Goal: Task Accomplishment & Management: Manage account settings

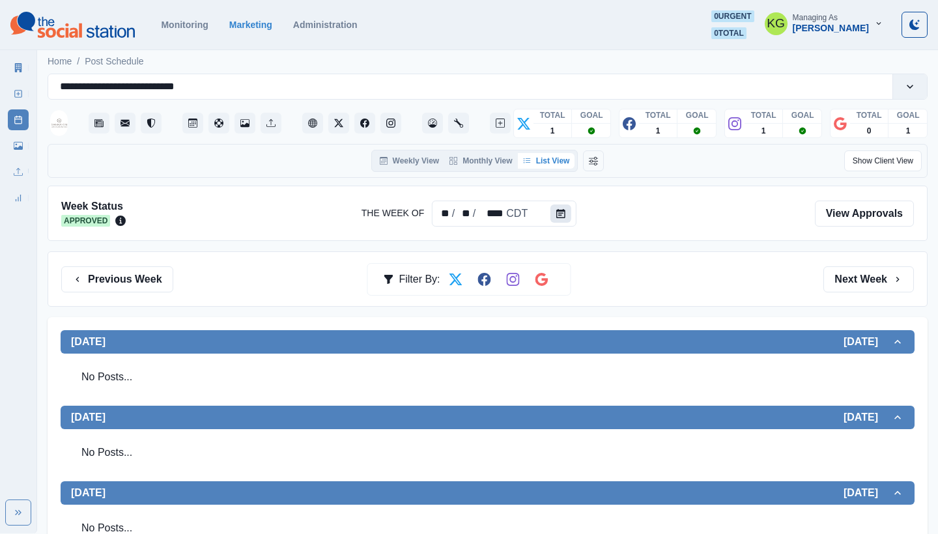
click at [562, 213] on icon "Calendar" at bounding box center [560, 213] width 9 height 9
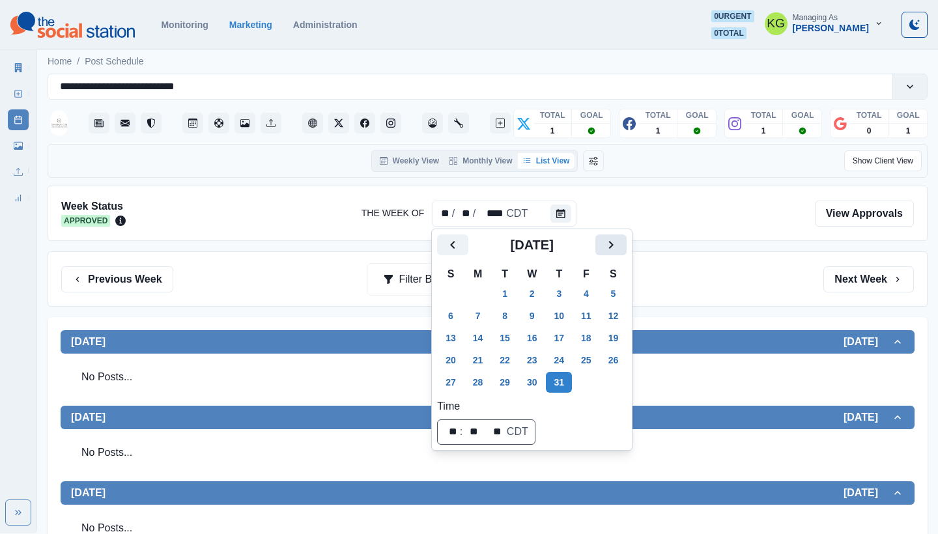
click at [619, 249] on icon "Next" at bounding box center [611, 245] width 16 height 16
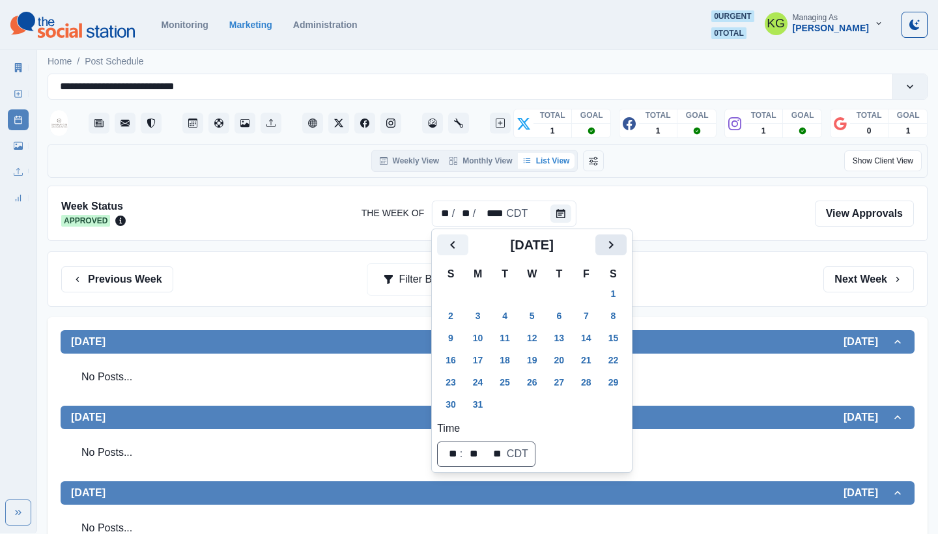
click at [619, 249] on icon "Next" at bounding box center [611, 245] width 16 height 16
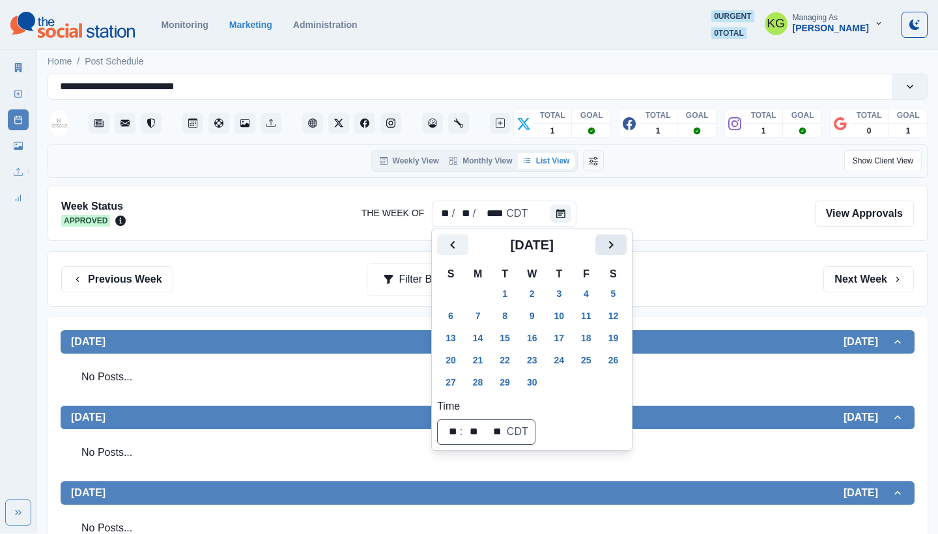
click at [619, 249] on icon "Next" at bounding box center [611, 245] width 16 height 16
click at [619, 248] on icon "Next" at bounding box center [611, 245] width 16 height 16
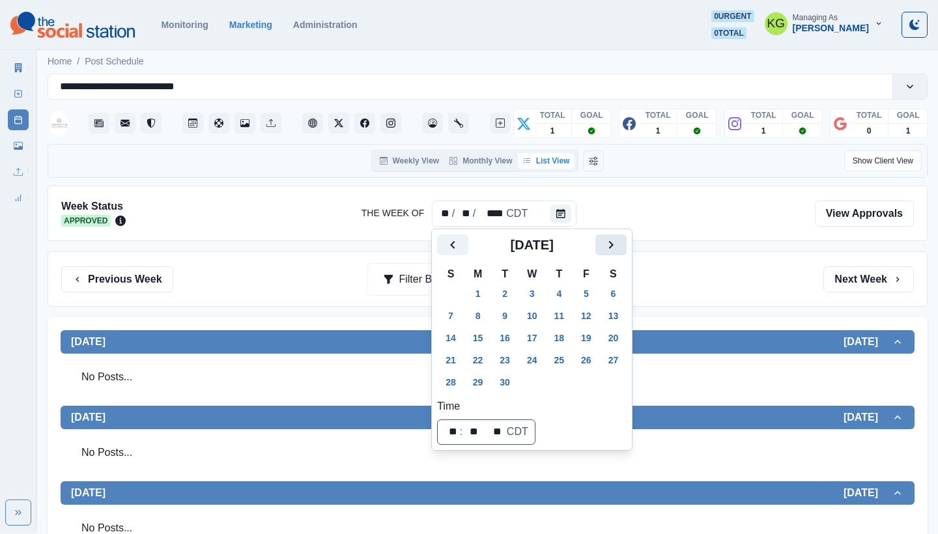
click at [619, 249] on icon "Next" at bounding box center [611, 245] width 16 height 16
click at [591, 381] on button "31" at bounding box center [586, 382] width 26 height 21
click at [716, 279] on div "Previous Week Filter By: Next Week" at bounding box center [487, 279] width 852 height 26
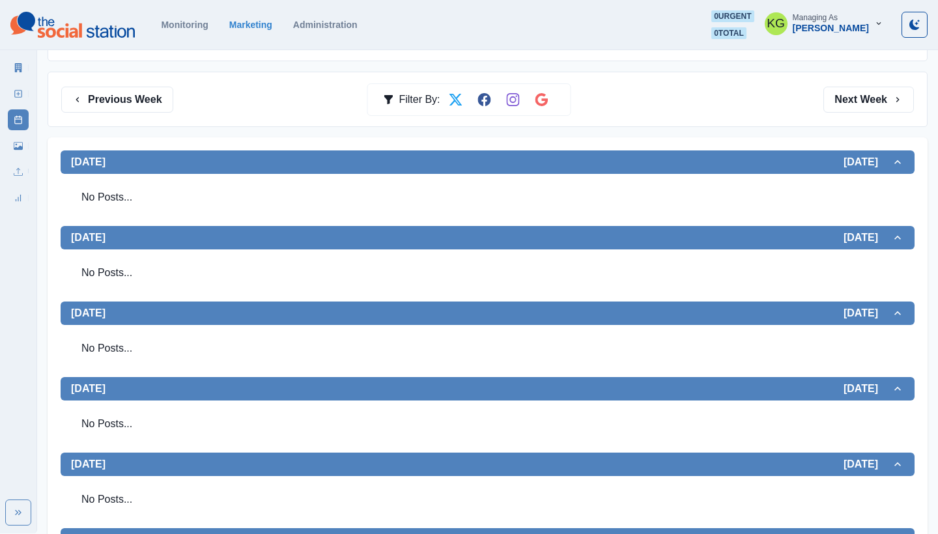
scroll to position [333, 0]
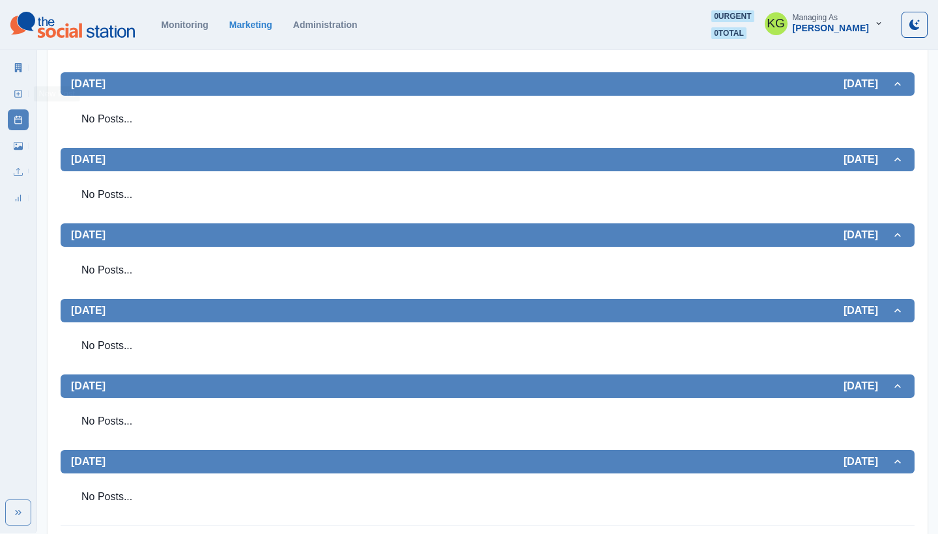
click at [14, 93] on icon at bounding box center [18, 93] width 9 height 9
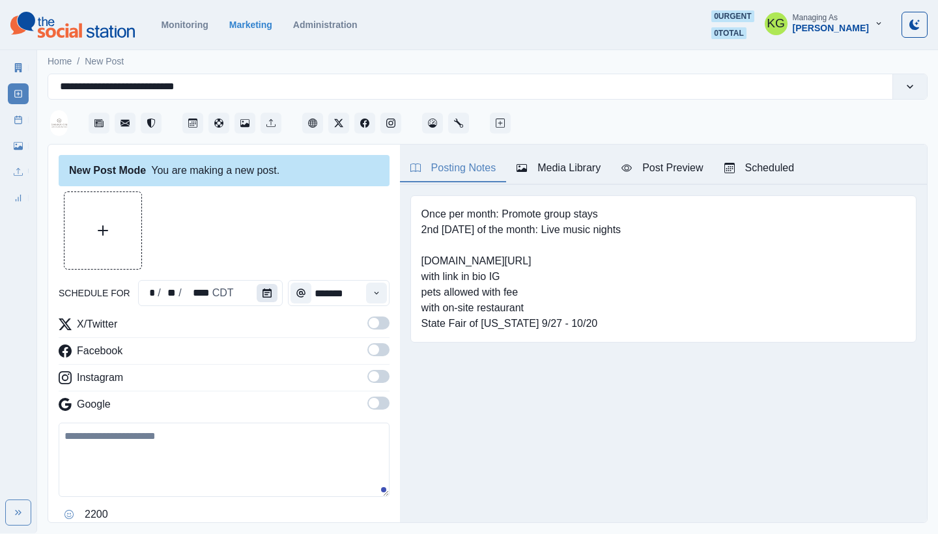
click at [261, 298] on button "Calendar" at bounding box center [267, 293] width 21 height 18
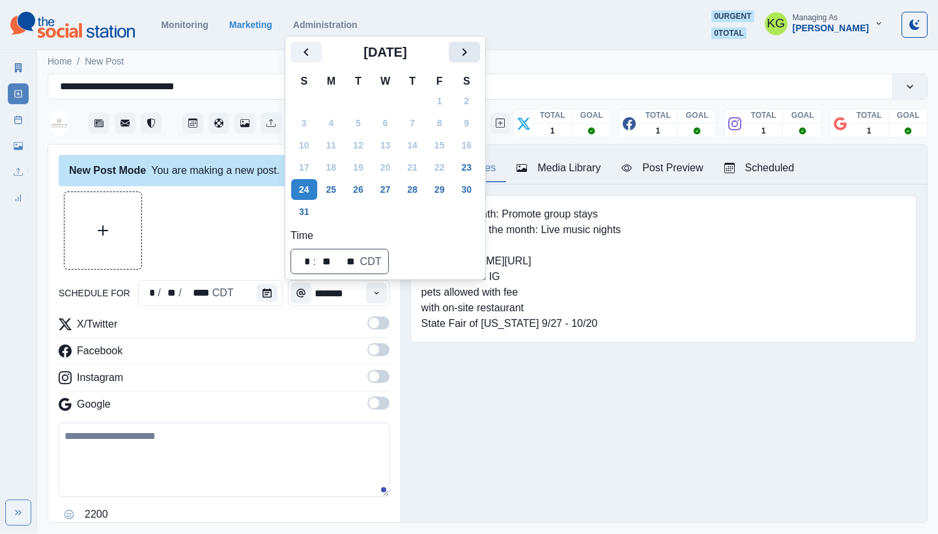
click at [467, 49] on icon "Next" at bounding box center [464, 52] width 5 height 8
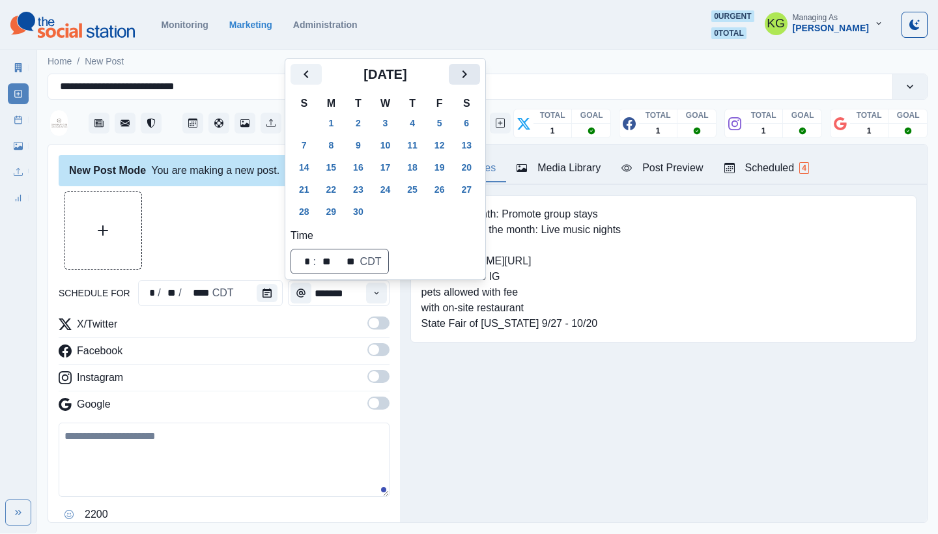
click at [469, 75] on icon "Next" at bounding box center [464, 74] width 16 height 16
click at [447, 216] on button "31" at bounding box center [440, 211] width 26 height 21
click at [247, 251] on div at bounding box center [224, 230] width 331 height 78
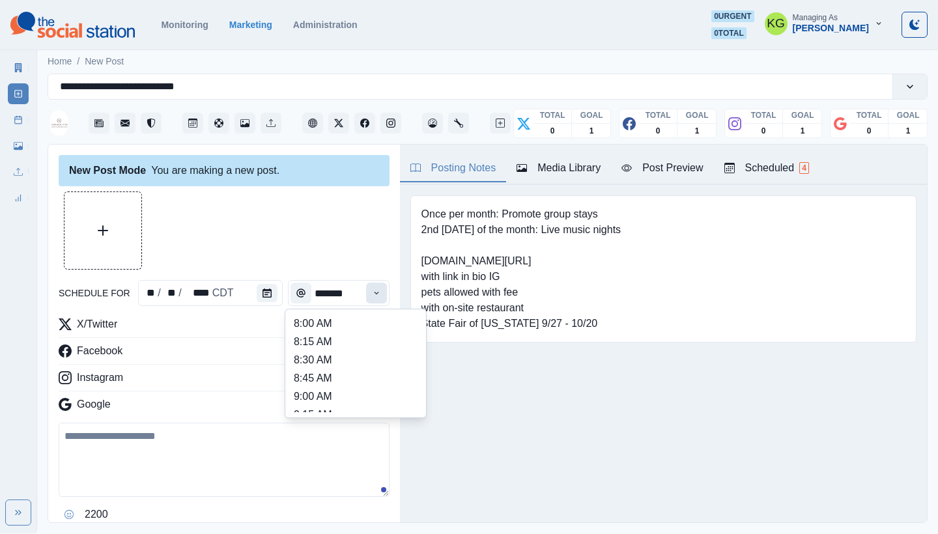
click at [372, 296] on icon "Time" at bounding box center [376, 292] width 9 height 9
click at [339, 405] on li "12:00 PM" at bounding box center [355, 403] width 130 height 18
type input "********"
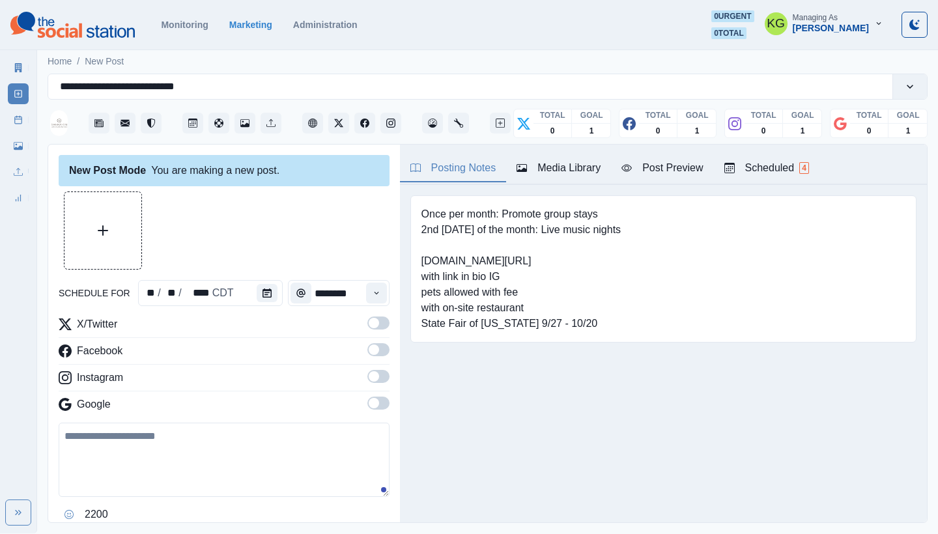
click at [576, 173] on div "Media Library" at bounding box center [558, 168] width 84 height 16
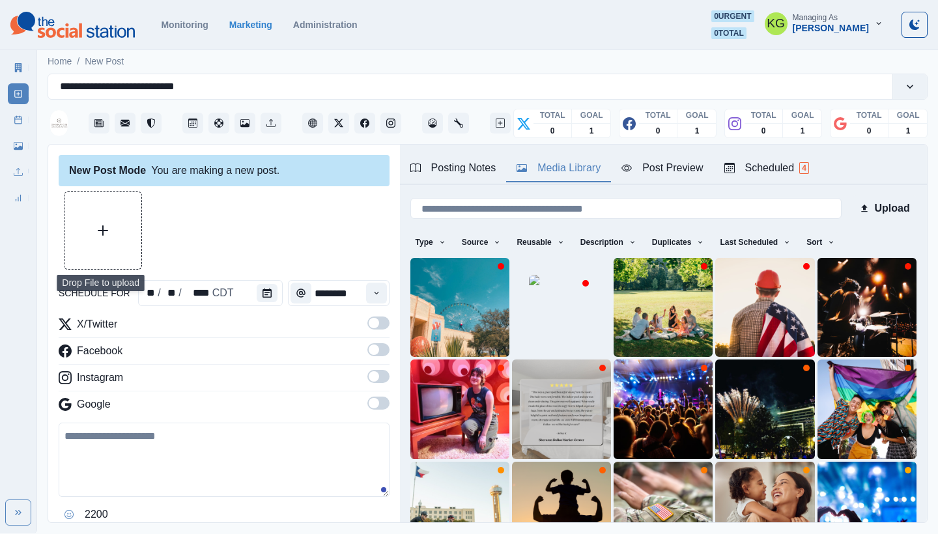
click at [105, 222] on button "Upload Media" at bounding box center [102, 230] width 77 height 77
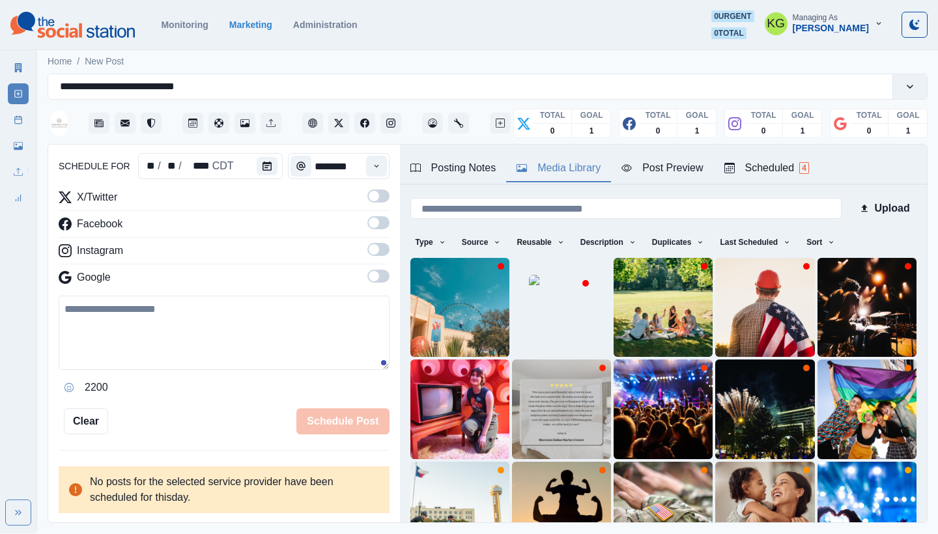
click at [250, 343] on textarea at bounding box center [224, 333] width 331 height 74
paste textarea "**********"
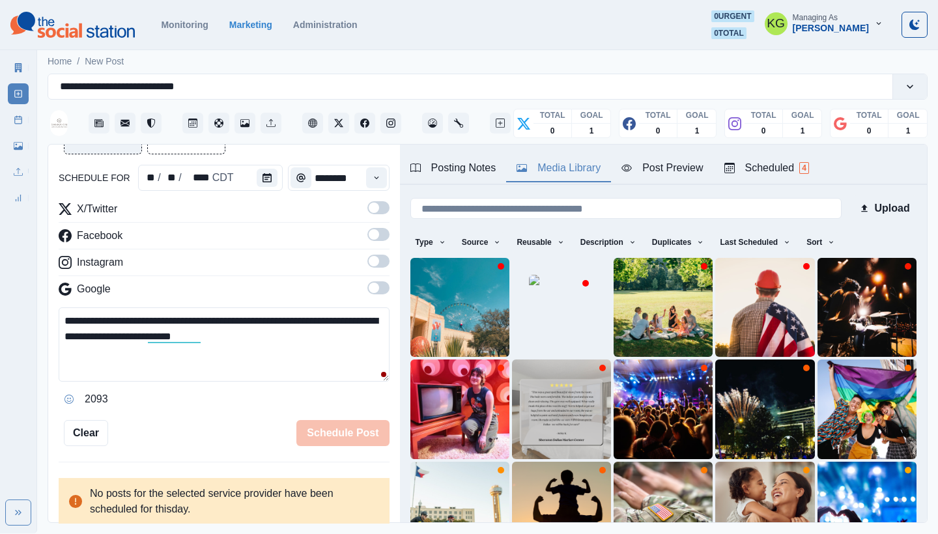
scroll to position [115, 0]
click at [382, 287] on span at bounding box center [378, 287] width 22 height 13
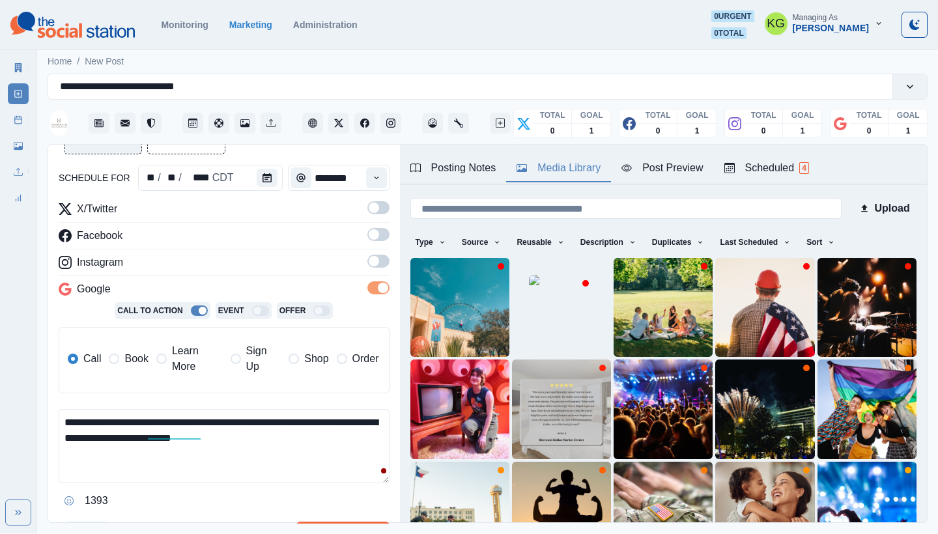
click at [377, 257] on span at bounding box center [378, 261] width 22 height 13
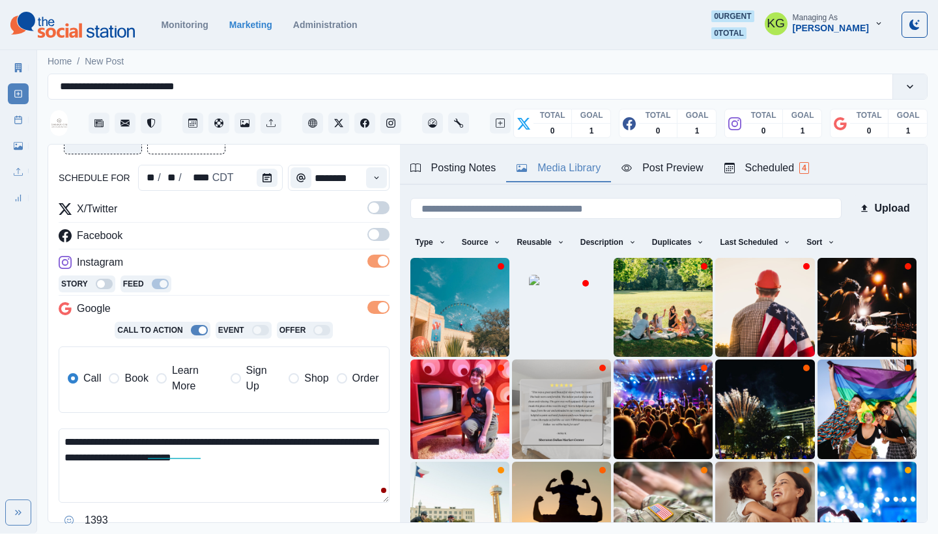
click at [376, 235] on span at bounding box center [374, 234] width 10 height 10
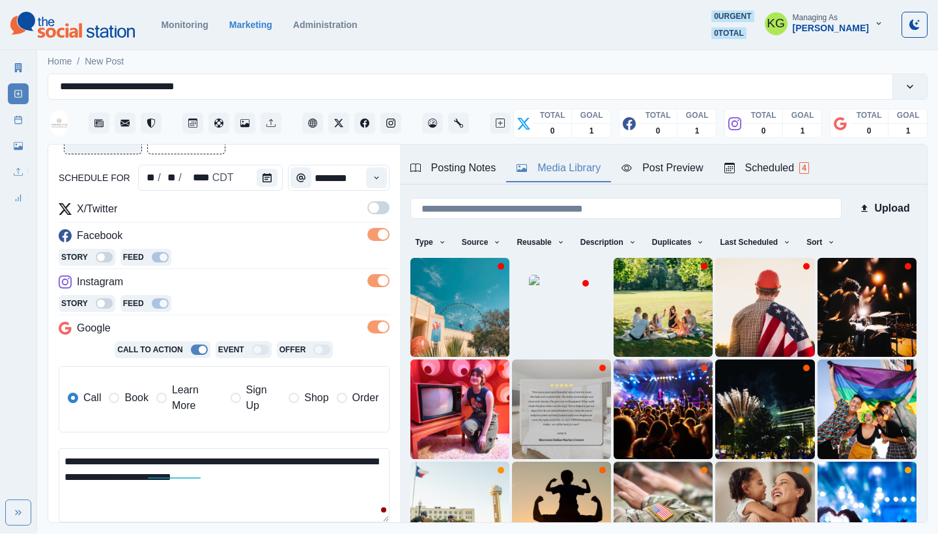
click at [373, 204] on span at bounding box center [374, 208] width 10 height 10
click at [133, 391] on span "Book" at bounding box center [135, 398] width 23 height 16
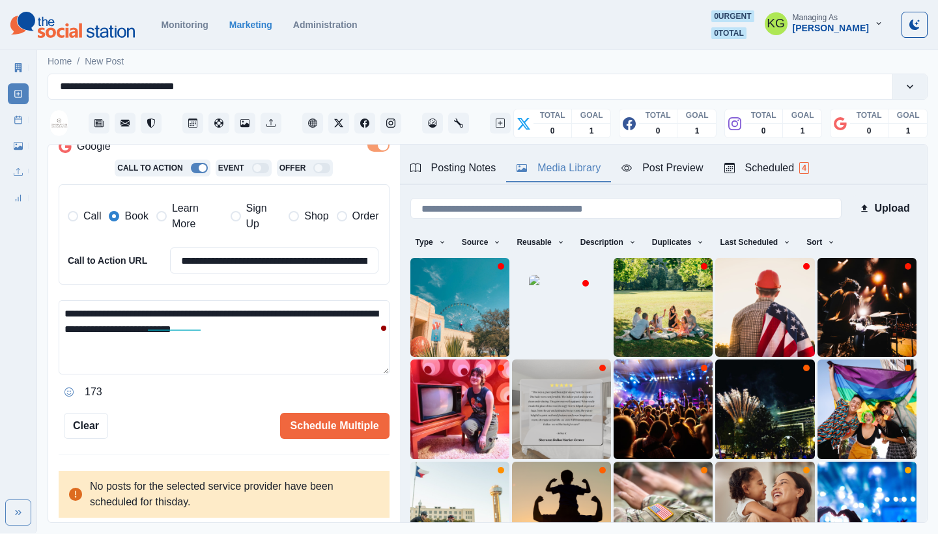
scroll to position [296, 0]
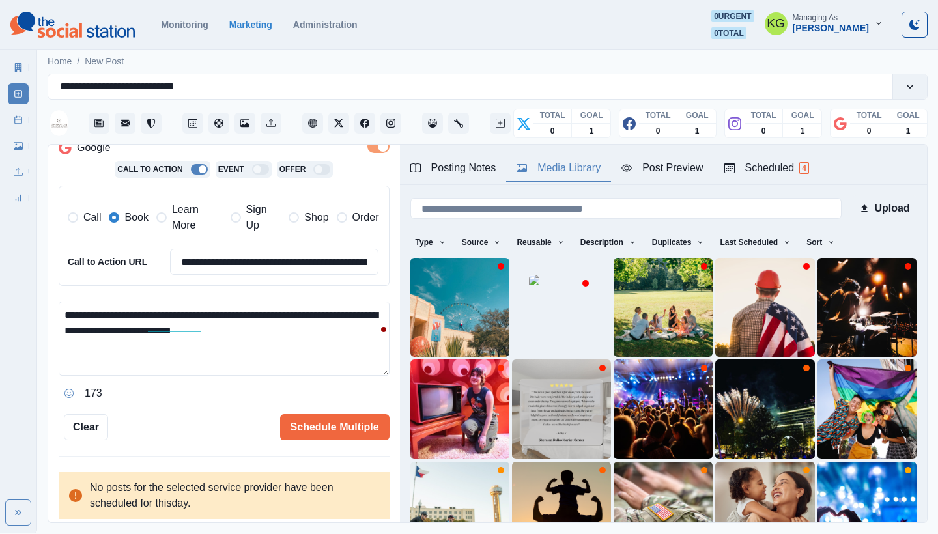
click at [298, 320] on textarea "**********" at bounding box center [224, 339] width 331 height 74
click at [67, 383] on button "Opens Emoji Picker" at bounding box center [69, 393] width 21 height 21
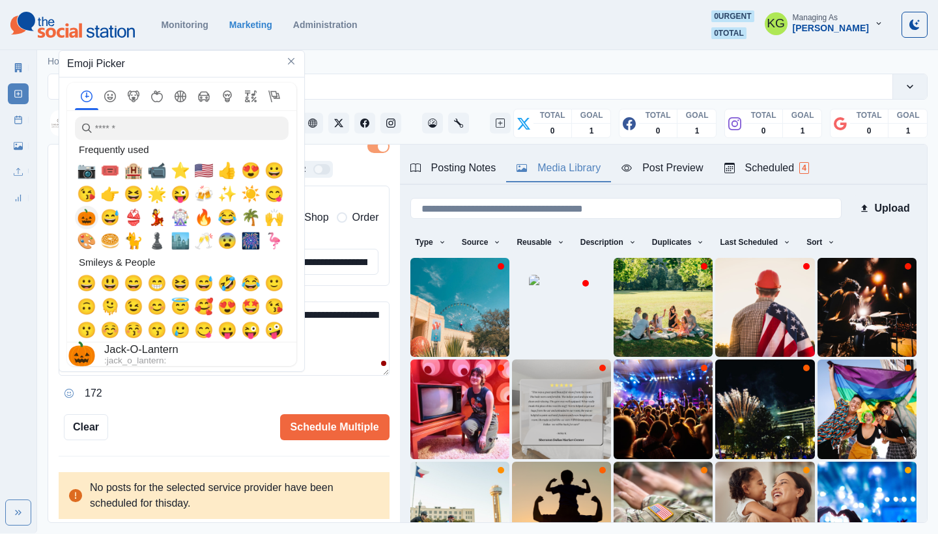
click at [84, 222] on span "🎃" at bounding box center [87, 217] width 20 height 18
type textarea "**********"
click at [356, 330] on textarea "**********" at bounding box center [224, 339] width 331 height 74
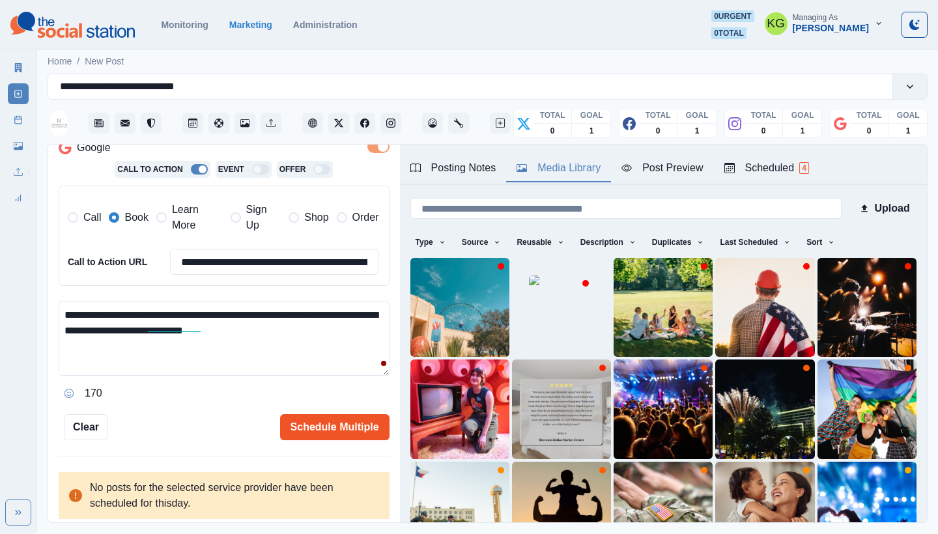
click at [343, 431] on button "Schedule Multiple" at bounding box center [334, 427] width 109 height 26
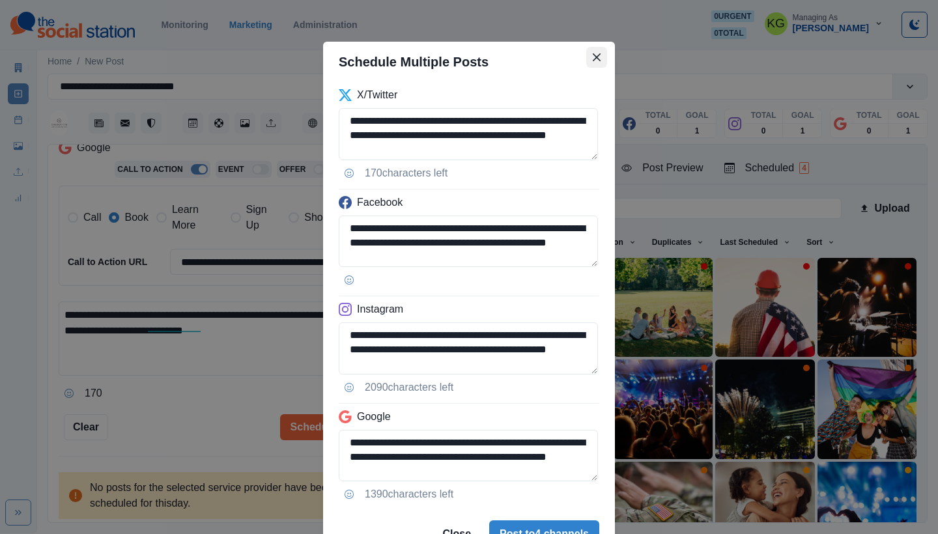
click at [593, 61] on button "Close" at bounding box center [596, 57] width 21 height 21
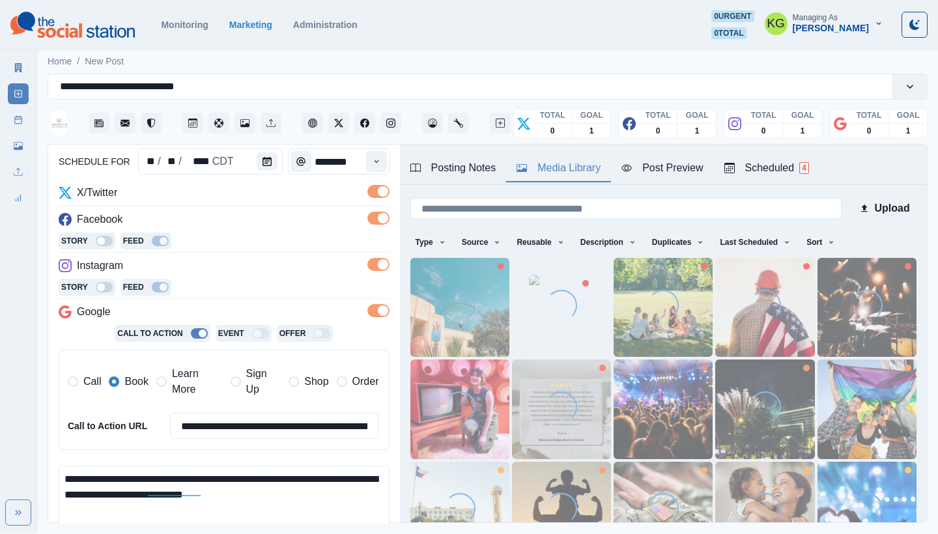
scroll to position [234, 0]
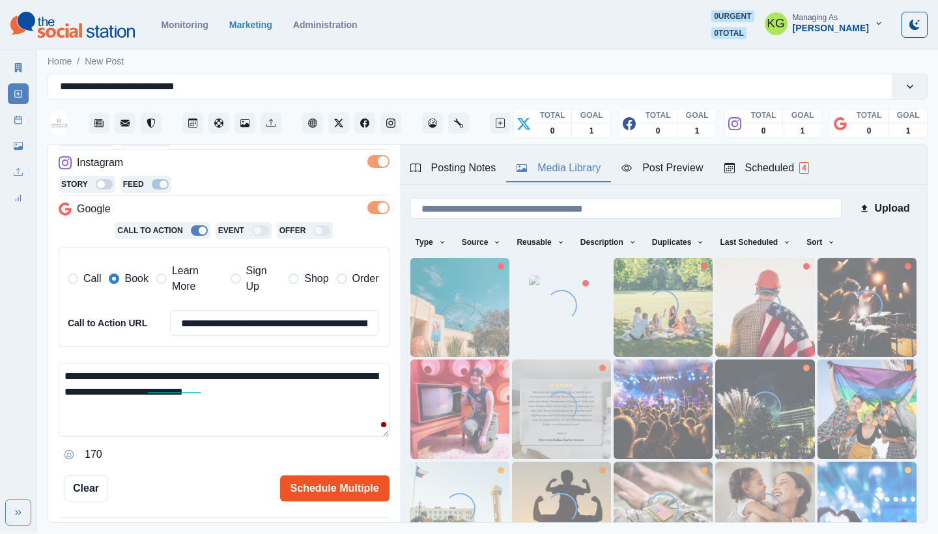
click at [326, 490] on button "Schedule Multiple" at bounding box center [334, 488] width 109 height 26
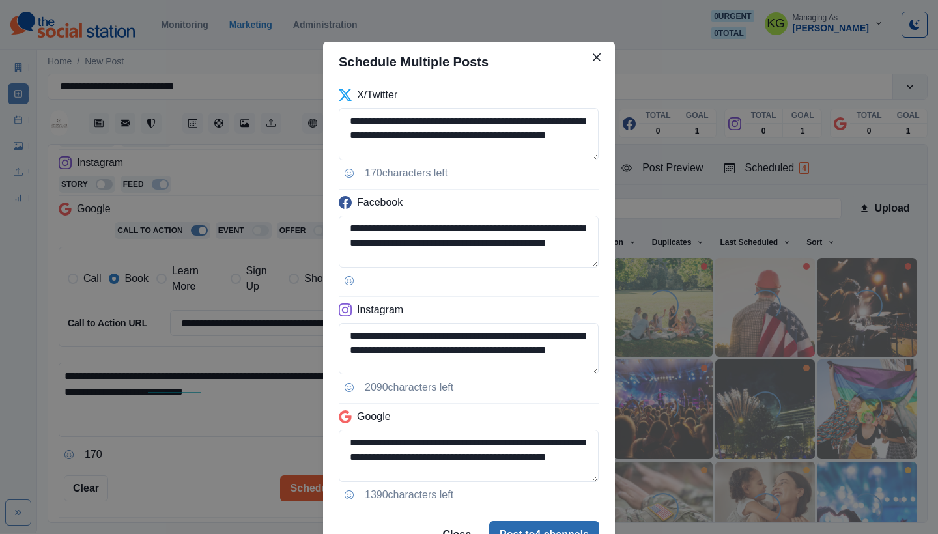
click at [536, 528] on button "Post to 4 channels" at bounding box center [544, 534] width 110 height 26
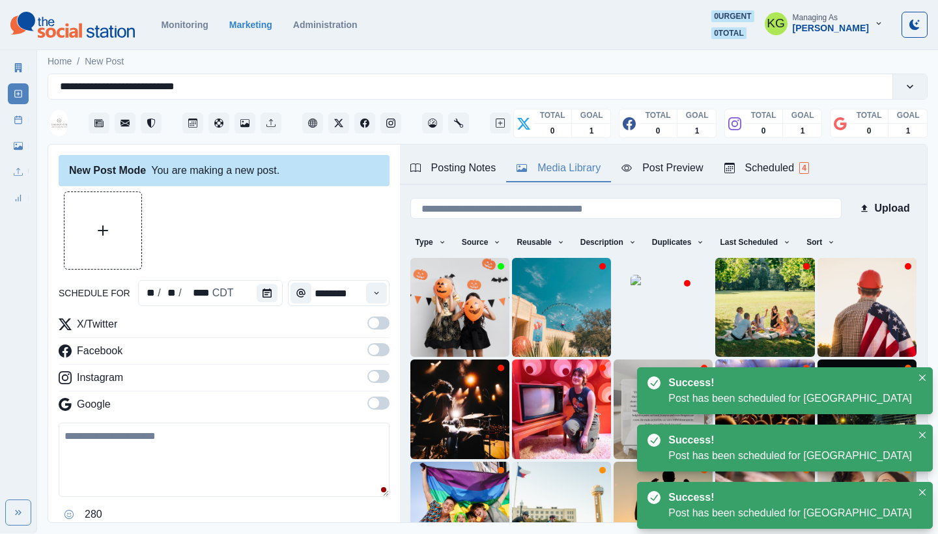
scroll to position [0, 0]
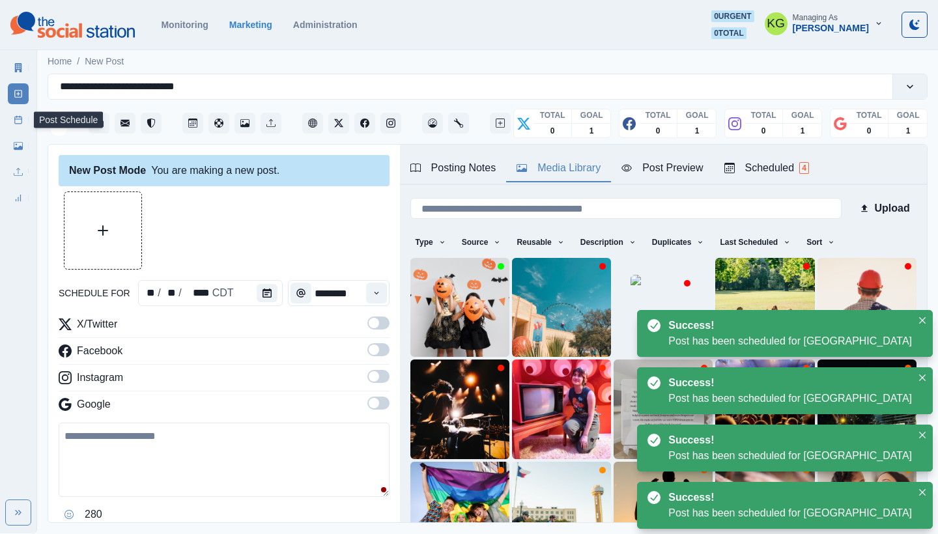
click at [12, 117] on link "Post Schedule" at bounding box center [18, 119] width 21 height 21
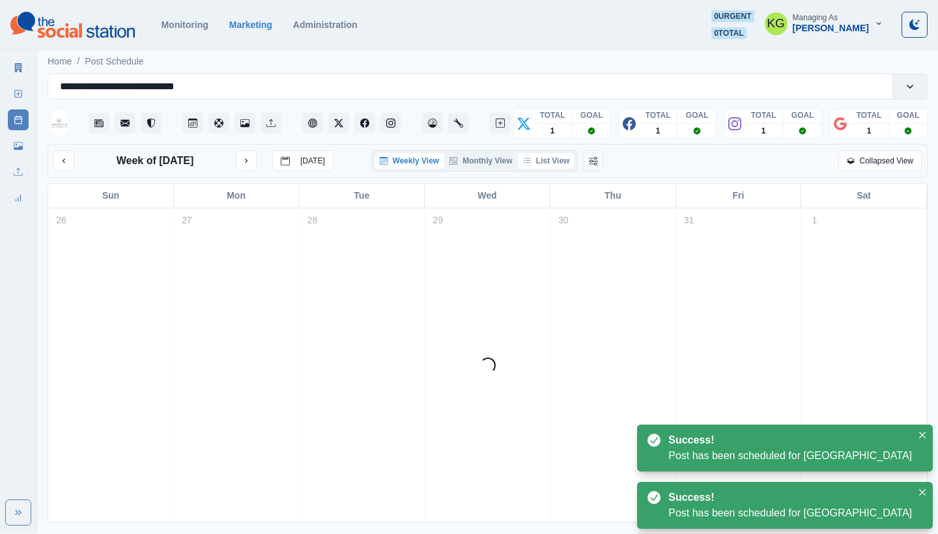
click at [552, 166] on button "List View" at bounding box center [546, 161] width 57 height 16
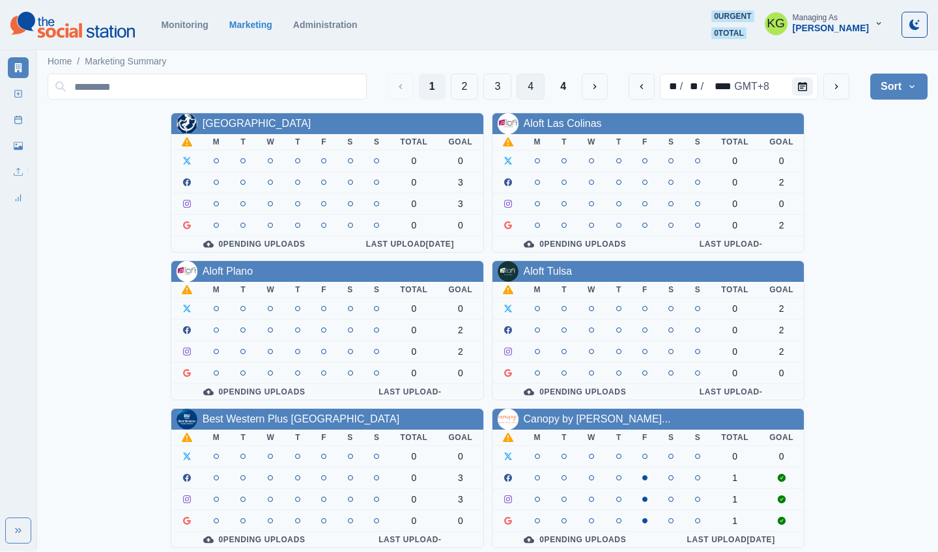
click at [529, 95] on button "4" at bounding box center [530, 87] width 28 height 26
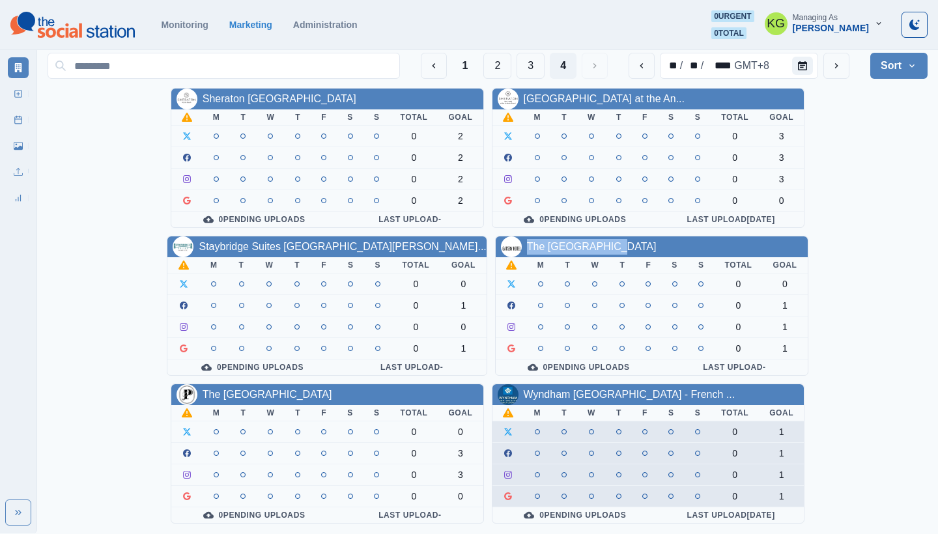
scroll to position [468, 0]
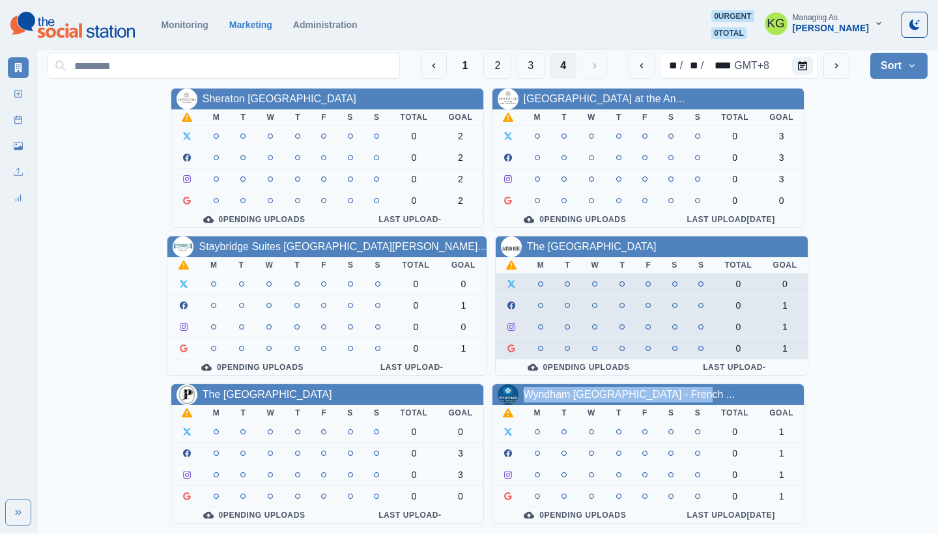
click at [589, 276] on td at bounding box center [594, 284] width 29 height 21
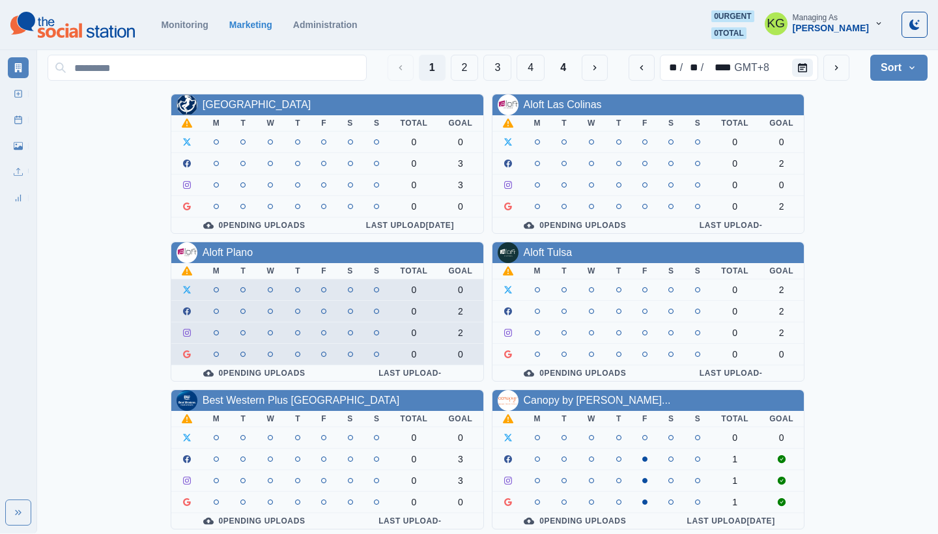
scroll to position [20, 0]
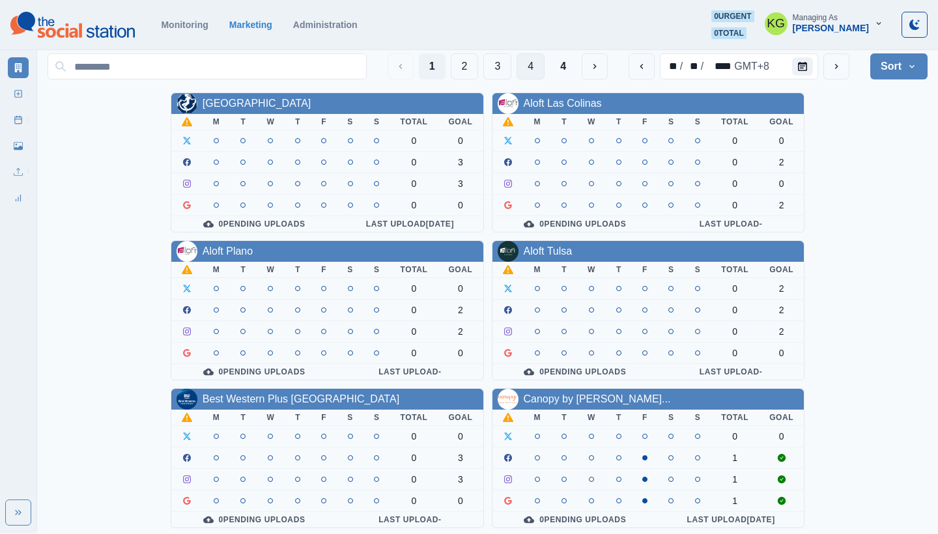
click at [526, 76] on button "4" at bounding box center [530, 66] width 28 height 26
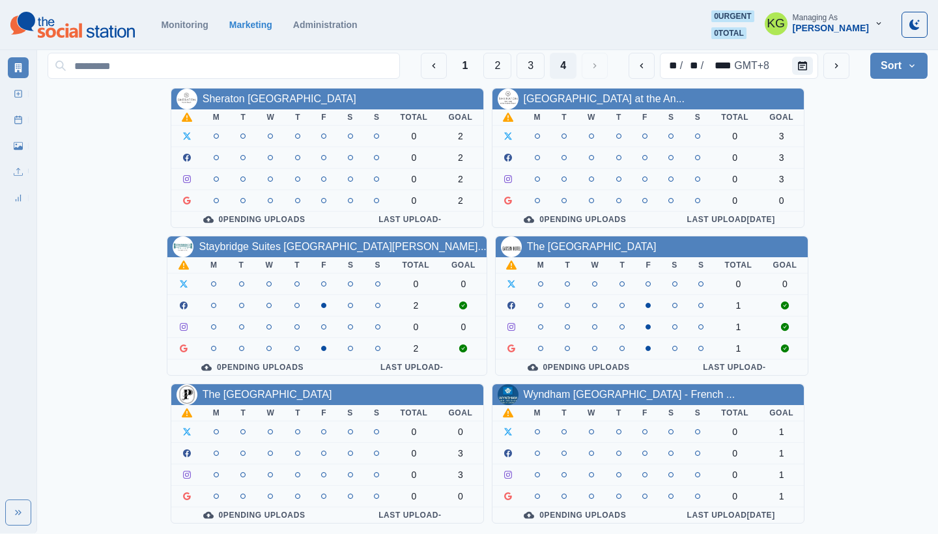
scroll to position [468, 0]
click at [296, 237] on div "Staybridge Suites Denver Cher..." at bounding box center [326, 246] width 318 height 21
click at [288, 247] on link "Staybridge Suites Denver Cher..." at bounding box center [342, 246] width 287 height 11
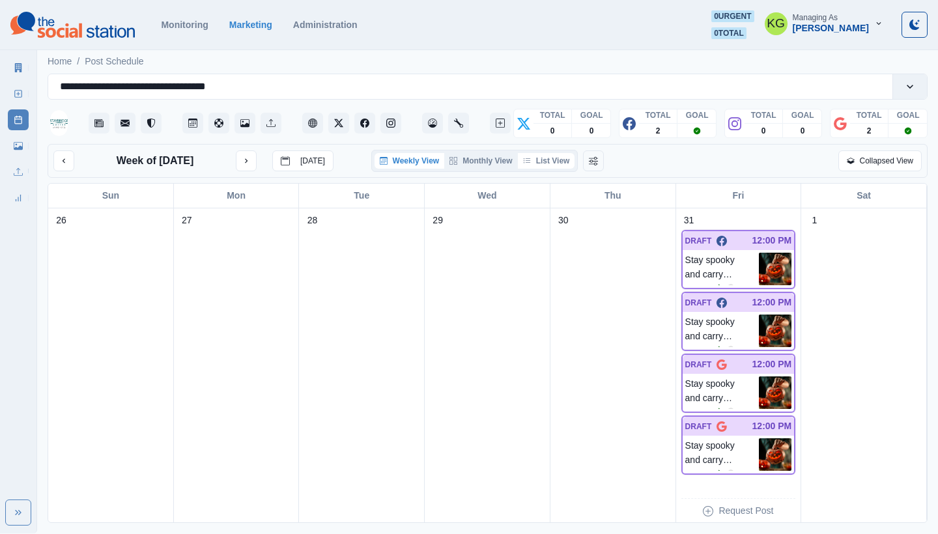
click at [554, 159] on button "List View" at bounding box center [546, 161] width 57 height 16
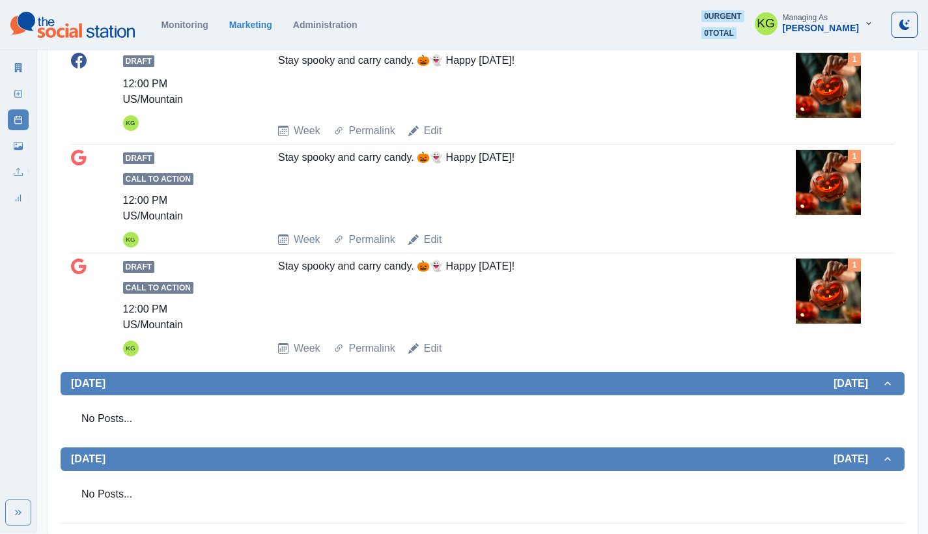
scroll to position [540, 0]
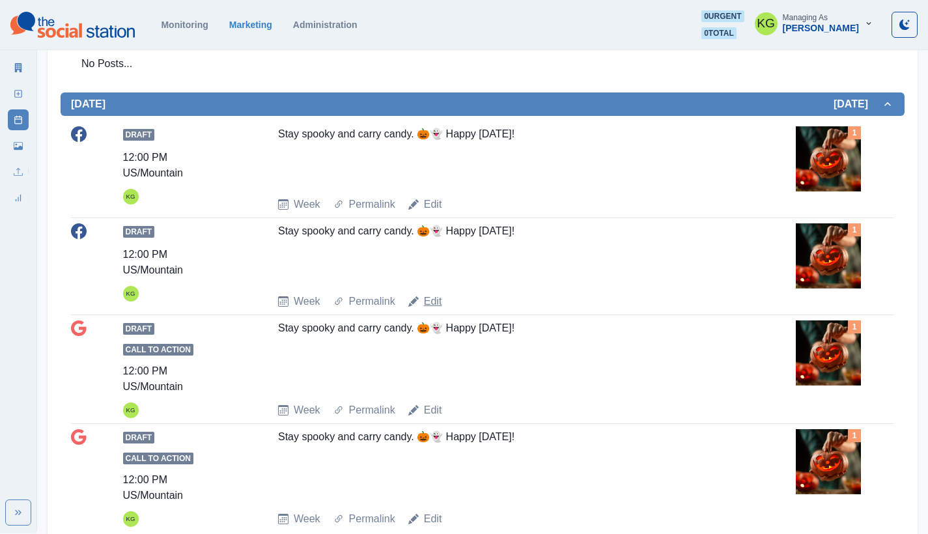
click at [435, 299] on link "Edit" at bounding box center [433, 302] width 18 height 16
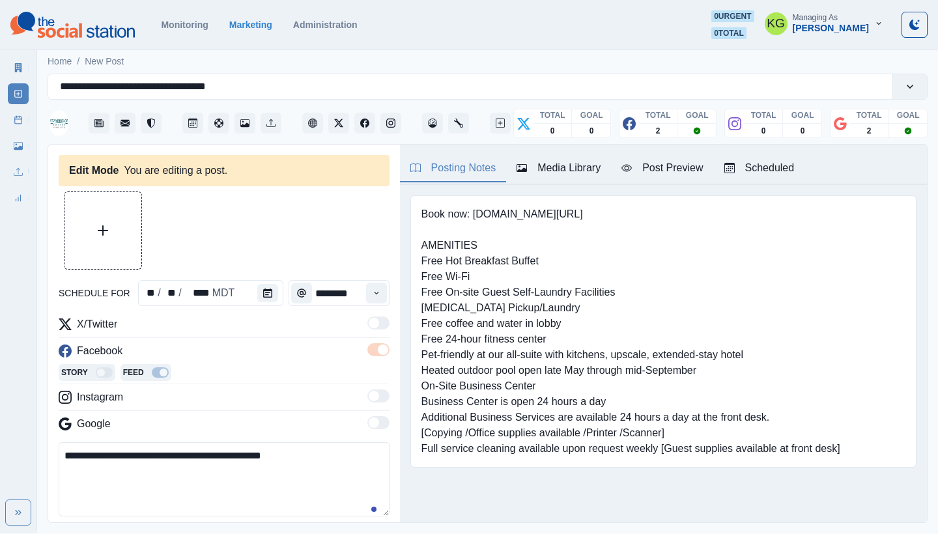
type input "********"
type textarea "**********"
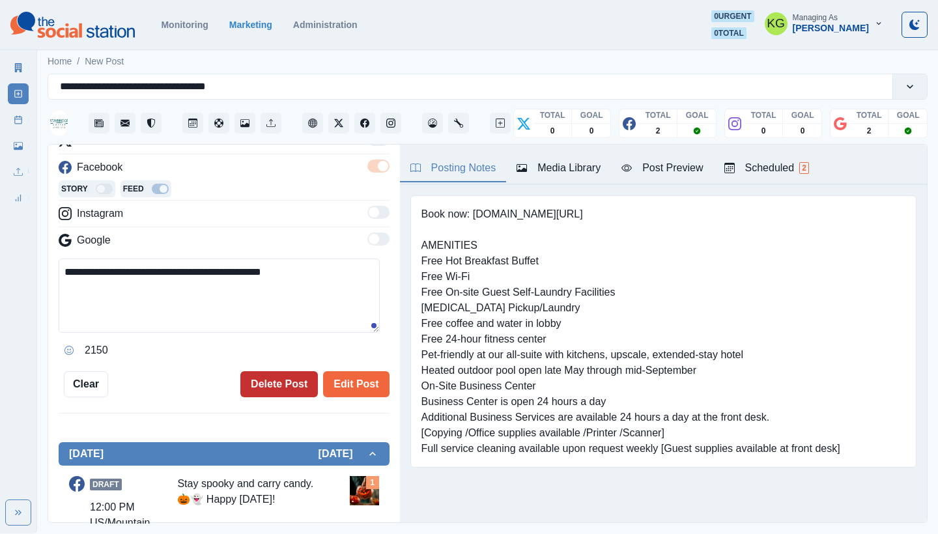
click at [255, 378] on button "Delete Post" at bounding box center [278, 384] width 77 height 26
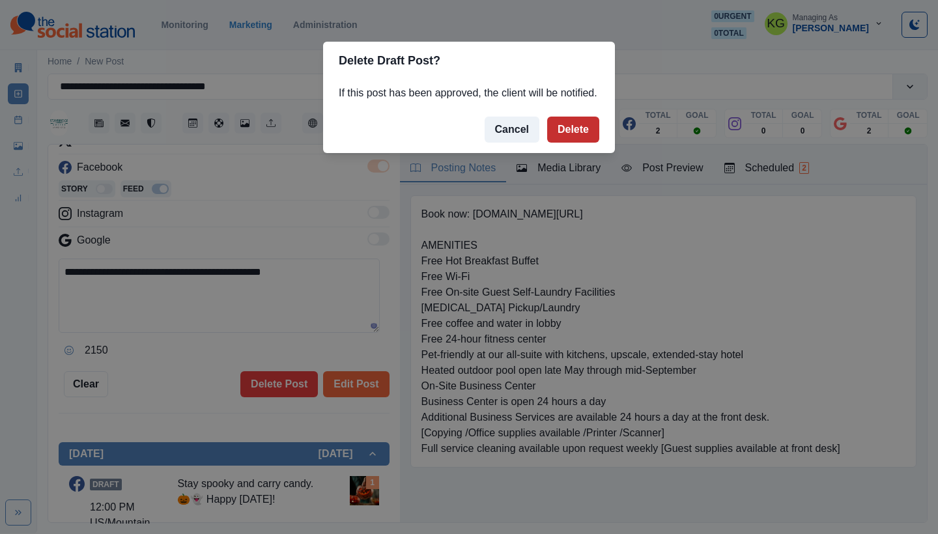
click at [581, 141] on button "Delete" at bounding box center [573, 130] width 52 height 26
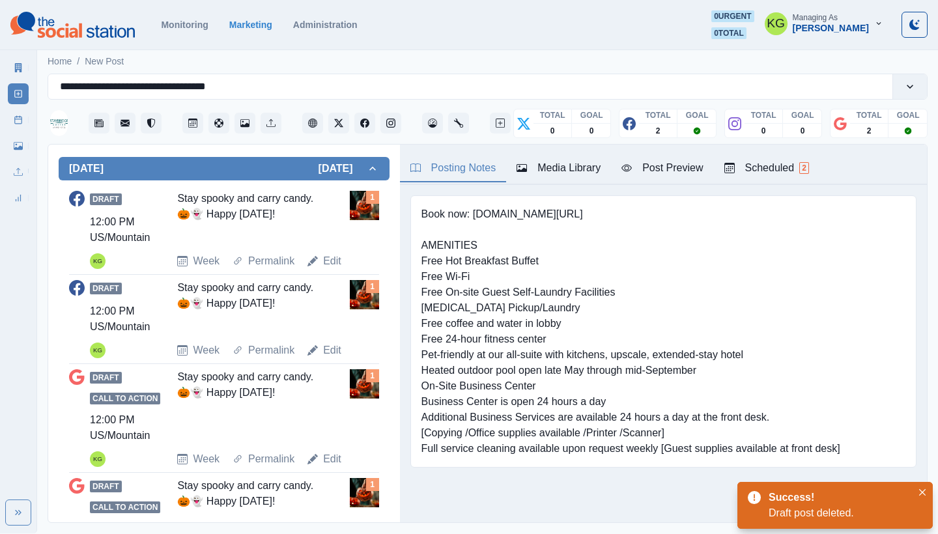
scroll to position [451, 0]
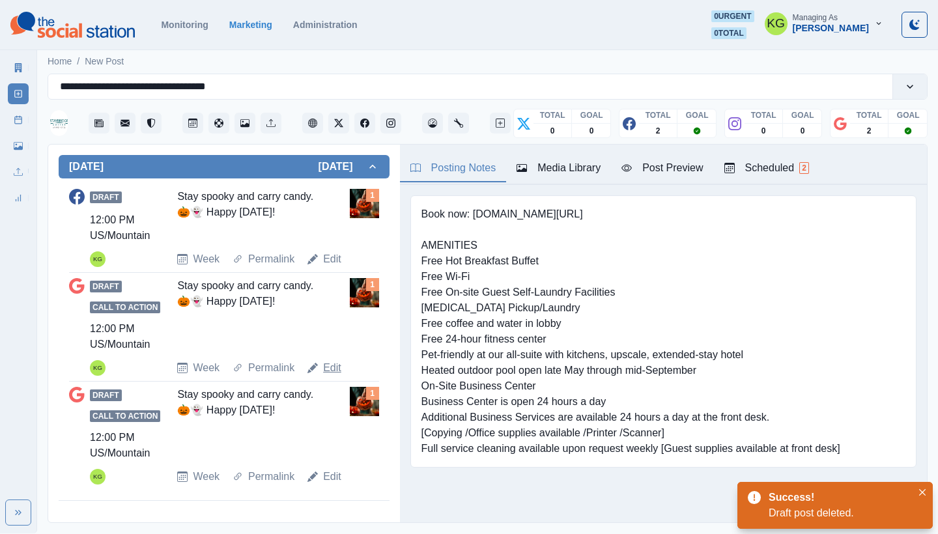
click at [324, 365] on link "Edit" at bounding box center [332, 368] width 18 height 16
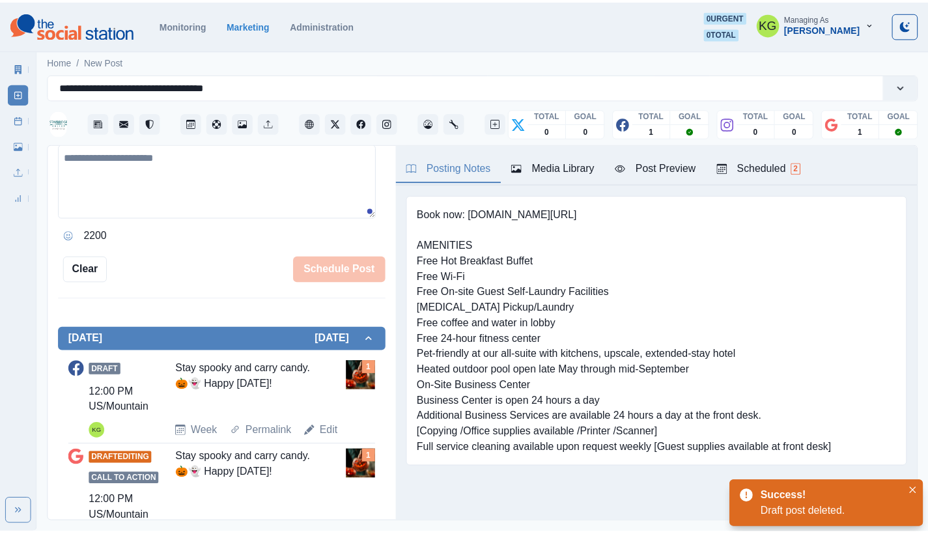
scroll to position [186, 0]
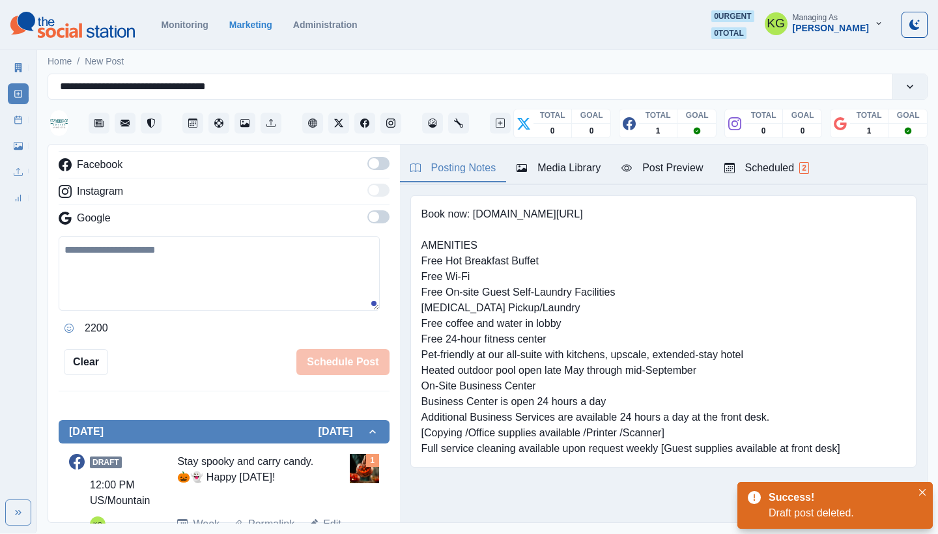
type textarea "**********"
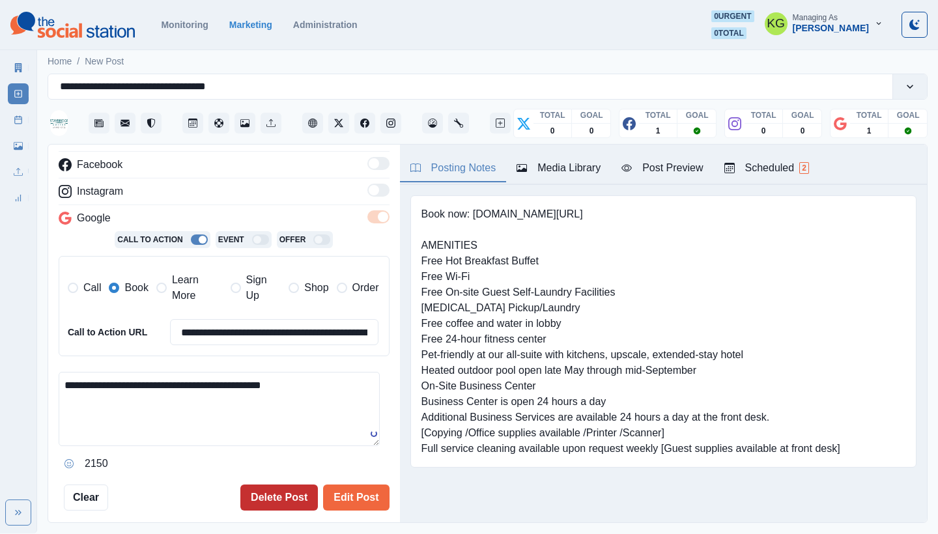
click at [280, 484] on button "Delete Post" at bounding box center [278, 497] width 77 height 26
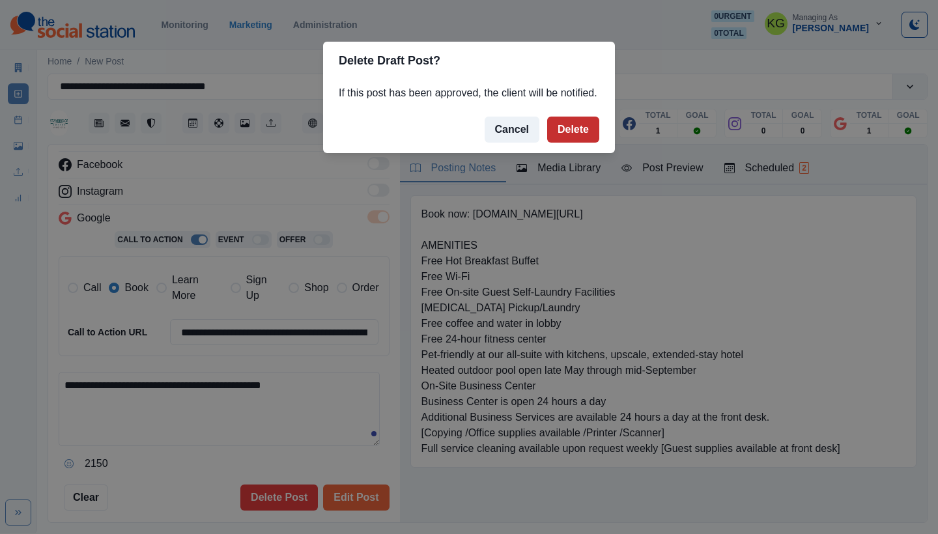
click at [572, 143] on button "Delete" at bounding box center [573, 130] width 52 height 26
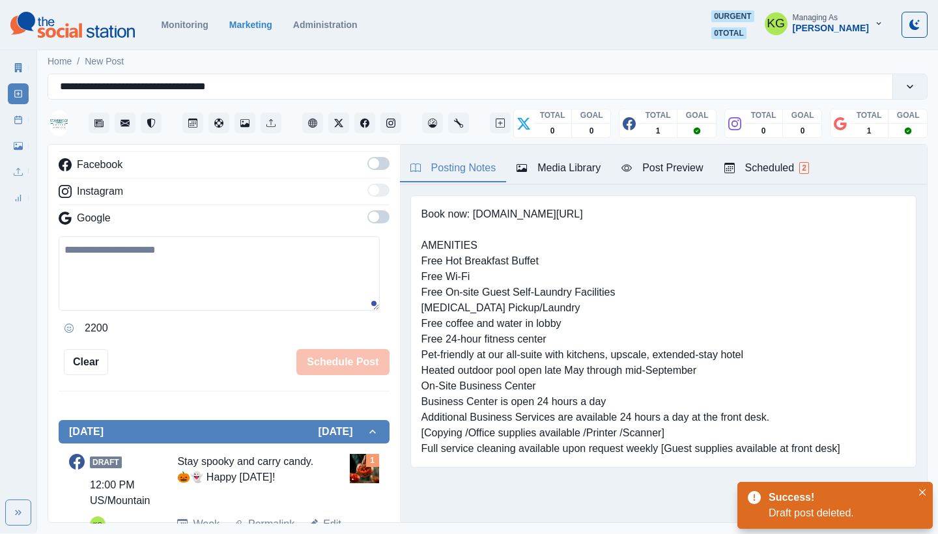
click at [14, 119] on icon at bounding box center [18, 119] width 9 height 9
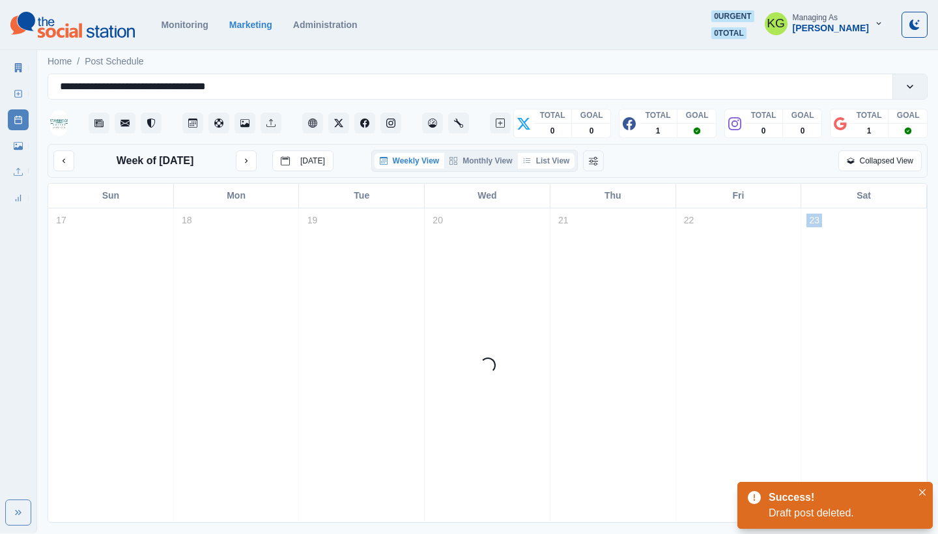
click at [548, 161] on button "List View" at bounding box center [546, 161] width 57 height 16
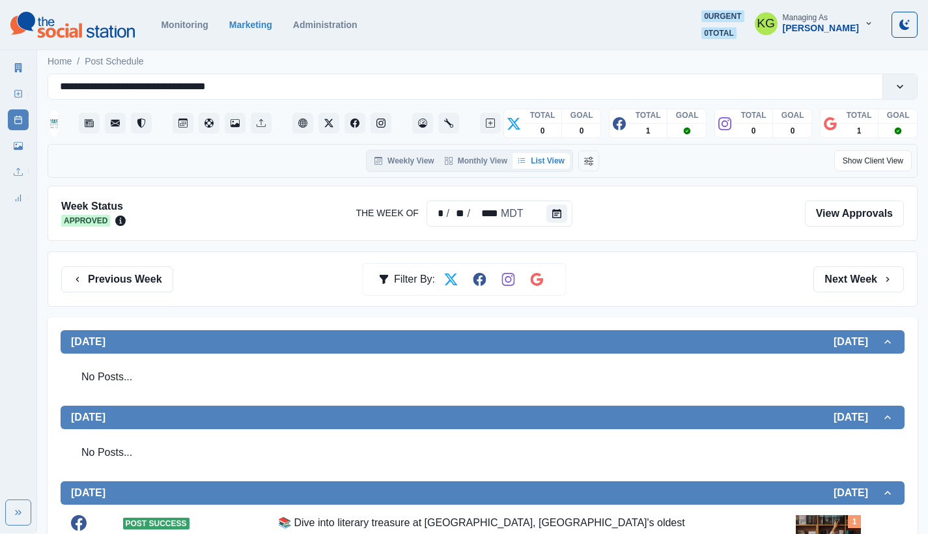
click at [562, 230] on div "Week Status Approved The Week Of * / ** / **** MDT View Approvals" at bounding box center [483, 213] width 870 height 55
click at [561, 219] on button "Calendar" at bounding box center [556, 213] width 21 height 18
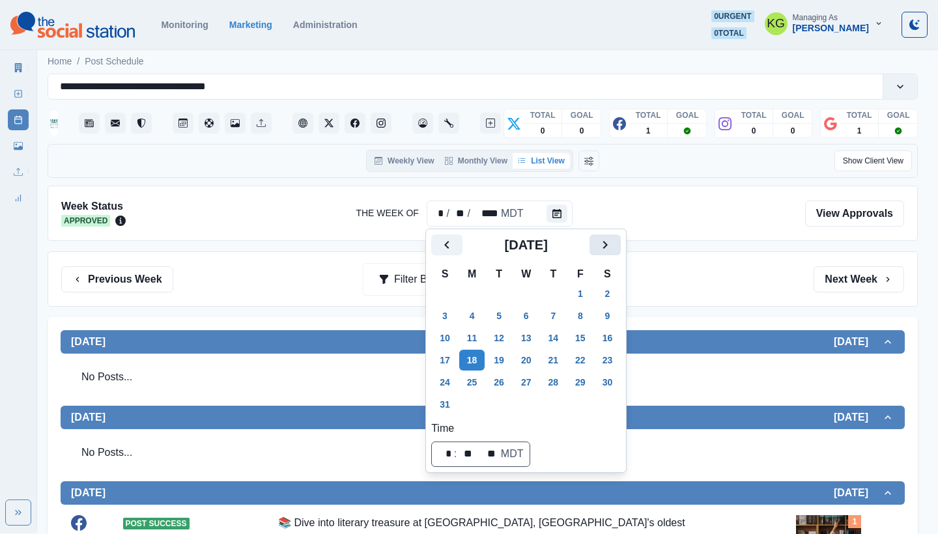
click at [613, 244] on icon "Next" at bounding box center [605, 245] width 16 height 16
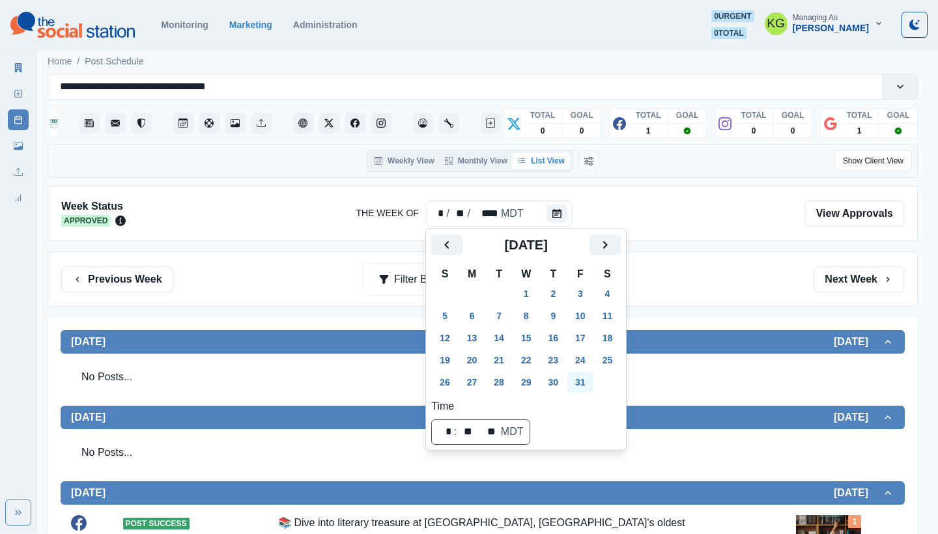
click at [593, 382] on button "31" at bounding box center [580, 382] width 26 height 21
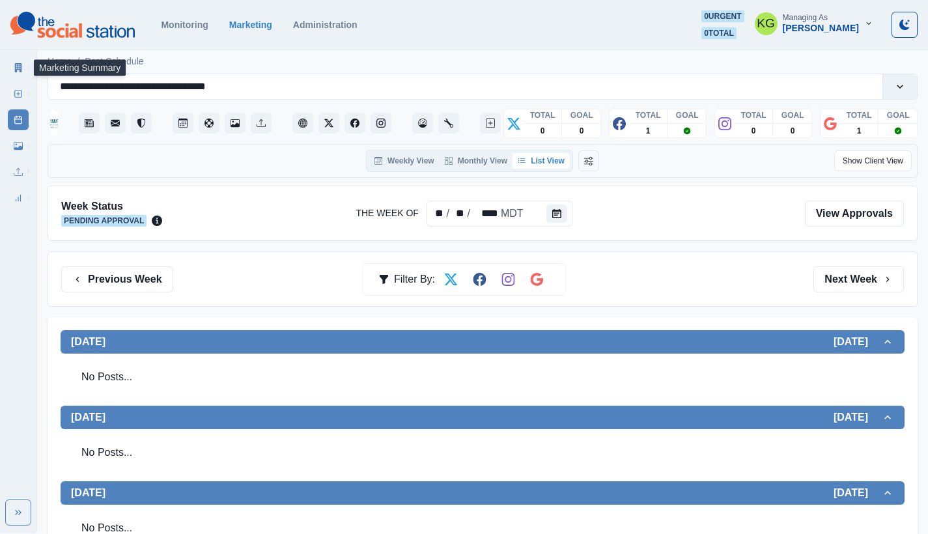
click at [20, 72] on link "Marketing Summary" at bounding box center [18, 67] width 21 height 21
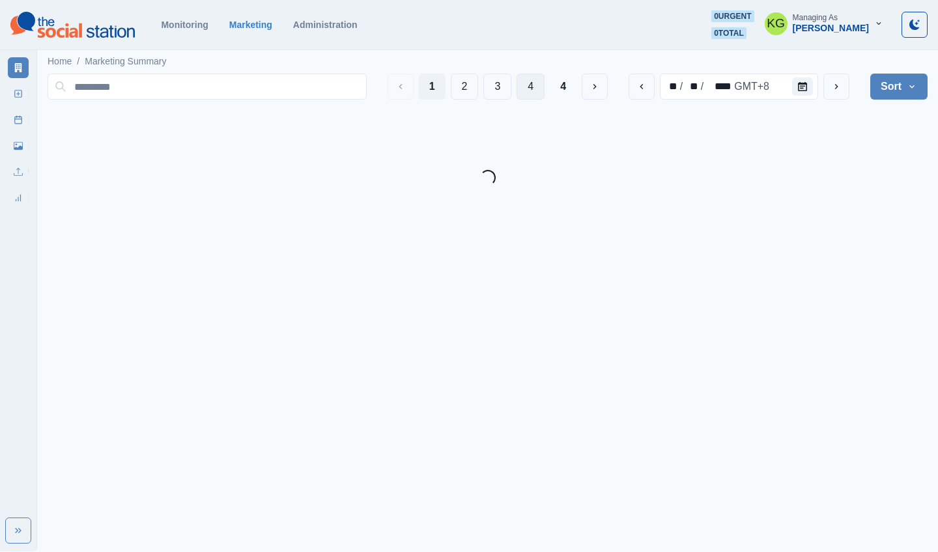
click at [529, 95] on button "4" at bounding box center [530, 87] width 28 height 26
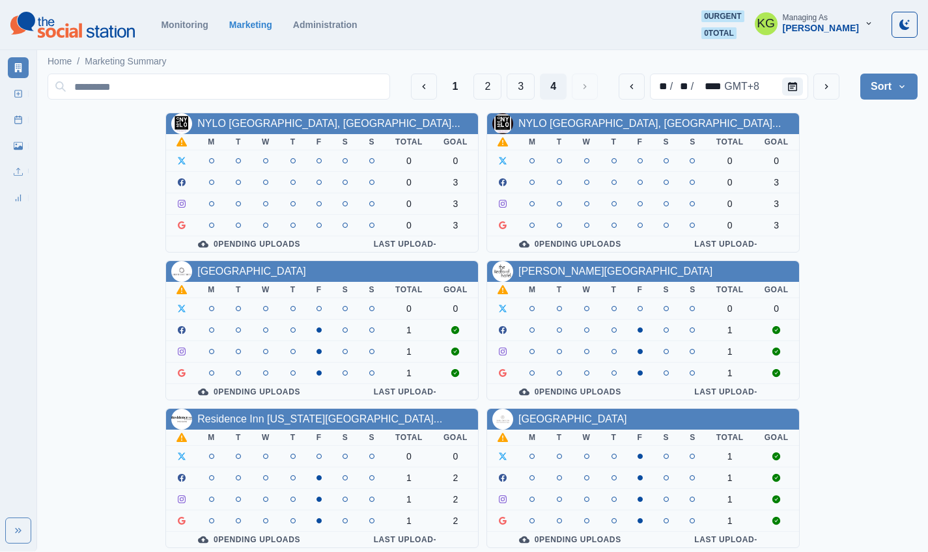
click at [514, 261] on div "Redford Hotel" at bounding box center [643, 271] width 312 height 21
click at [512, 79] on button "3" at bounding box center [521, 87] width 28 height 26
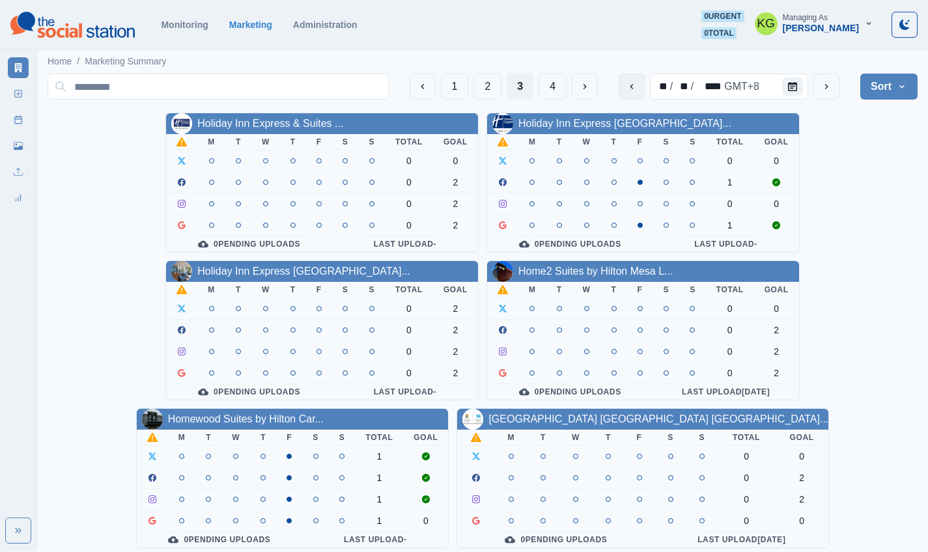
click at [627, 85] on icon "previous" at bounding box center [631, 86] width 10 height 10
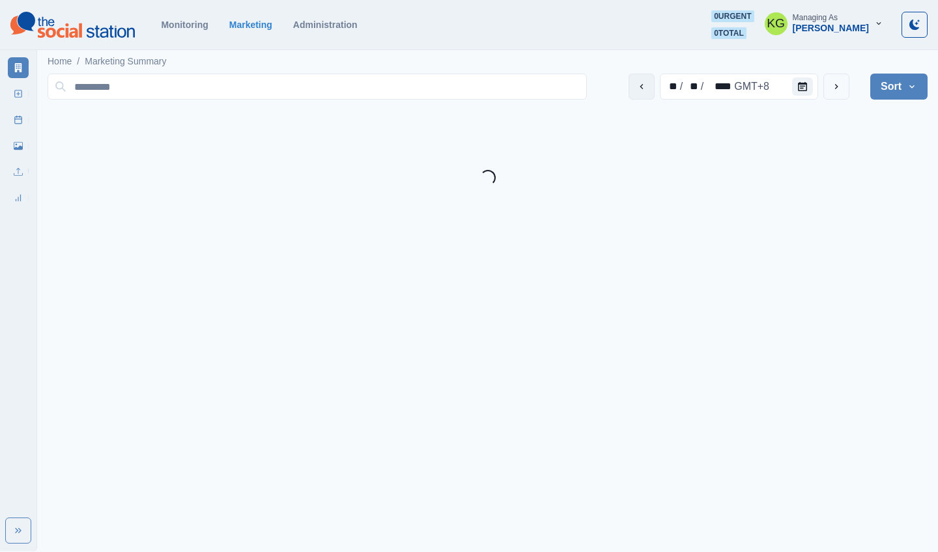
click at [638, 87] on icon "previous" at bounding box center [641, 86] width 10 height 10
click at [639, 87] on icon "previous" at bounding box center [641, 86] width 10 height 10
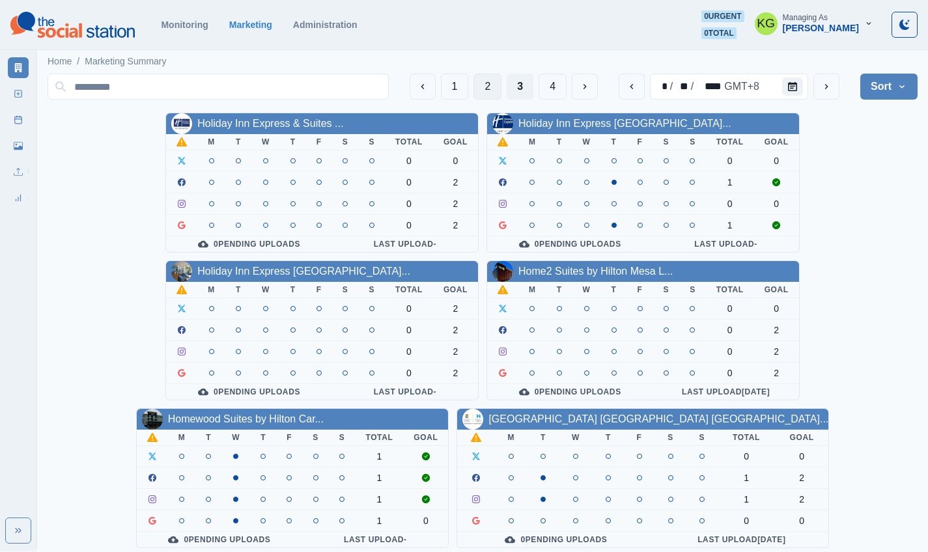
click at [484, 89] on button "2" at bounding box center [487, 87] width 28 height 26
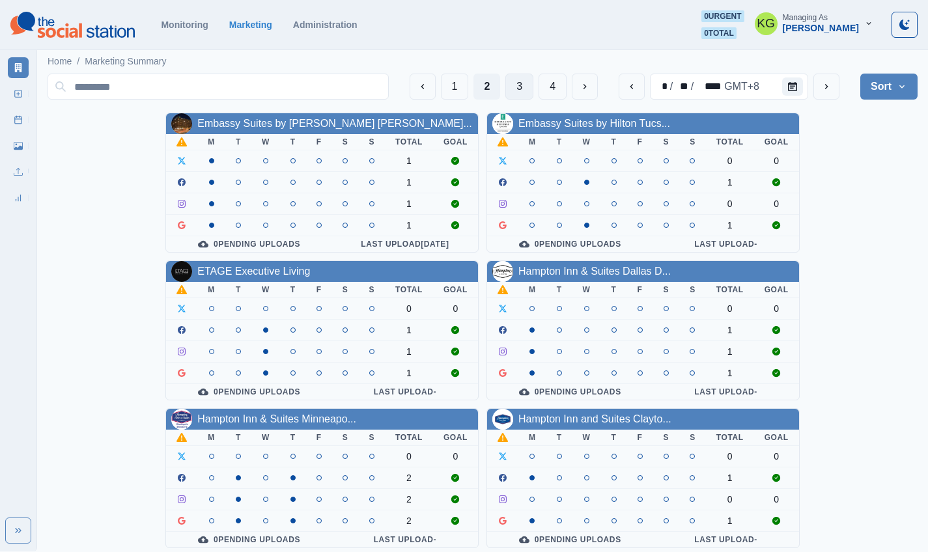
click at [519, 90] on button "3" at bounding box center [519, 87] width 28 height 26
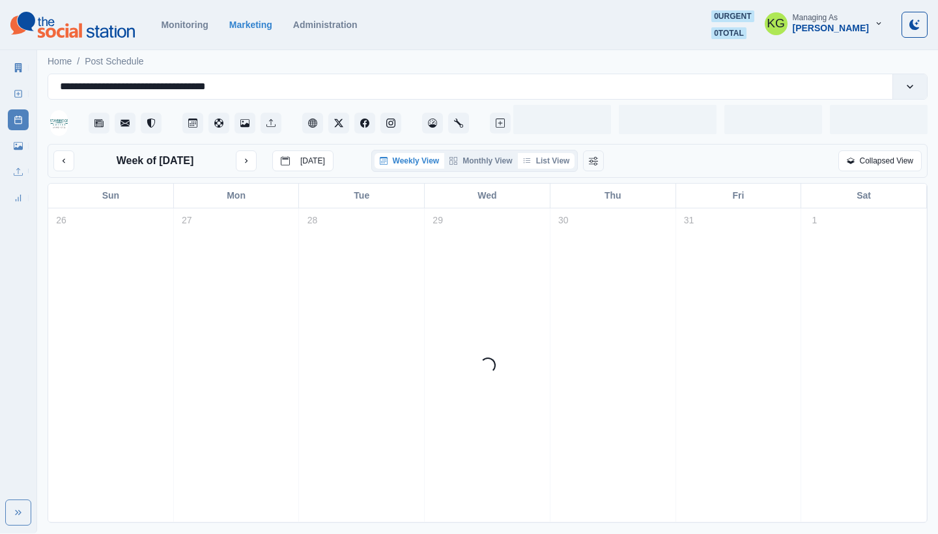
click at [559, 159] on button "List View" at bounding box center [546, 161] width 57 height 16
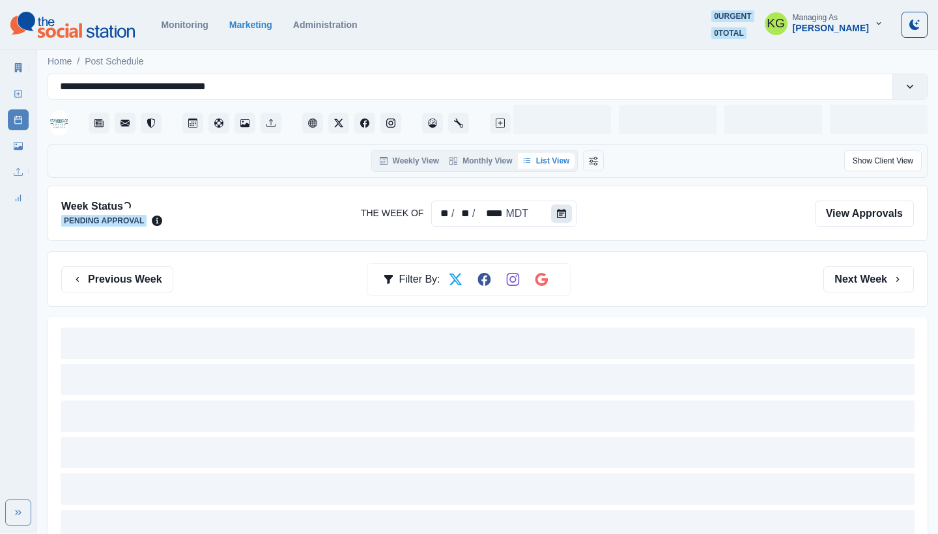
click at [560, 215] on icon "Calendar" at bounding box center [561, 213] width 9 height 9
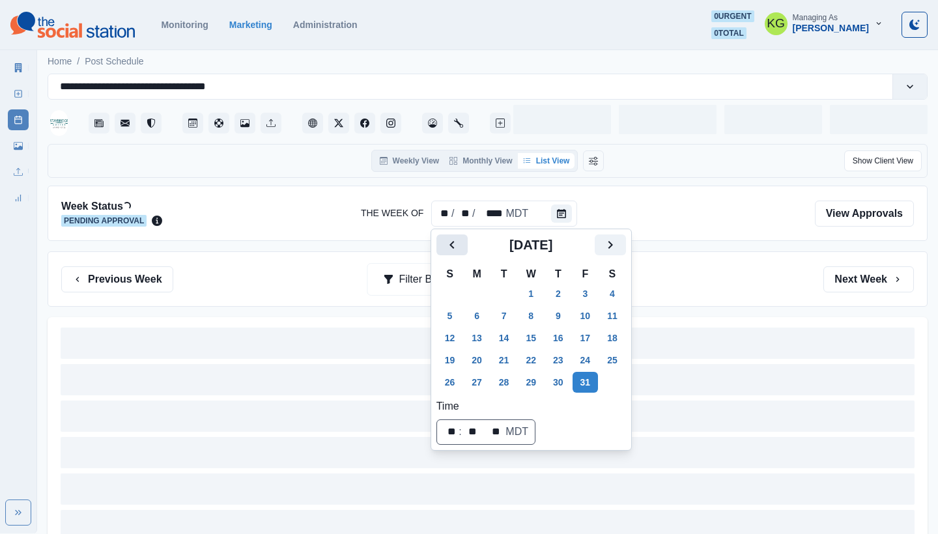
click at [459, 247] on icon "Previous" at bounding box center [452, 245] width 16 height 16
click at [459, 248] on icon "Previous" at bounding box center [452, 245] width 16 height 16
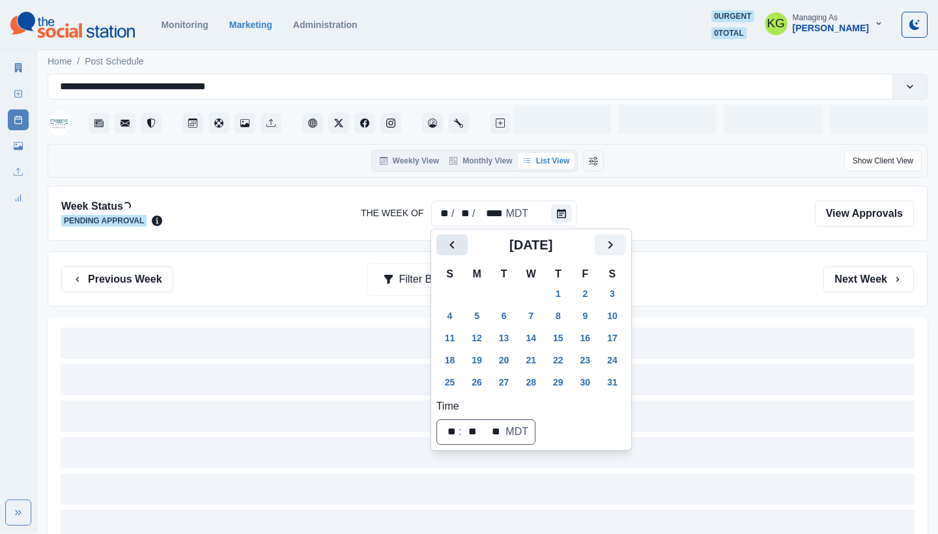
click at [459, 248] on icon "Previous" at bounding box center [452, 245] width 16 height 16
click at [459, 247] on icon "Previous" at bounding box center [452, 245] width 16 height 16
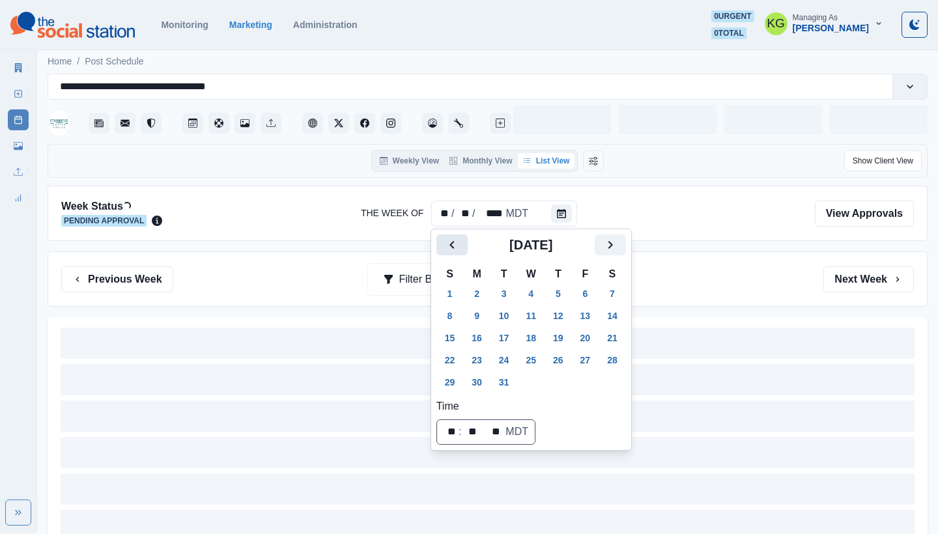
click at [459, 247] on icon "Previous" at bounding box center [452, 245] width 16 height 16
click at [460, 247] on button "Previous" at bounding box center [451, 244] width 31 height 21
click at [569, 387] on button "31" at bounding box center [558, 382] width 26 height 21
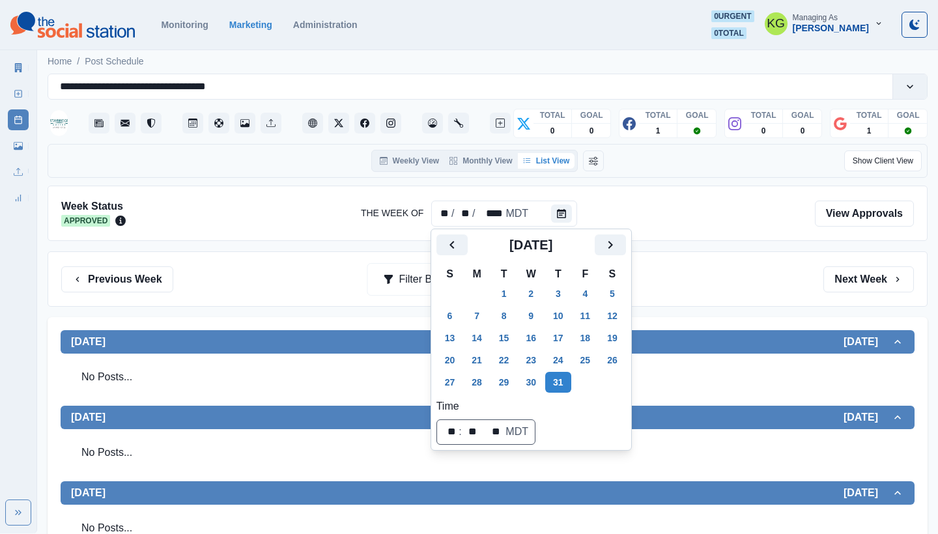
click at [704, 288] on div "Previous Week Filter By: Next Week" at bounding box center [487, 279] width 852 height 26
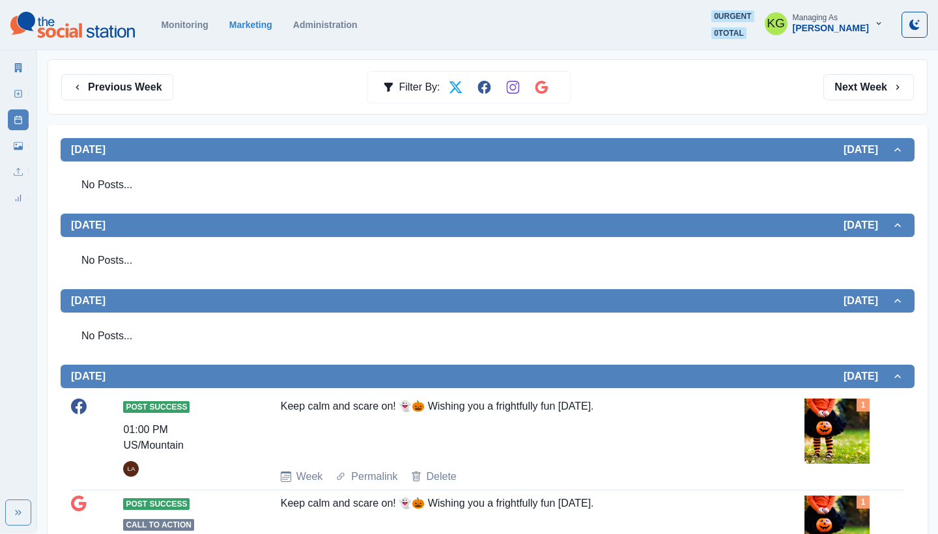
scroll to position [442, 0]
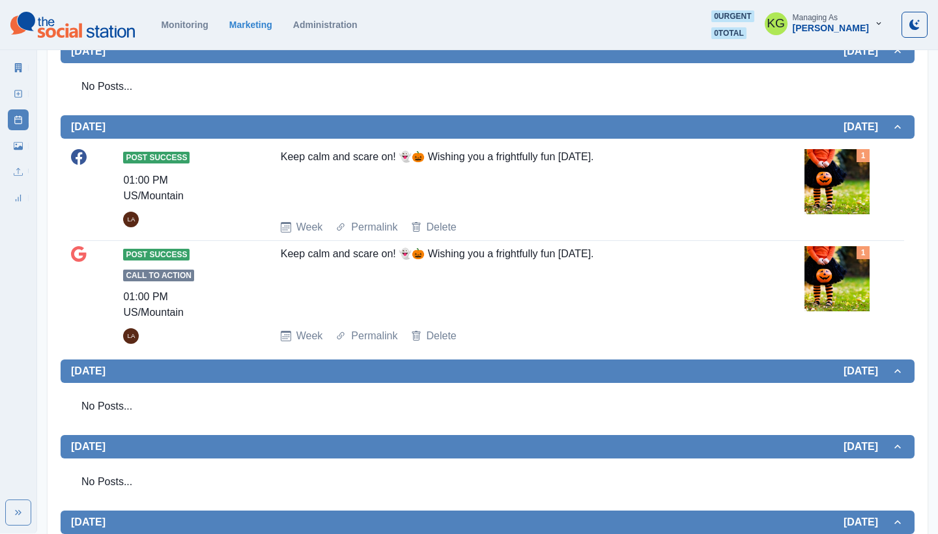
click at [381, 167] on div "Keep calm and scare on! 👻🎃 Wishing you a frightfully fun Halloween." at bounding box center [514, 179] width 466 height 60
click at [399, 156] on div "Keep calm and scare on! 👻🎃 Wishing you a frightfully fun Halloween." at bounding box center [514, 179] width 466 height 60
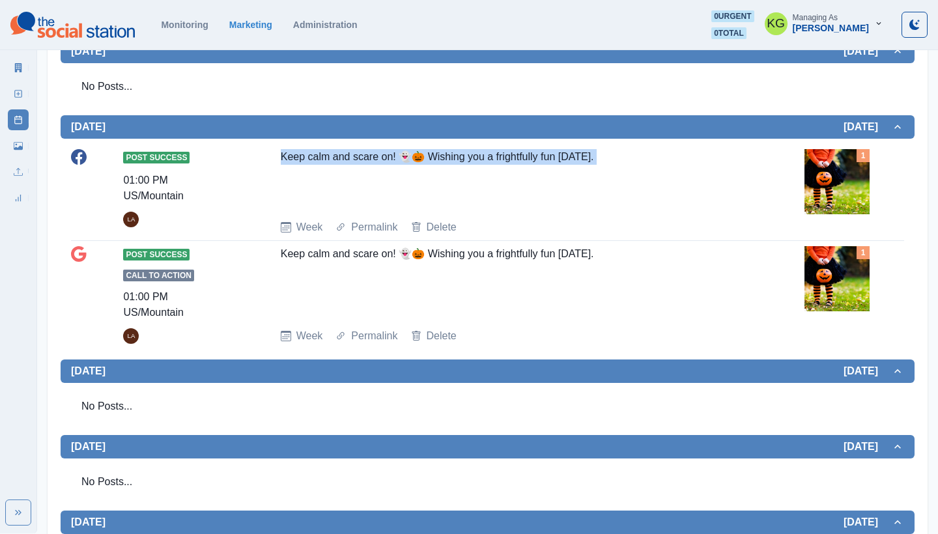
click at [399, 156] on div "Keep calm and scare on! 👻🎃 Wishing you a frightfully fun Halloween." at bounding box center [514, 179] width 466 height 60
click at [606, 169] on div "Keep calm and scare on! 👻🎃 Wishing you a frightfully fun Halloween." at bounding box center [514, 179] width 466 height 60
click at [618, 153] on div "Keep calm and scare on! 👻🎃 Wishing you a frightfully fun Halloween." at bounding box center [514, 179] width 466 height 60
click at [215, 219] on div "Post Success 01:00 PM US/Mountain LA" at bounding box center [173, 188] width 100 height 78
drag, startPoint x: 273, startPoint y: 154, endPoint x: 612, endPoint y: 173, distance: 339.8
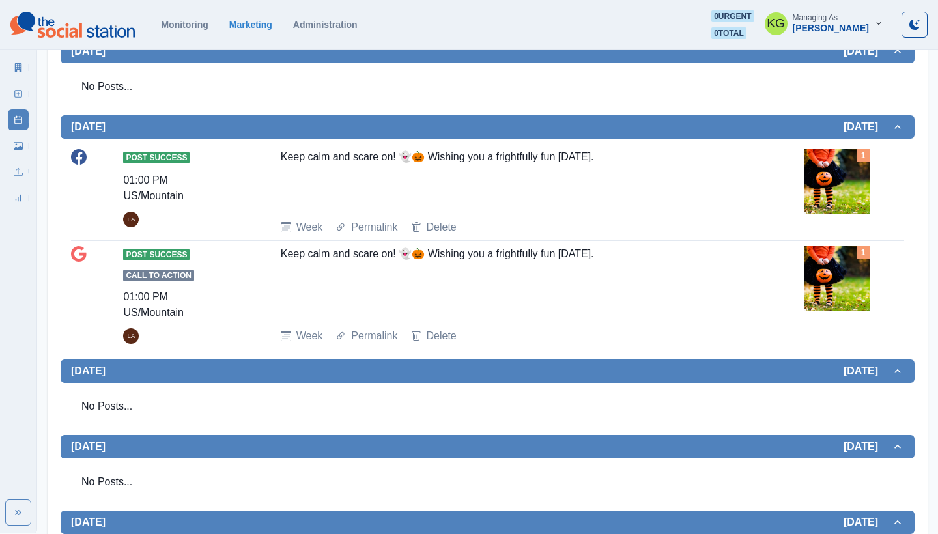
click at [612, 173] on div "Post Success 01:00 PM US/Mountain LA Keep calm and scare on! 👻🎃 Wishing you a f…" at bounding box center [487, 192] width 833 height 86
copy div "Keep calm and scare on! 👻🎃 Wishing you a frightfully fun Halloween."
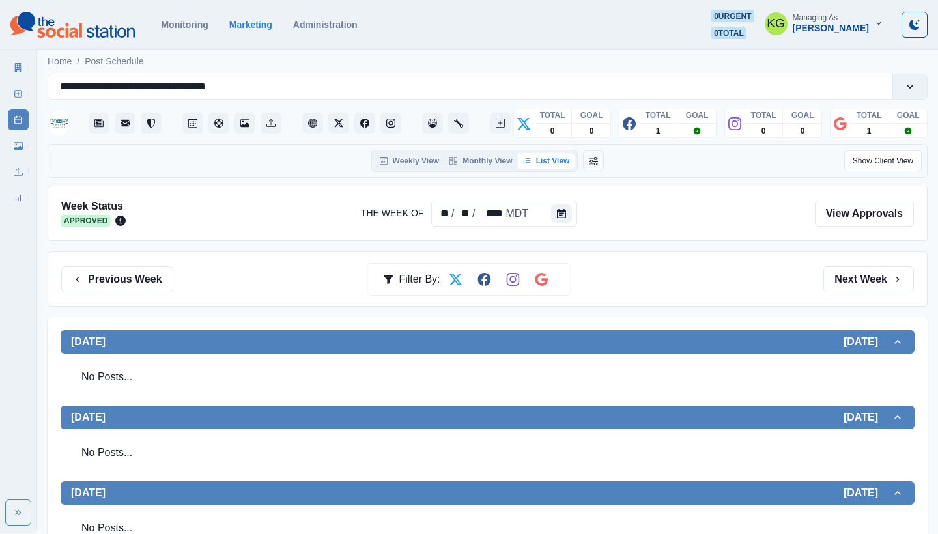
scroll to position [0, 0]
click at [567, 212] on button "Calendar" at bounding box center [561, 213] width 21 height 18
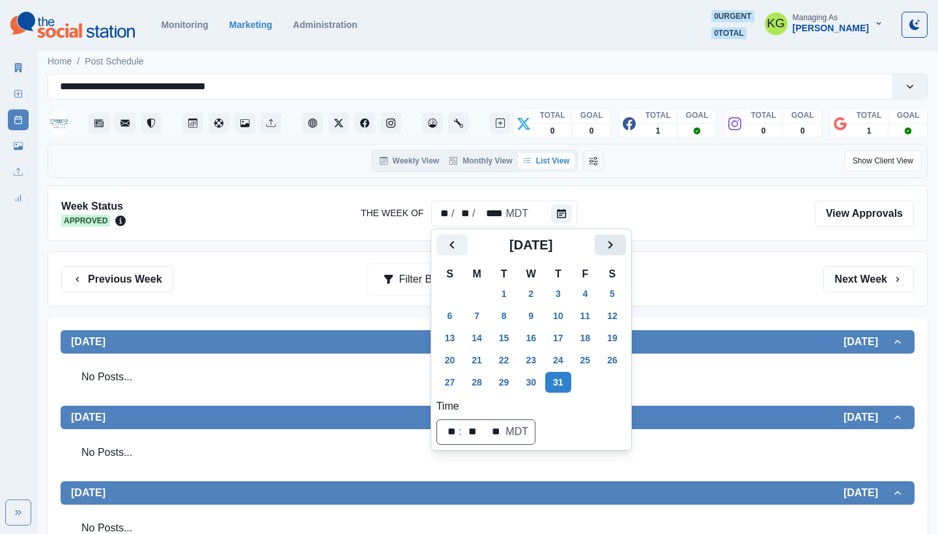
click at [618, 242] on icon "Next" at bounding box center [610, 245] width 16 height 16
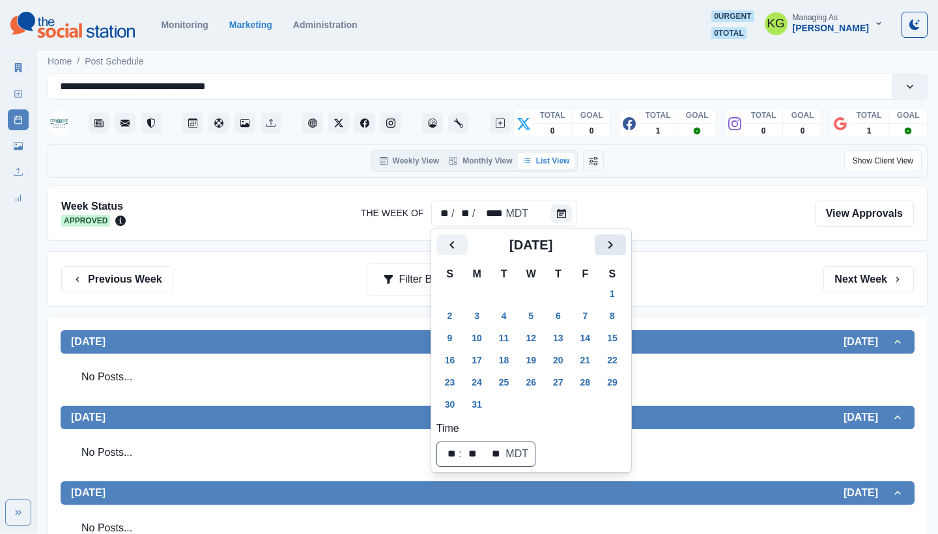
click at [618, 242] on icon "Next" at bounding box center [610, 245] width 16 height 16
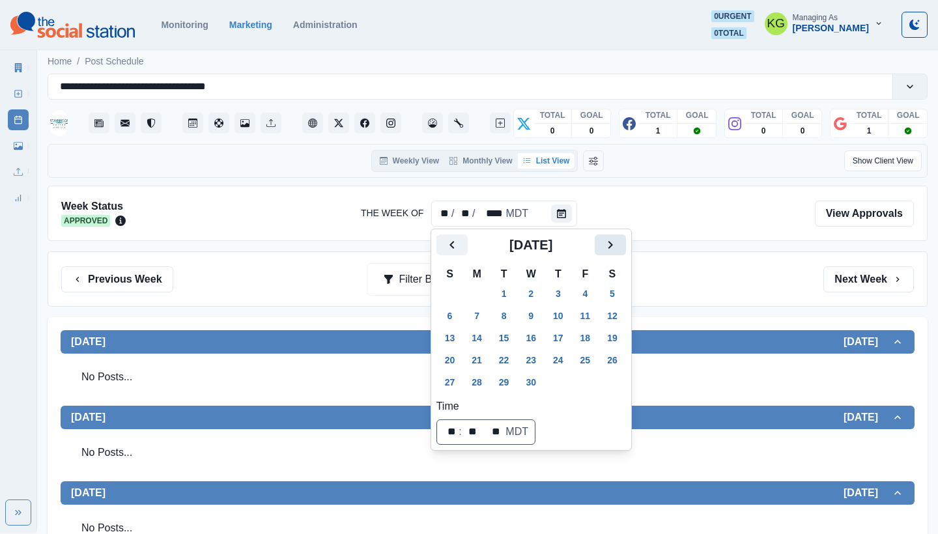
click at [618, 242] on icon "Next" at bounding box center [610, 245] width 16 height 16
click at [556, 388] on button "31" at bounding box center [558, 382] width 26 height 21
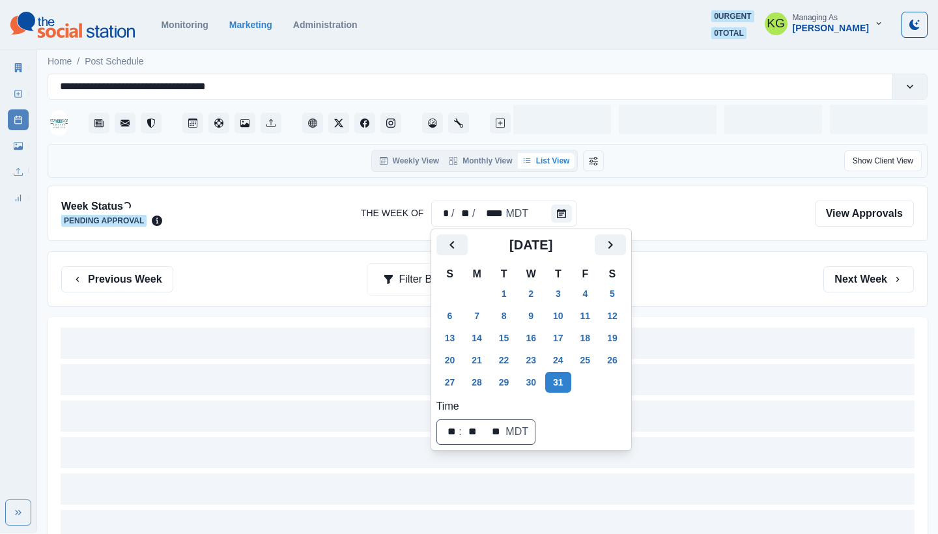
click at [686, 268] on div "Previous Week Filter By: Next Week" at bounding box center [487, 279] width 852 height 26
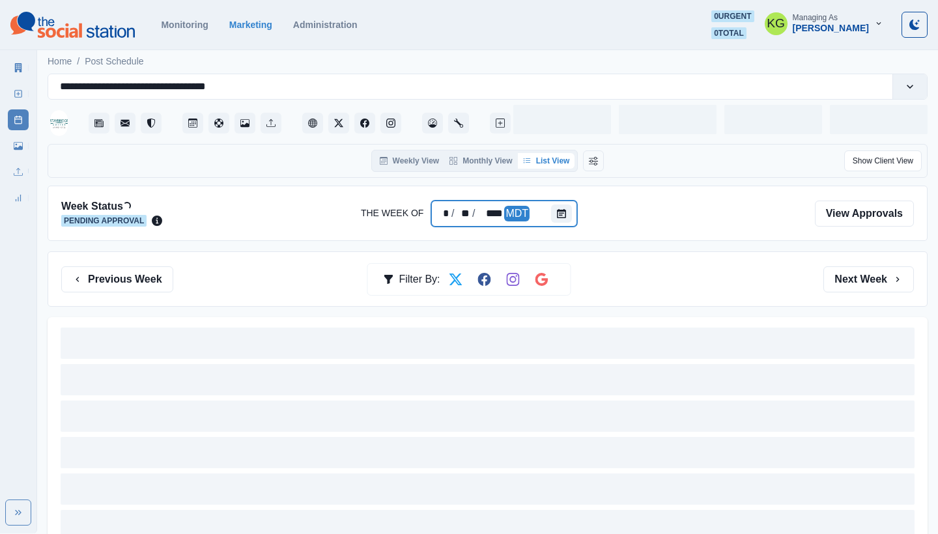
click at [572, 210] on div at bounding box center [564, 214] width 26 height 26
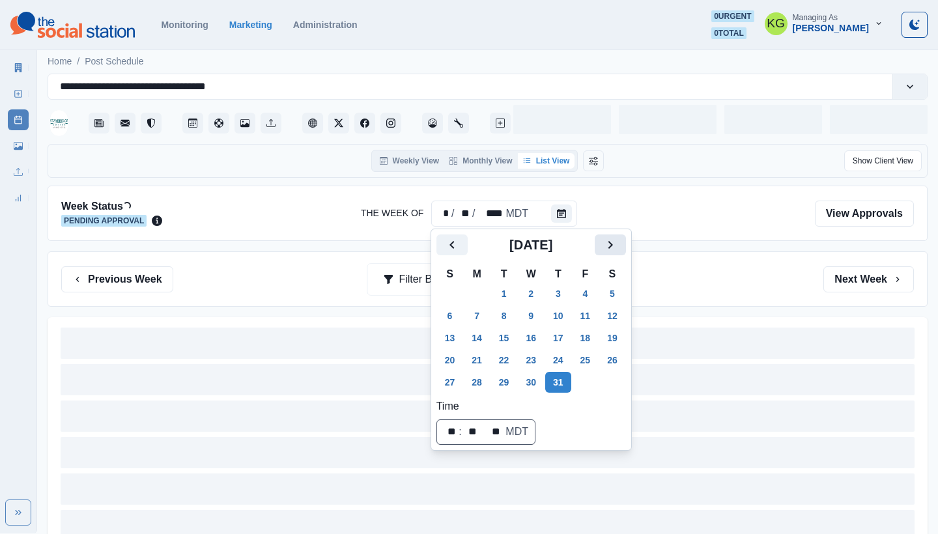
click at [626, 244] on button "Next" at bounding box center [610, 244] width 31 height 21
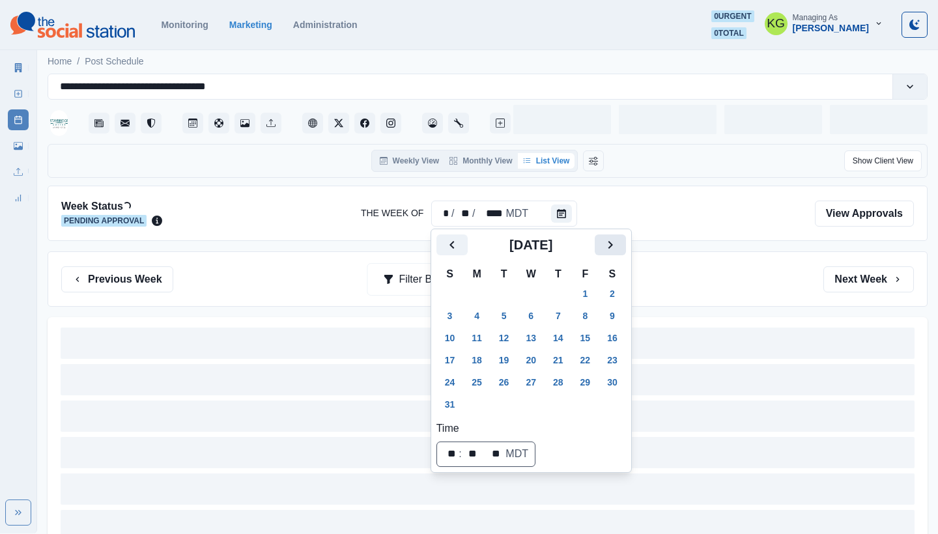
click at [618, 250] on icon "Next" at bounding box center [610, 245] width 16 height 16
click at [618, 247] on icon "Next" at bounding box center [610, 245] width 16 height 16
click at [598, 376] on button "31" at bounding box center [585, 382] width 26 height 21
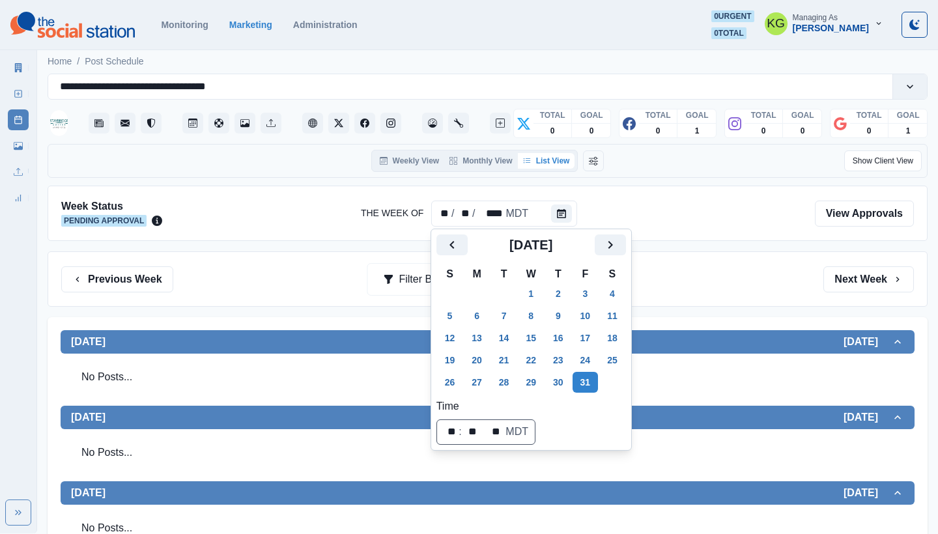
click at [718, 247] on div "Week Status Pending Approval The Week Of ** / ** / **** MDT View Approvals Prev…" at bounding box center [488, 529] width 880 height 687
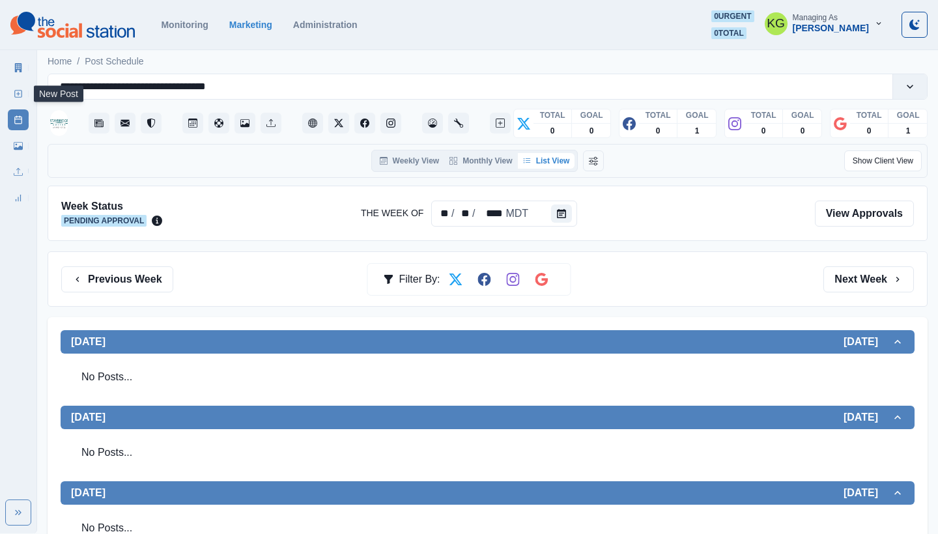
click at [14, 95] on icon at bounding box center [18, 93] width 9 height 9
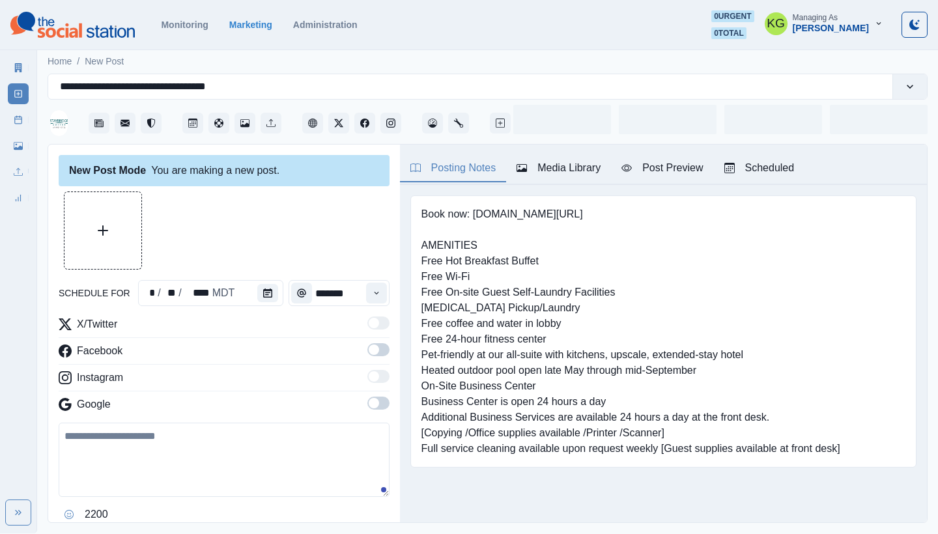
click at [288, 293] on div "Time" at bounding box center [301, 293] width 26 height 26
click at [272, 294] on button "Calendar" at bounding box center [267, 293] width 21 height 18
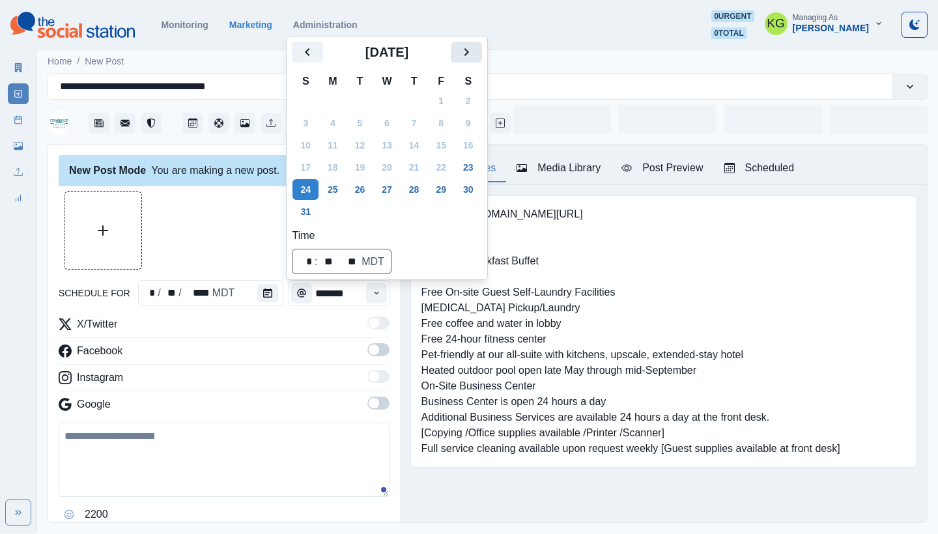
click at [473, 50] on icon "Next" at bounding box center [466, 52] width 16 height 16
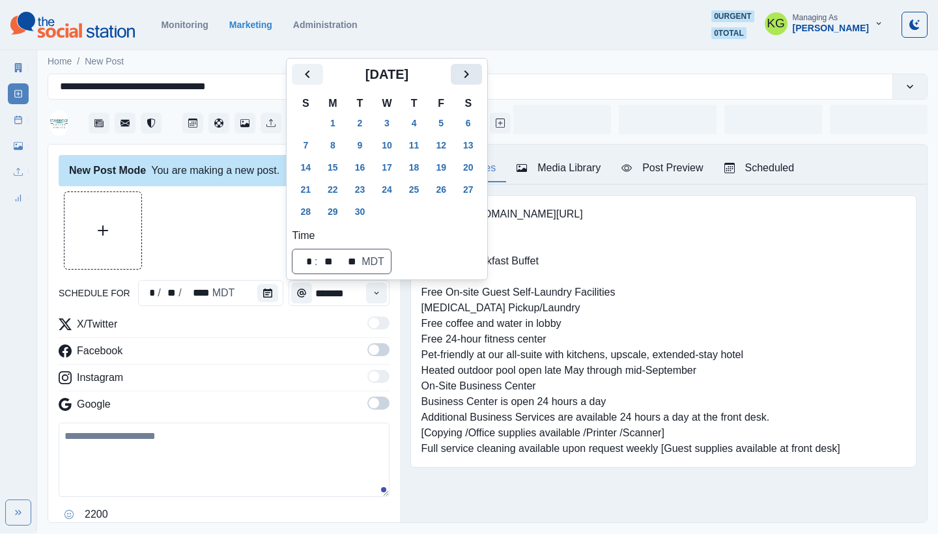
click at [468, 74] on icon "Next" at bounding box center [466, 74] width 5 height 8
click at [451, 219] on button "31" at bounding box center [441, 211] width 26 height 21
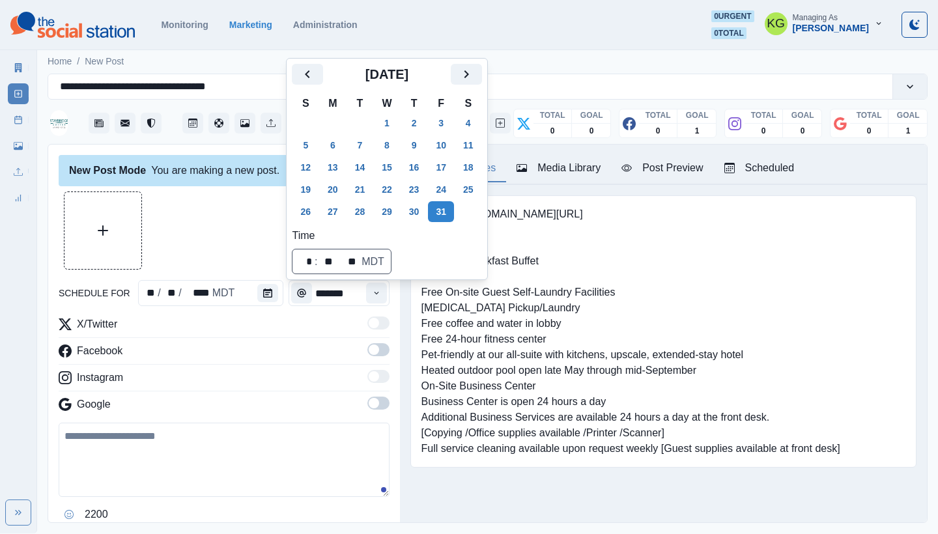
click at [171, 197] on div at bounding box center [224, 230] width 331 height 78
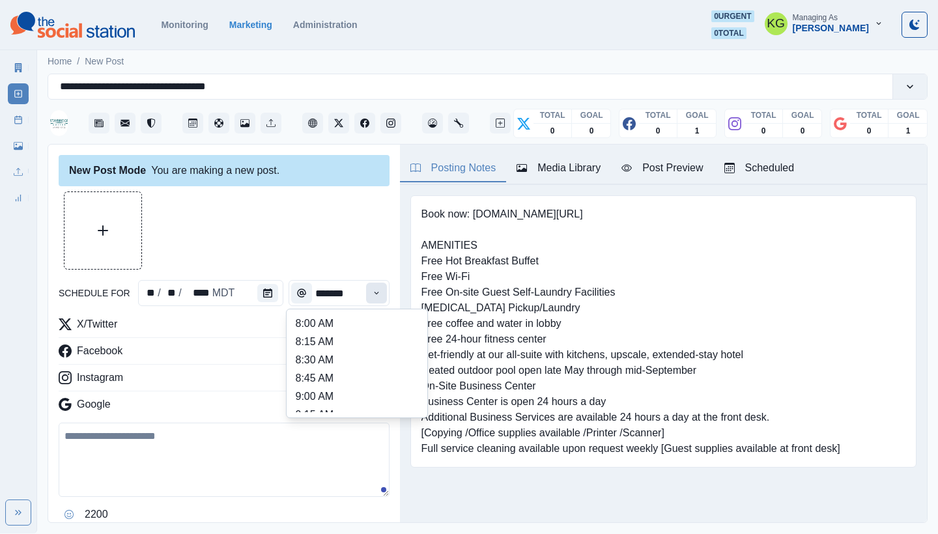
click at [374, 290] on icon "Time" at bounding box center [376, 292] width 9 height 9
click at [337, 384] on li "12:00 PM" at bounding box center [357, 383] width 130 height 18
type input "********"
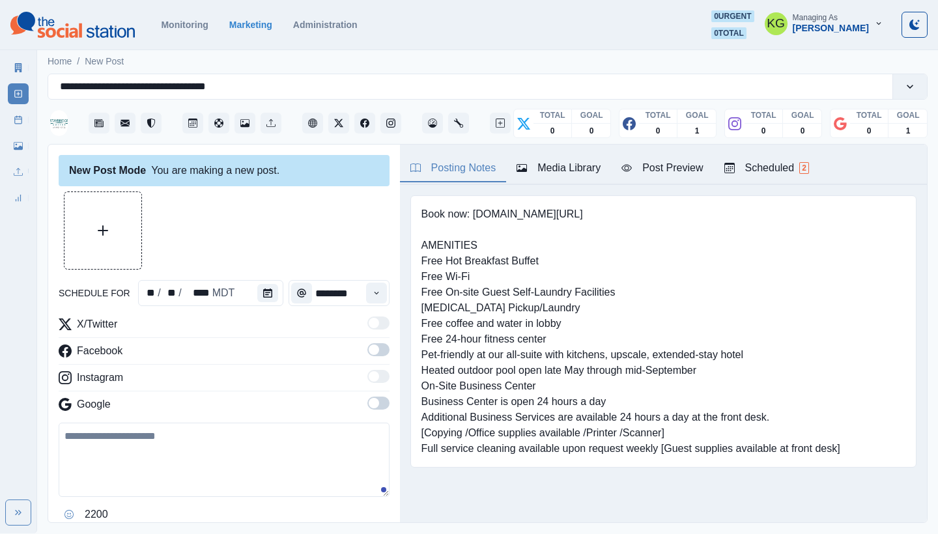
click at [383, 406] on span at bounding box center [378, 403] width 22 height 13
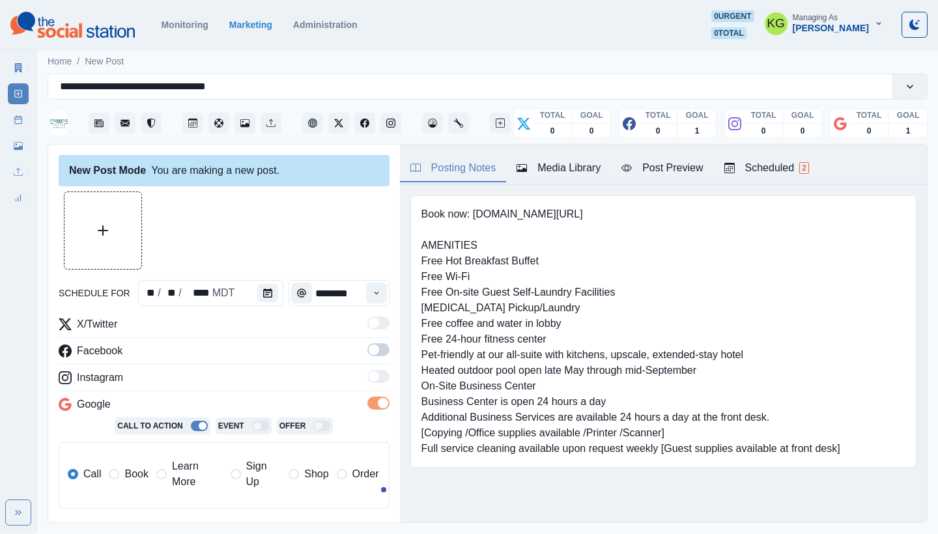
click at [378, 354] on span at bounding box center [378, 349] width 22 height 13
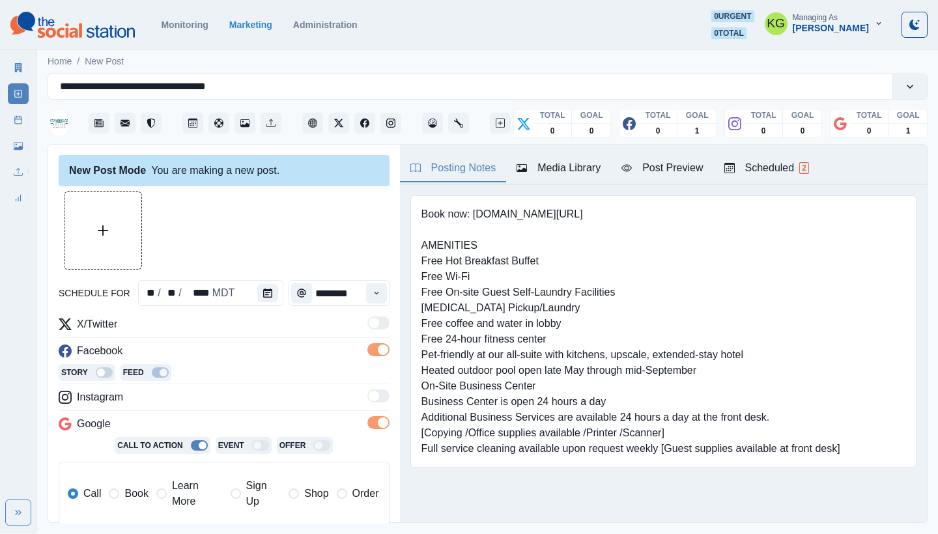
click at [132, 492] on span "Book" at bounding box center [135, 494] width 23 height 16
click at [117, 225] on button "Upload Media" at bounding box center [102, 230] width 77 height 77
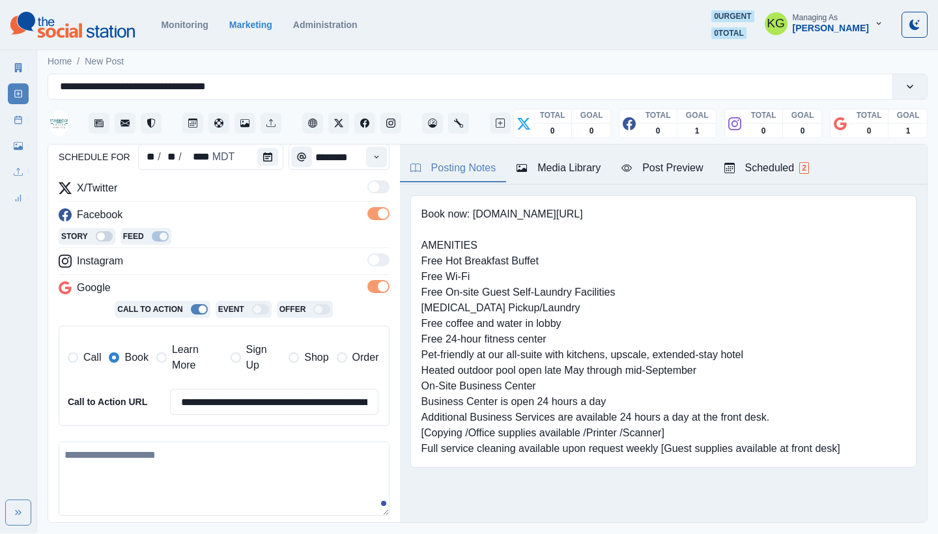
click at [119, 444] on textarea at bounding box center [224, 479] width 331 height 74
paste textarea "**********"
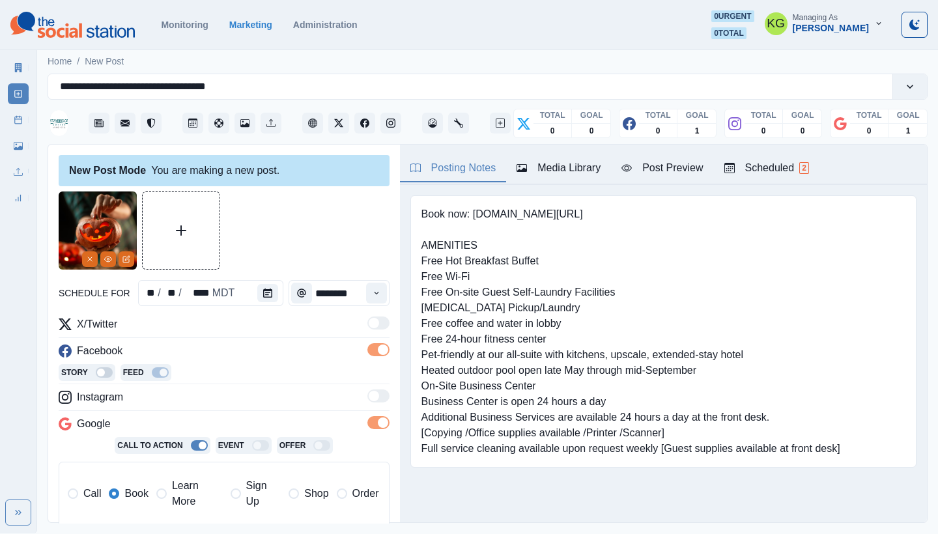
scroll to position [230, 0]
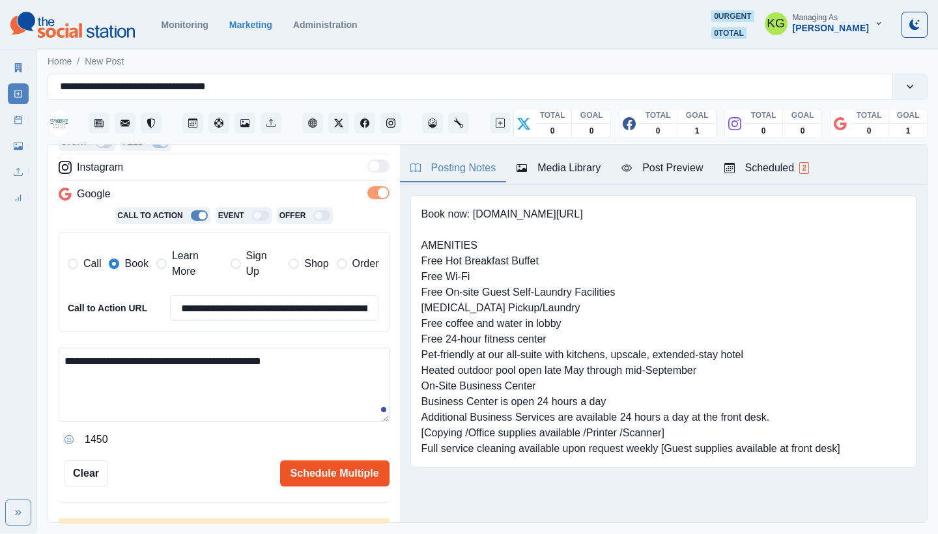
type textarea "**********"
click at [352, 462] on button "Schedule Multiple" at bounding box center [334, 473] width 109 height 26
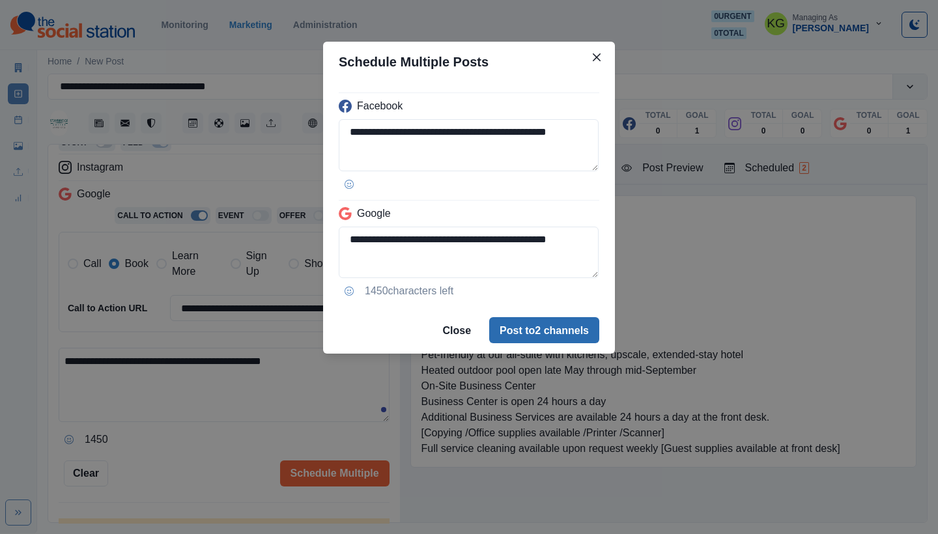
click at [526, 326] on button "Post to 2 channels" at bounding box center [544, 330] width 110 height 26
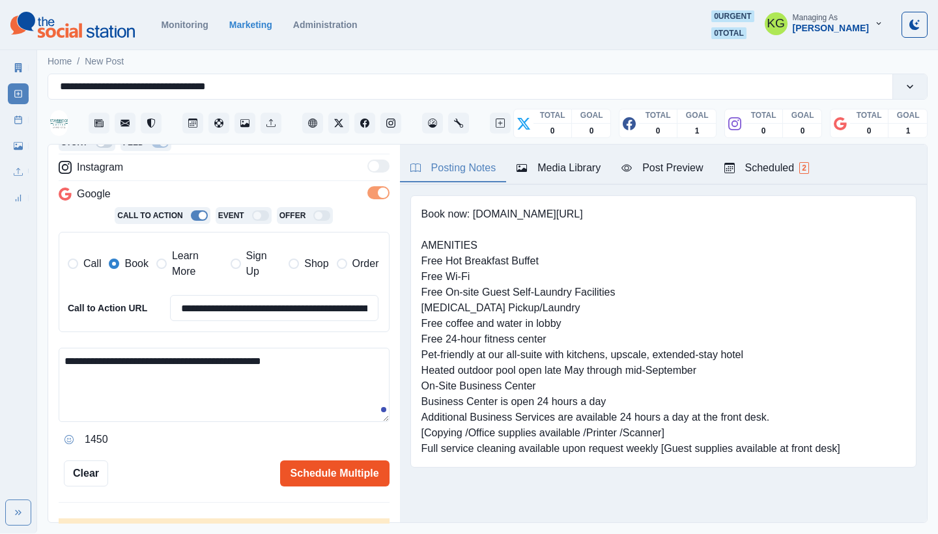
click at [328, 462] on button "Schedule Multiple" at bounding box center [334, 473] width 109 height 26
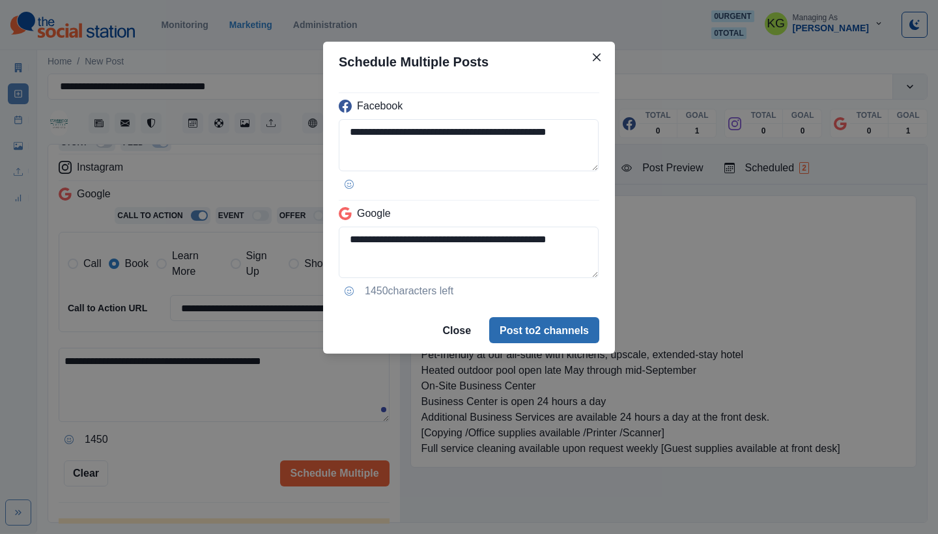
click at [569, 331] on button "Post to 2 channels" at bounding box center [544, 330] width 110 height 26
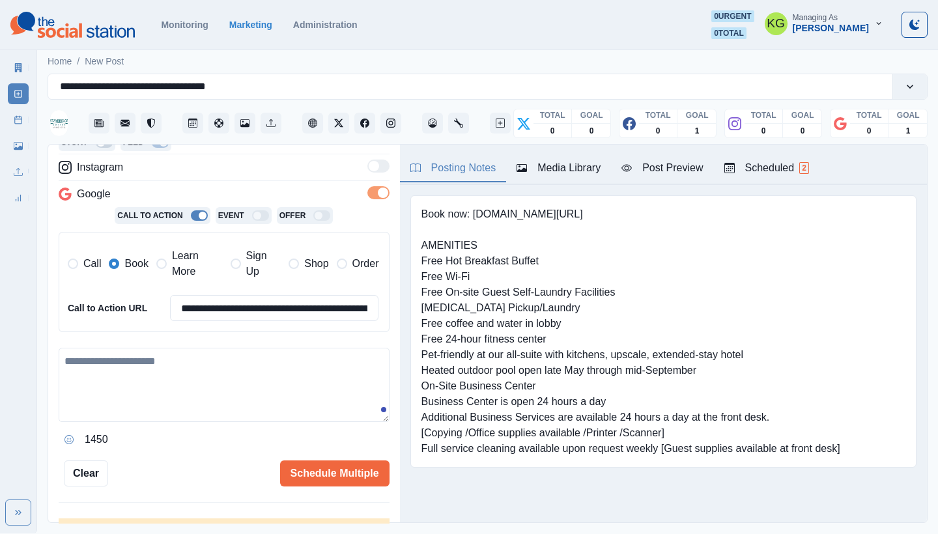
scroll to position [126, 0]
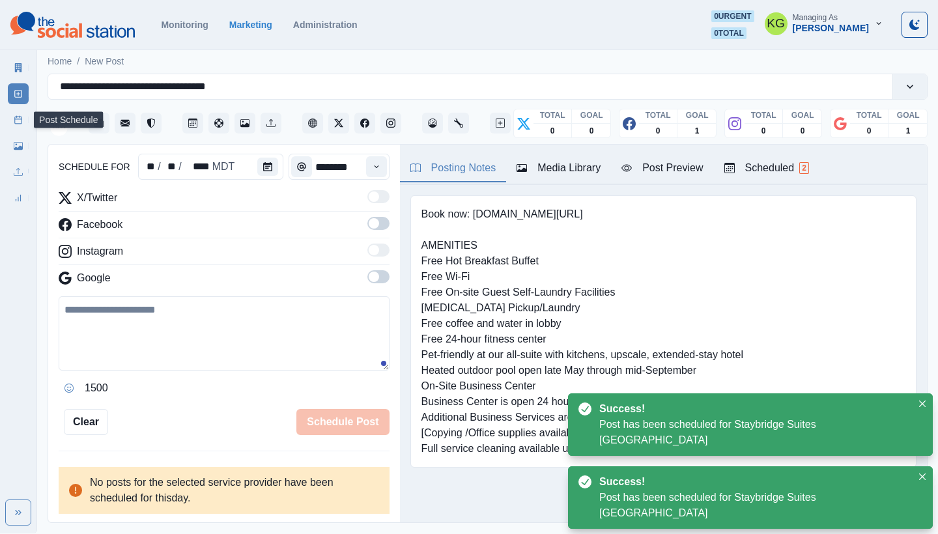
click at [21, 129] on link "Post Schedule" at bounding box center [18, 119] width 21 height 21
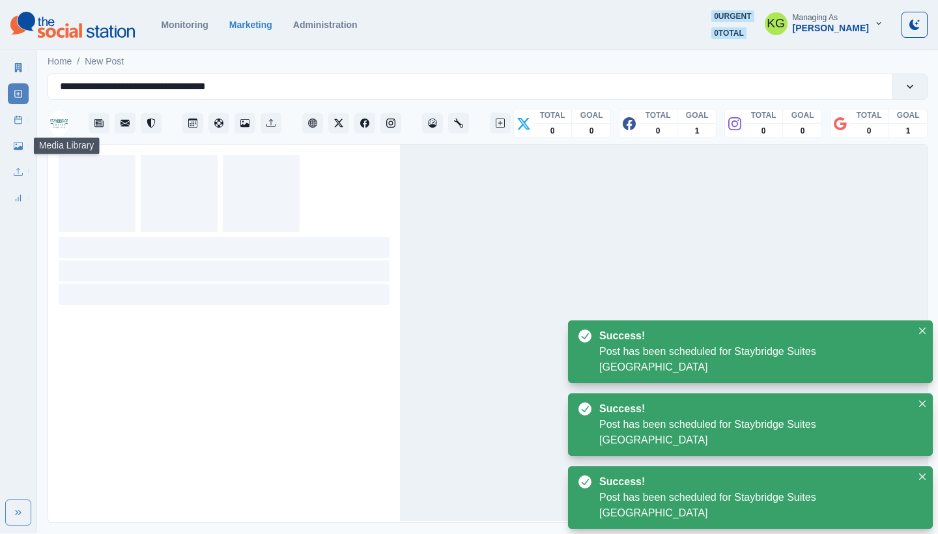
click at [13, 128] on link "Post Schedule" at bounding box center [18, 119] width 21 height 21
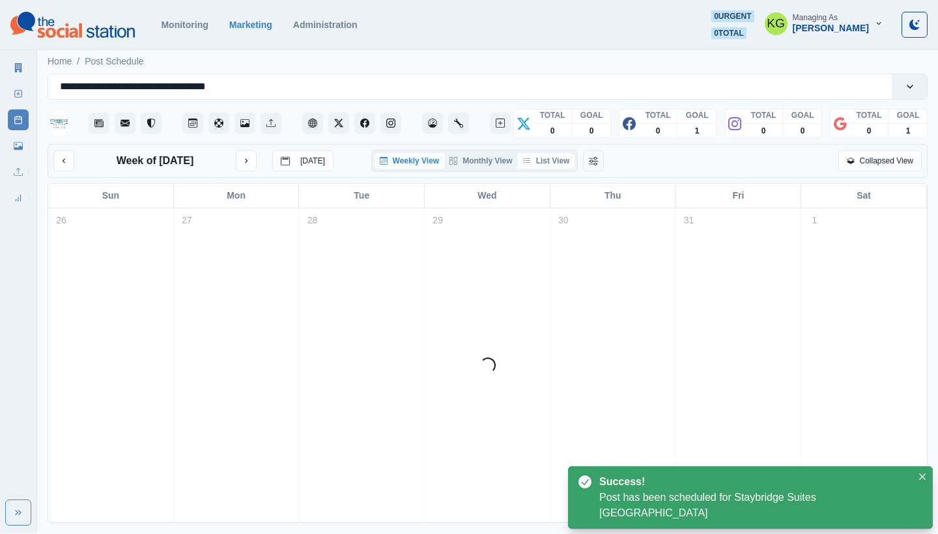
click at [545, 159] on button "List View" at bounding box center [546, 161] width 57 height 16
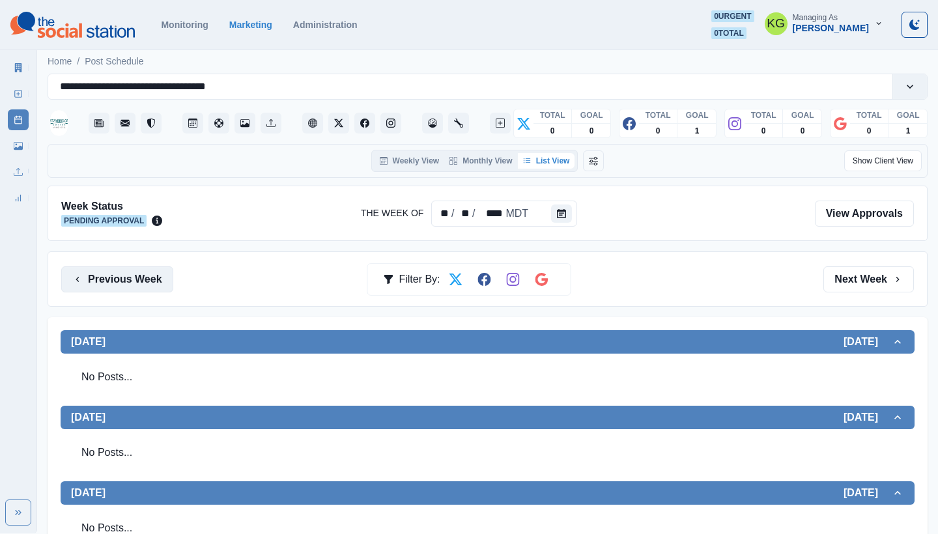
click at [164, 280] on button "Previous Week" at bounding box center [117, 279] width 112 height 26
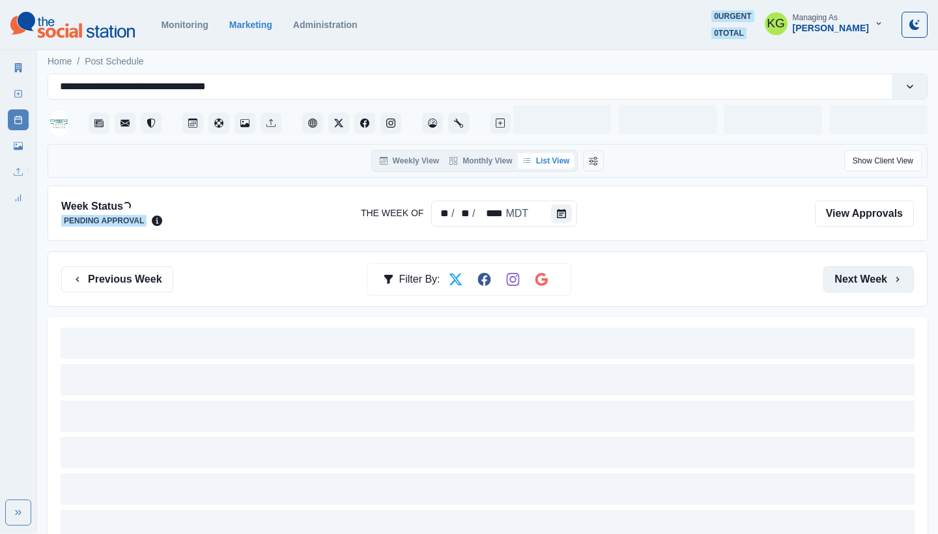
click at [856, 283] on button "Next Week" at bounding box center [868, 279] width 91 height 26
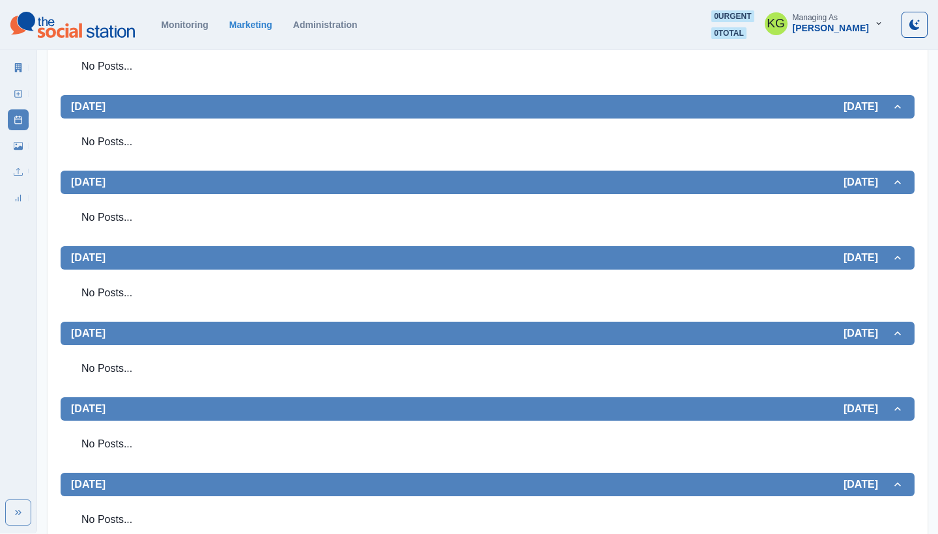
scroll to position [341, 0]
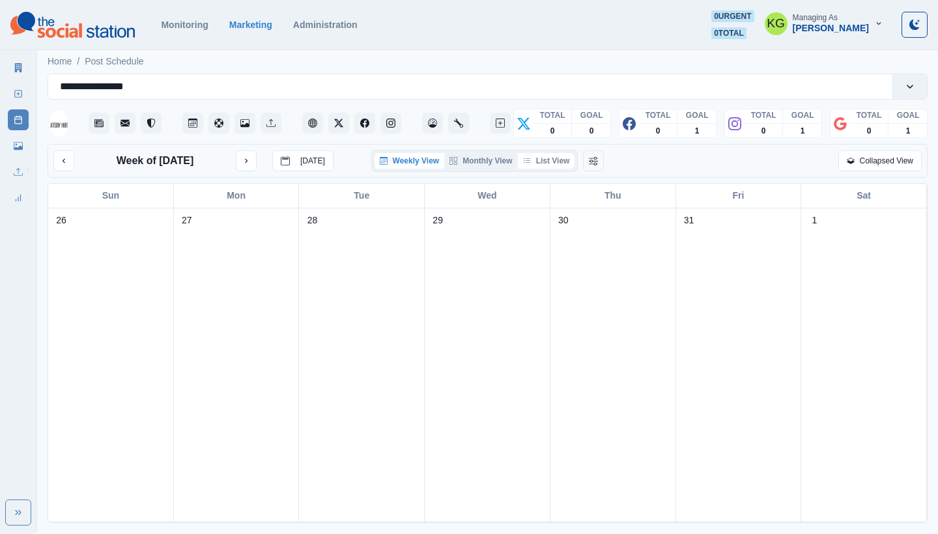
click at [567, 163] on button "List View" at bounding box center [546, 161] width 57 height 16
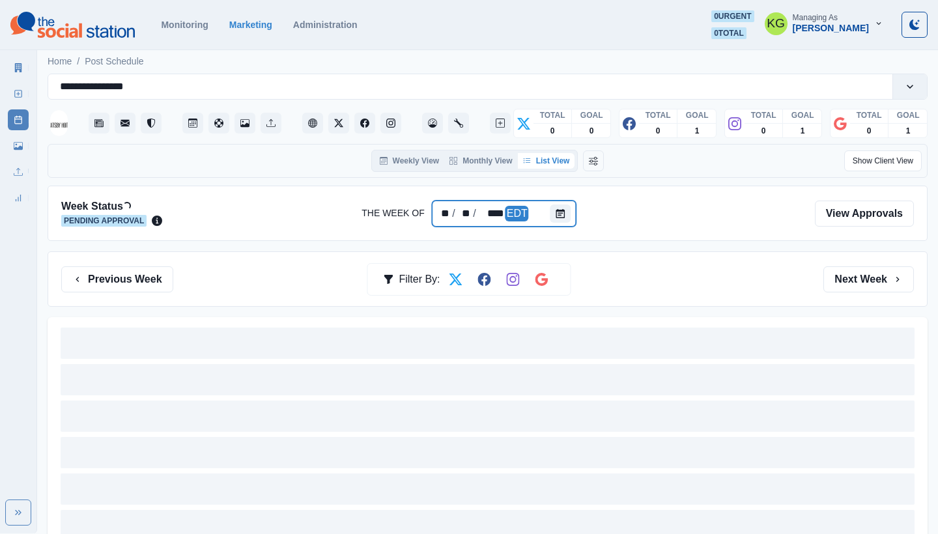
click at [570, 217] on div at bounding box center [563, 214] width 26 height 26
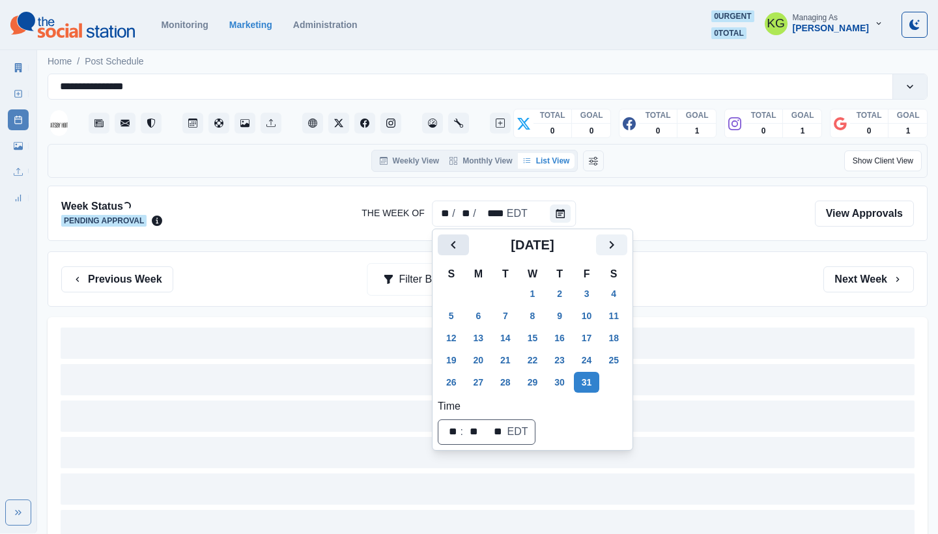
click at [468, 239] on button "Previous" at bounding box center [453, 244] width 31 height 21
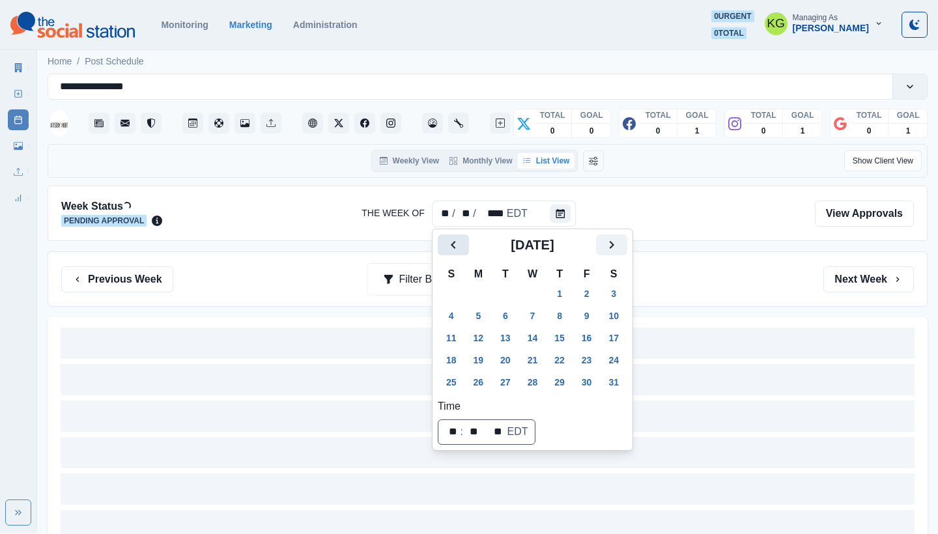
click at [468, 239] on button "Previous" at bounding box center [453, 244] width 31 height 21
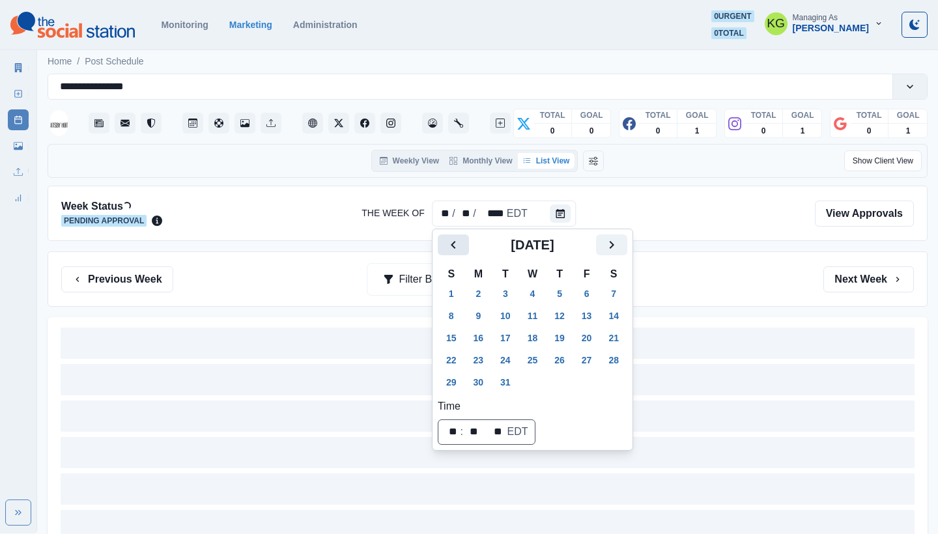
click at [468, 239] on button "Previous" at bounding box center [453, 244] width 31 height 21
click at [568, 385] on button "31" at bounding box center [559, 382] width 26 height 21
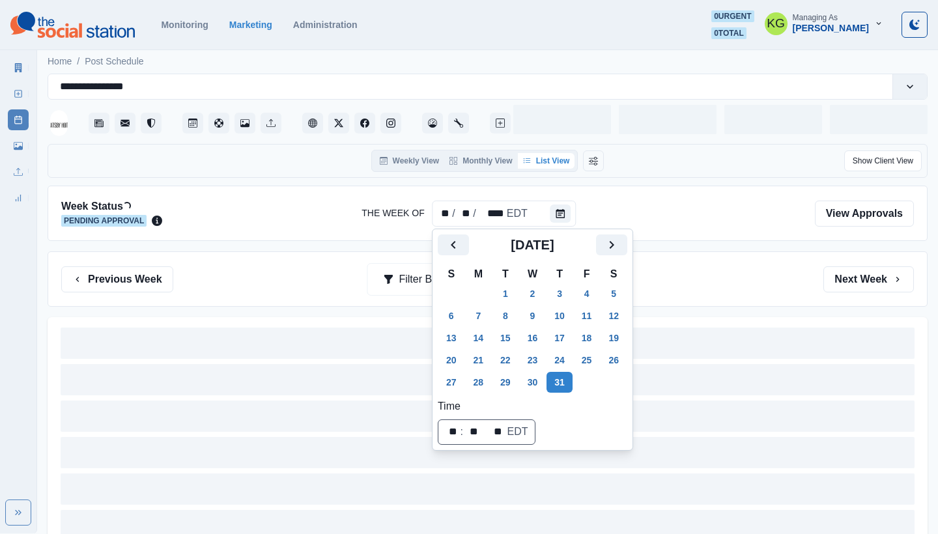
click at [643, 208] on div at bounding box center [488, 213] width 631 height 28
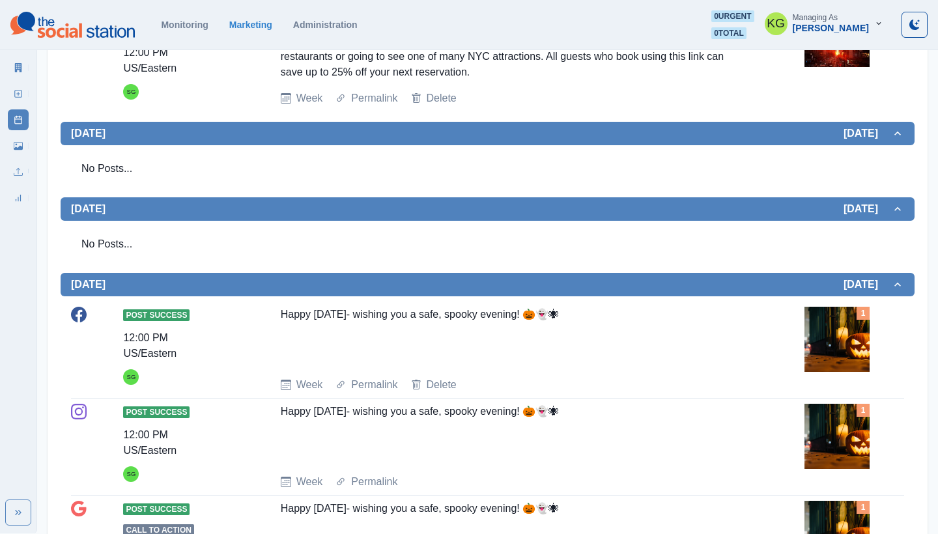
scroll to position [744, 0]
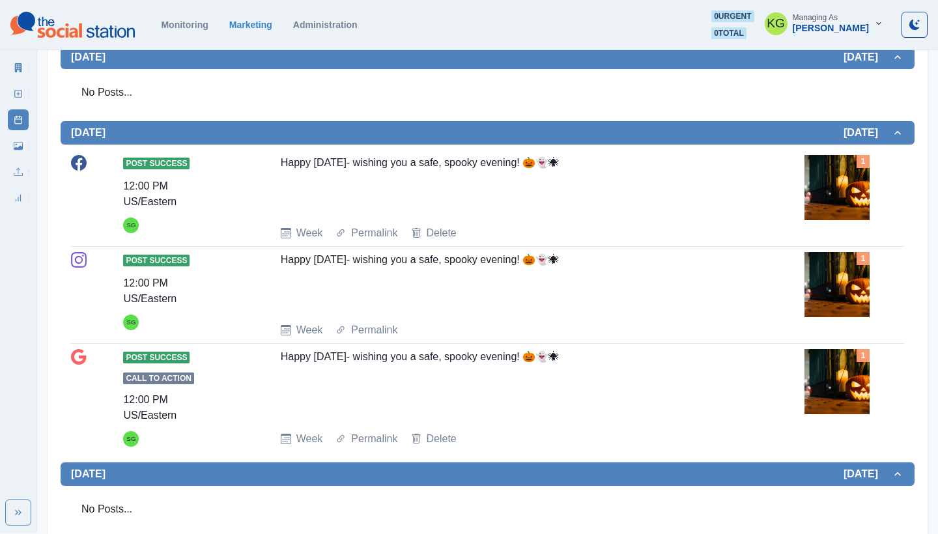
click at [455, 197] on div "Happy [DATE]- wishing you a safe, spooky evening! 🎃👻🕷" at bounding box center [514, 185] width 466 height 60
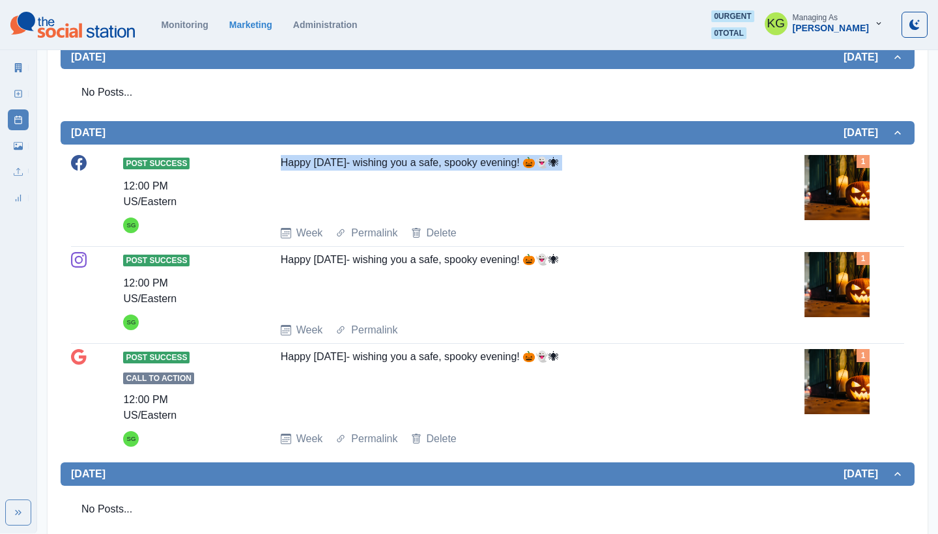
click at [455, 197] on div "Happy [DATE]- wishing you a safe, spooky evening! 🎃👻🕷" at bounding box center [514, 185] width 466 height 60
copy div "Happy [DATE]- wishing you a safe, spooky evening! 🎃👻🕷"
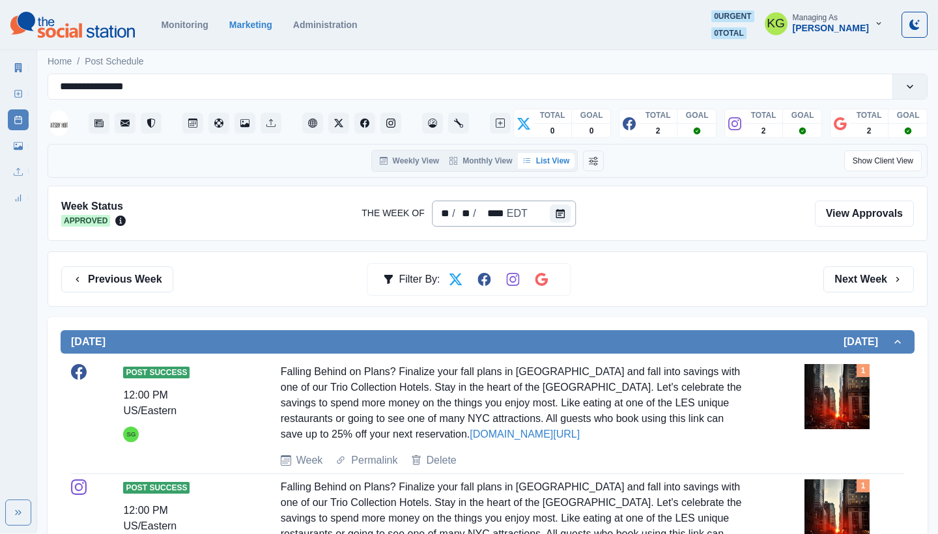
scroll to position [0, 0]
click at [556, 211] on icon "Calendar" at bounding box center [560, 213] width 9 height 9
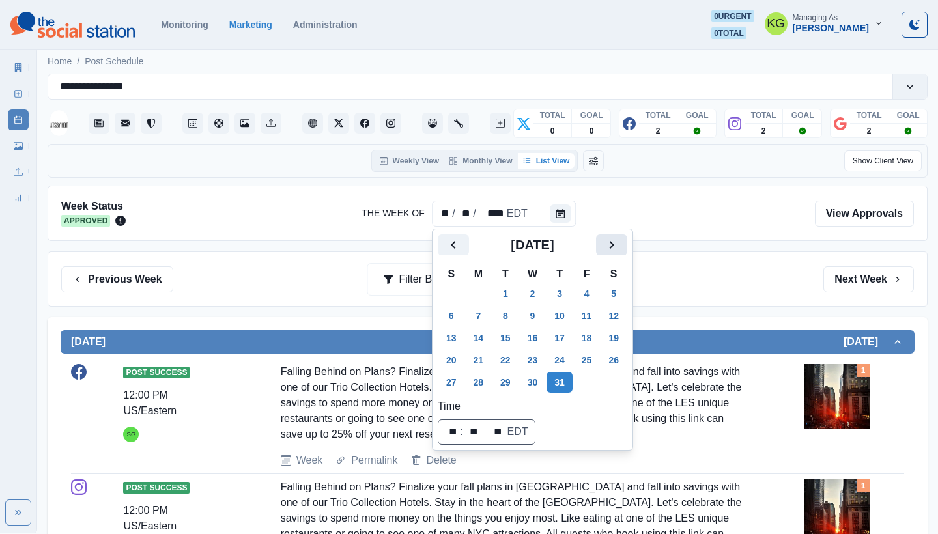
click at [627, 249] on button "Next" at bounding box center [611, 244] width 31 height 21
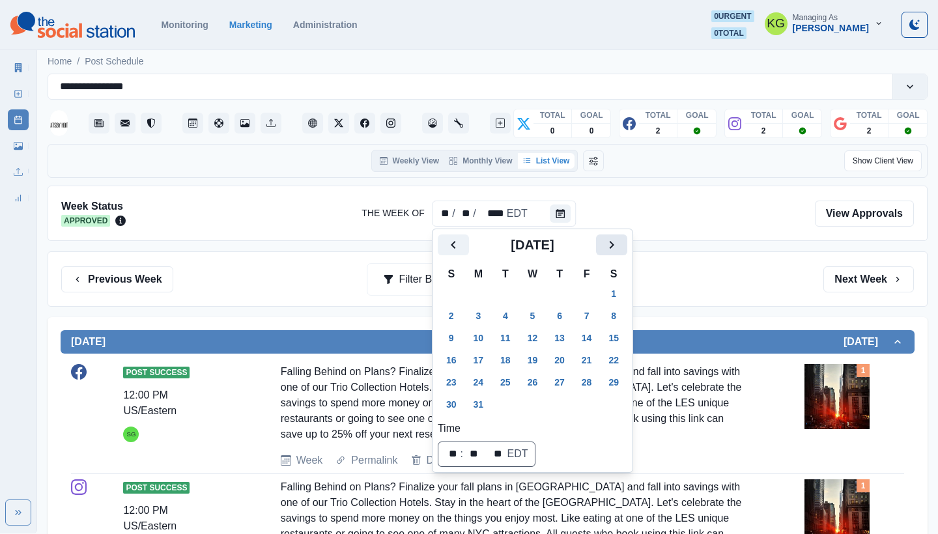
click at [627, 249] on button "Next" at bounding box center [611, 244] width 31 height 21
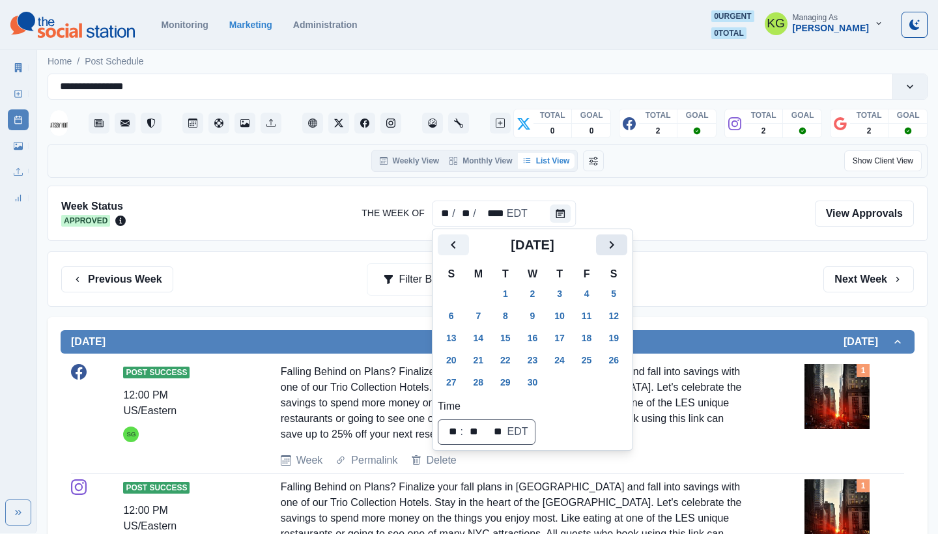
click at [627, 249] on button "Next" at bounding box center [611, 244] width 31 height 21
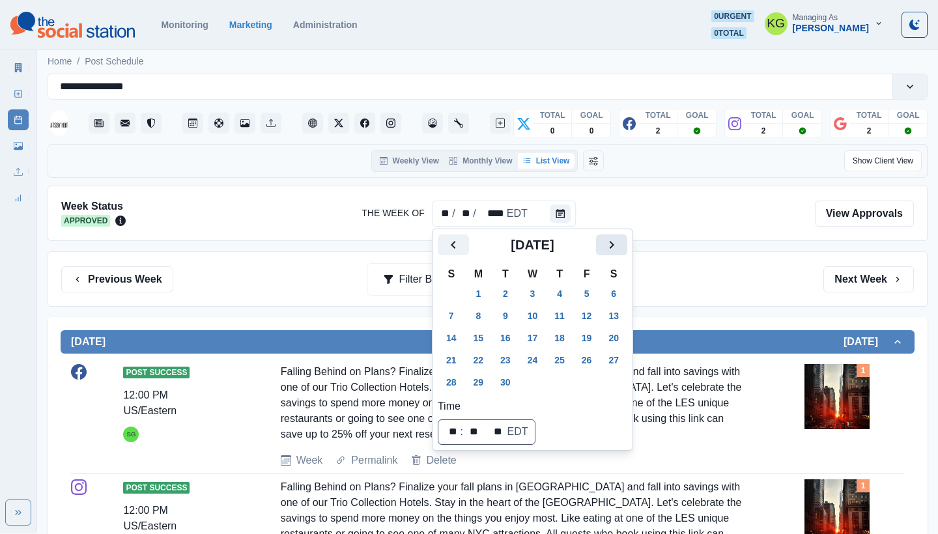
click at [627, 249] on button "Next" at bounding box center [611, 244] width 31 height 21
click at [598, 380] on button "31" at bounding box center [587, 382] width 26 height 21
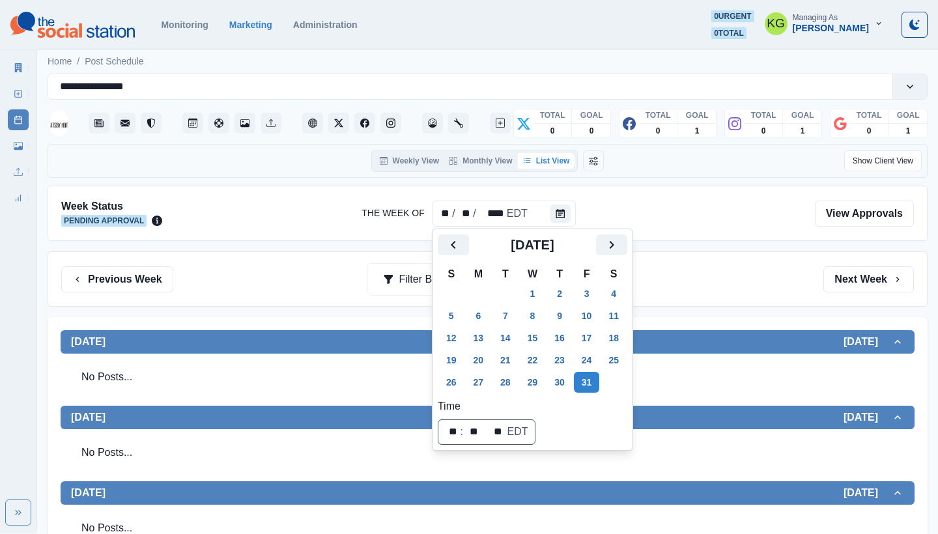
click at [742, 252] on div "Previous Week Filter By: Next Week" at bounding box center [488, 278] width 880 height 55
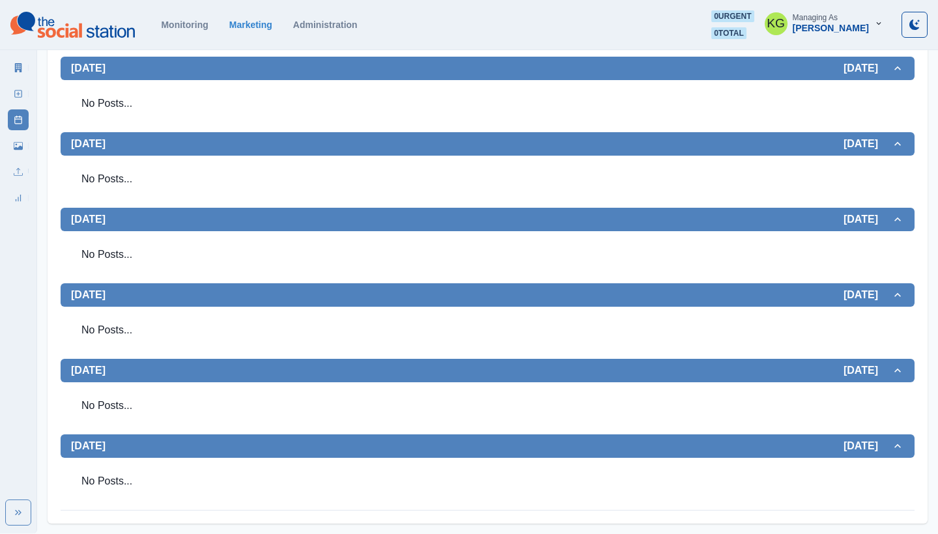
scroll to position [349, 0]
click at [10, 91] on link "New Post" at bounding box center [18, 93] width 21 height 21
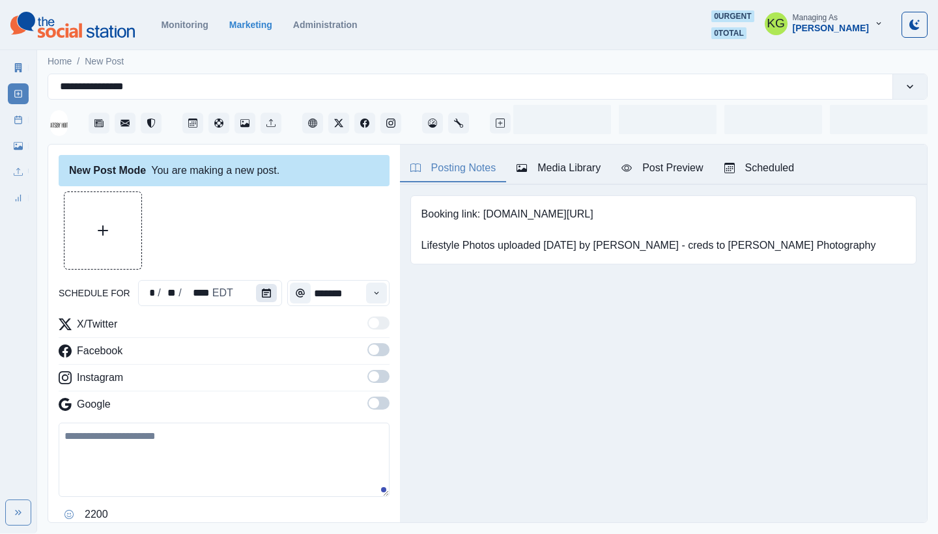
click at [263, 292] on icon "Calendar" at bounding box center [266, 292] width 9 height 9
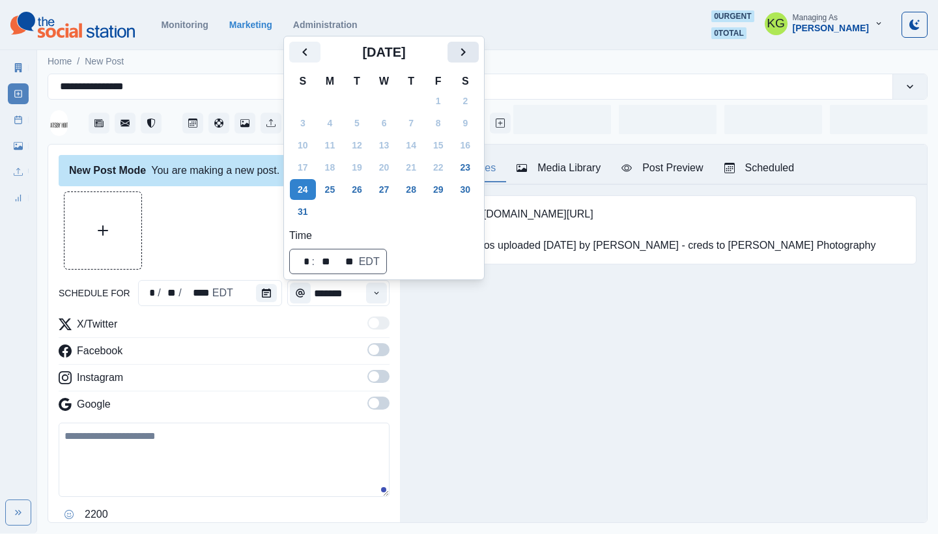
click at [471, 48] on icon "Next" at bounding box center [463, 52] width 16 height 16
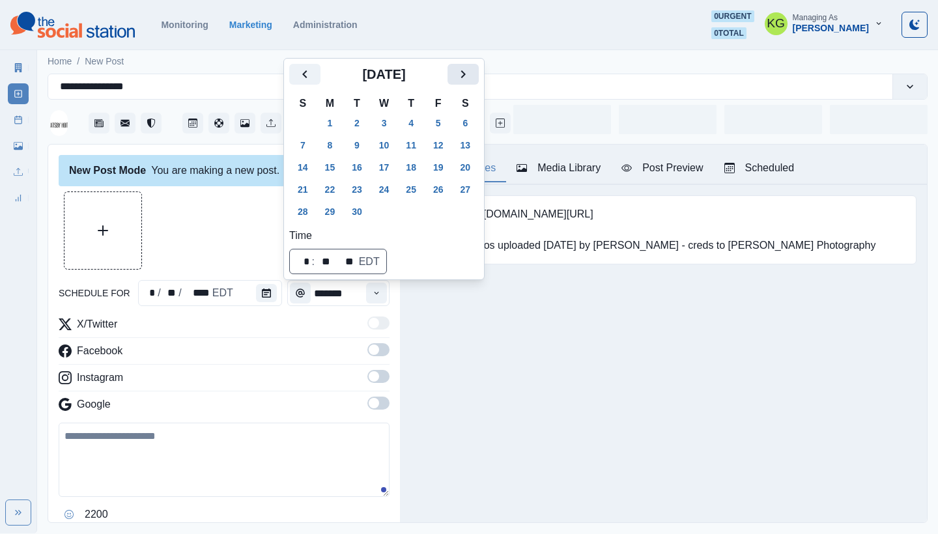
click at [475, 48] on section "Monitoring Marketing Administration 0 urgent 0 total KG Managing As [PERSON_NAM…" at bounding box center [469, 25] width 938 height 50
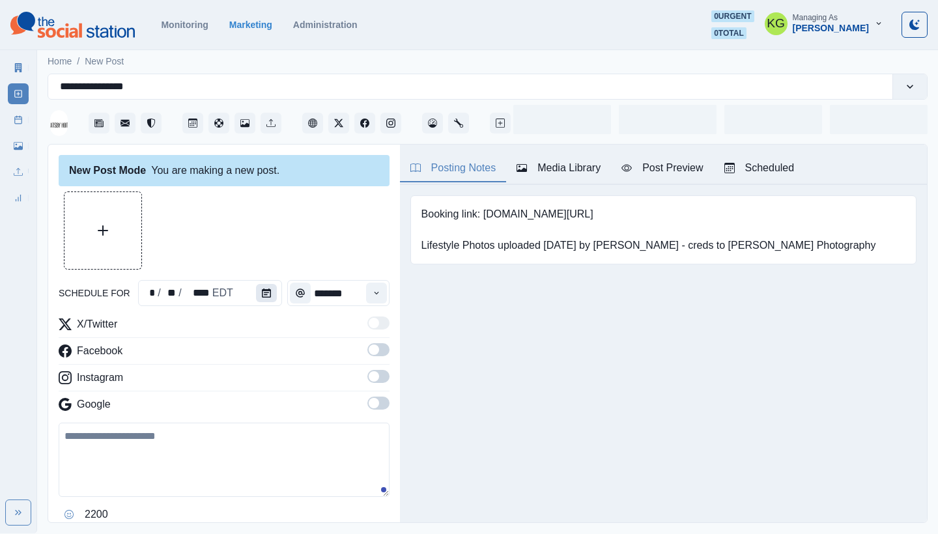
click at [270, 285] on button "Calendar" at bounding box center [266, 293] width 21 height 18
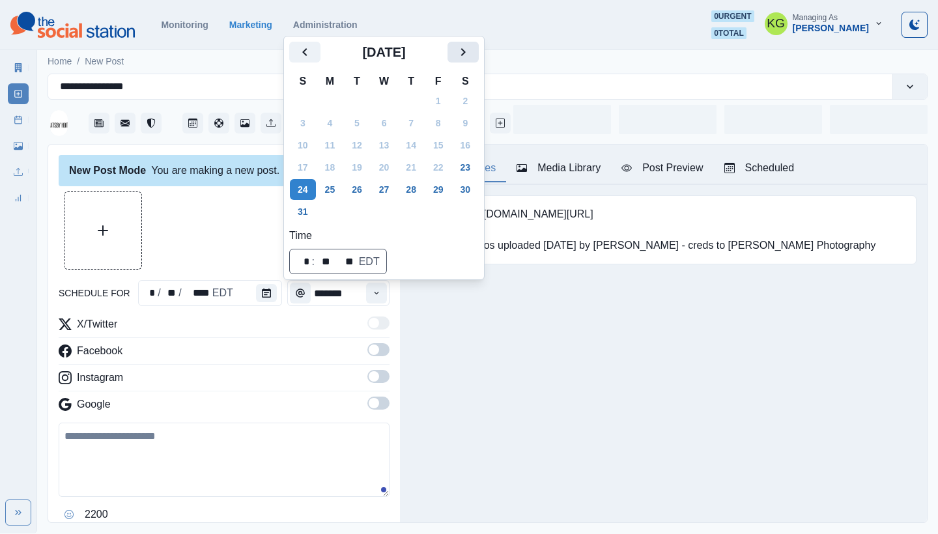
click at [469, 56] on icon "Next" at bounding box center [463, 52] width 16 height 16
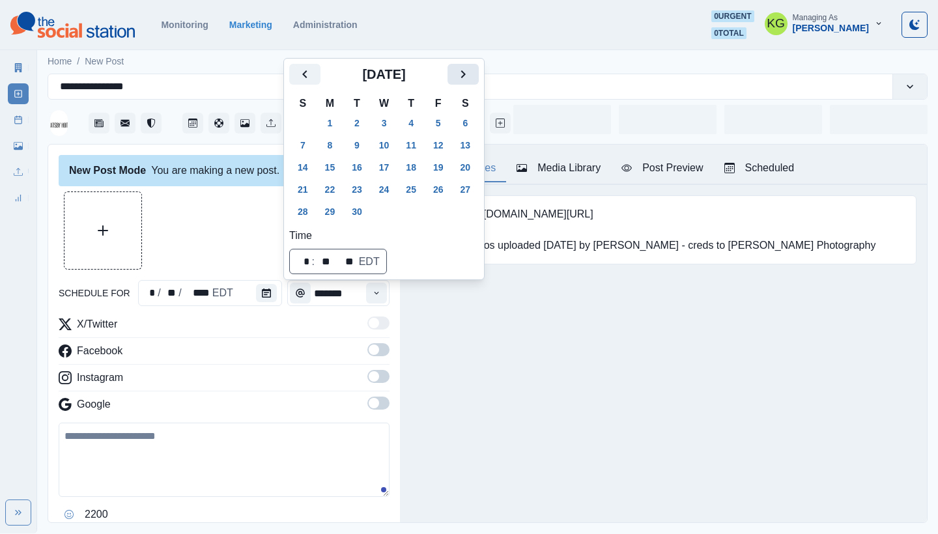
click at [470, 75] on icon "Next" at bounding box center [463, 74] width 16 height 16
click at [447, 210] on button "31" at bounding box center [438, 211] width 26 height 21
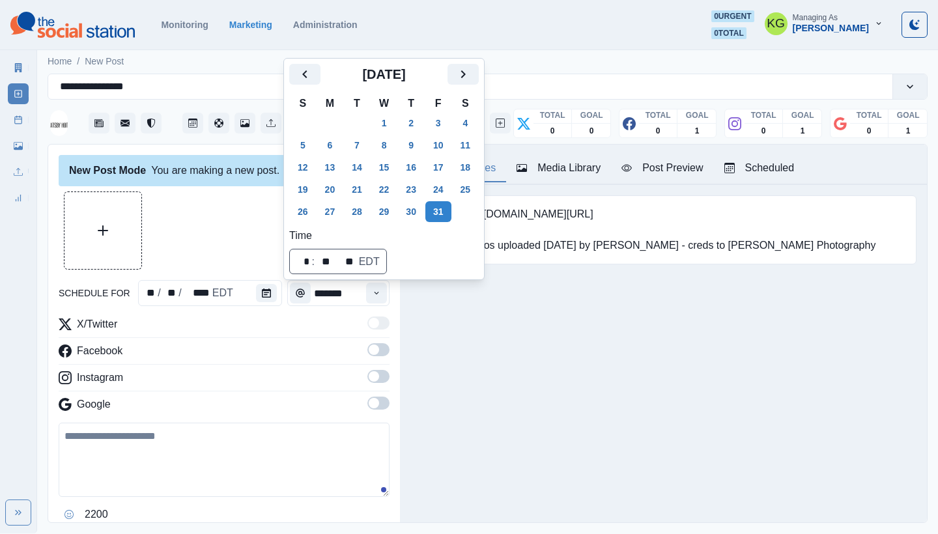
click at [208, 216] on div at bounding box center [224, 230] width 331 height 78
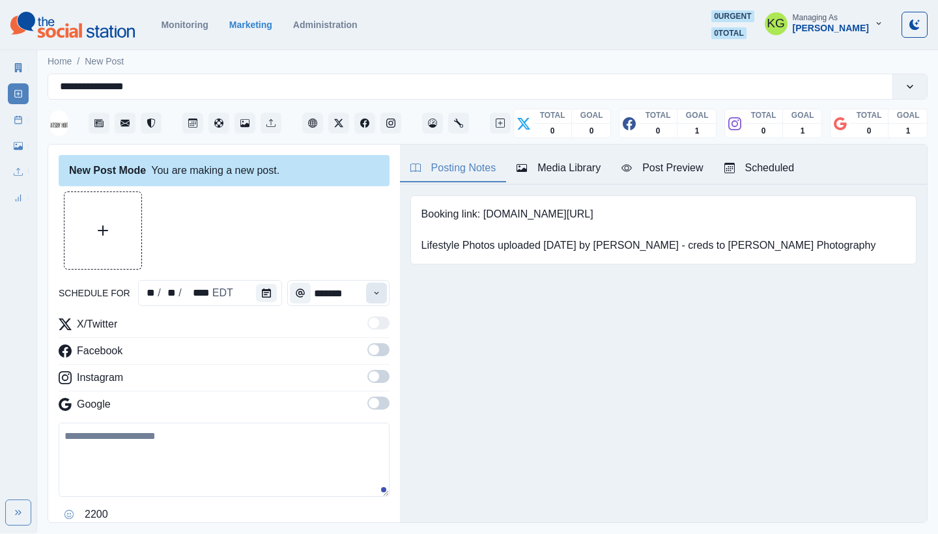
click at [373, 295] on icon "Time" at bounding box center [376, 292] width 9 height 9
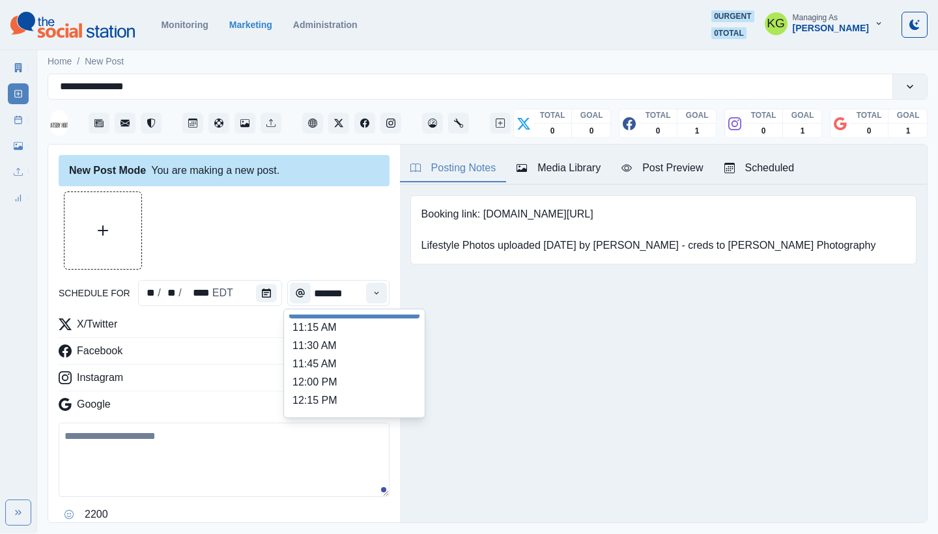
scroll to position [248, 0]
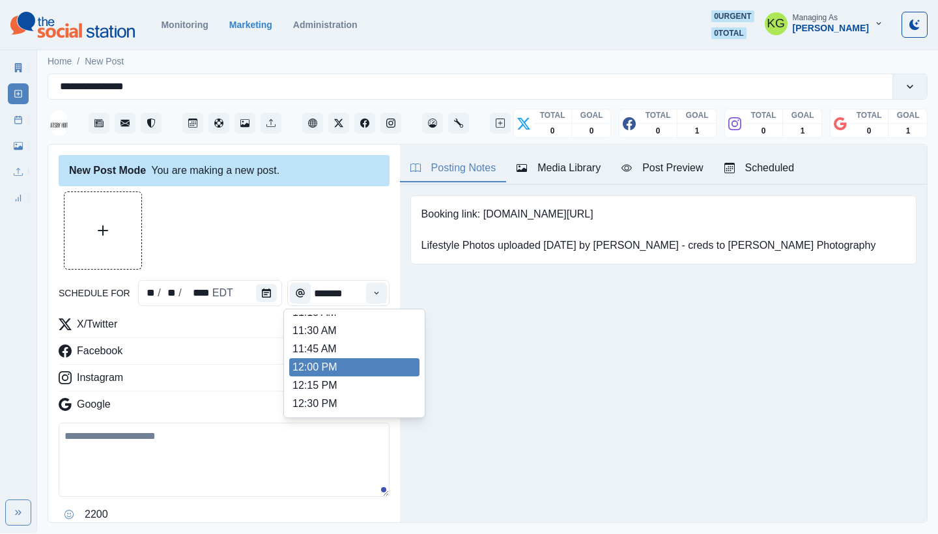
click at [348, 365] on li "12:00 PM" at bounding box center [354, 367] width 130 height 18
type input "********"
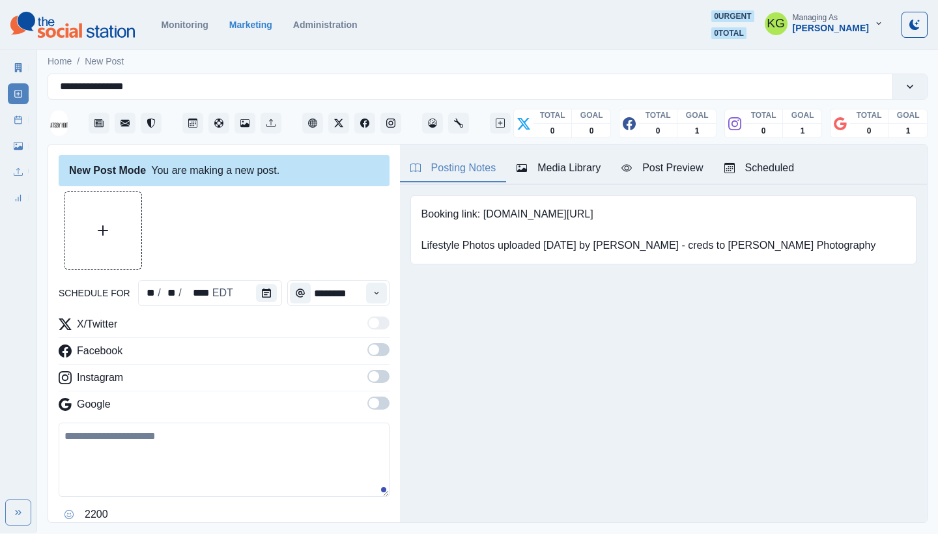
click at [377, 403] on span at bounding box center [374, 403] width 10 height 10
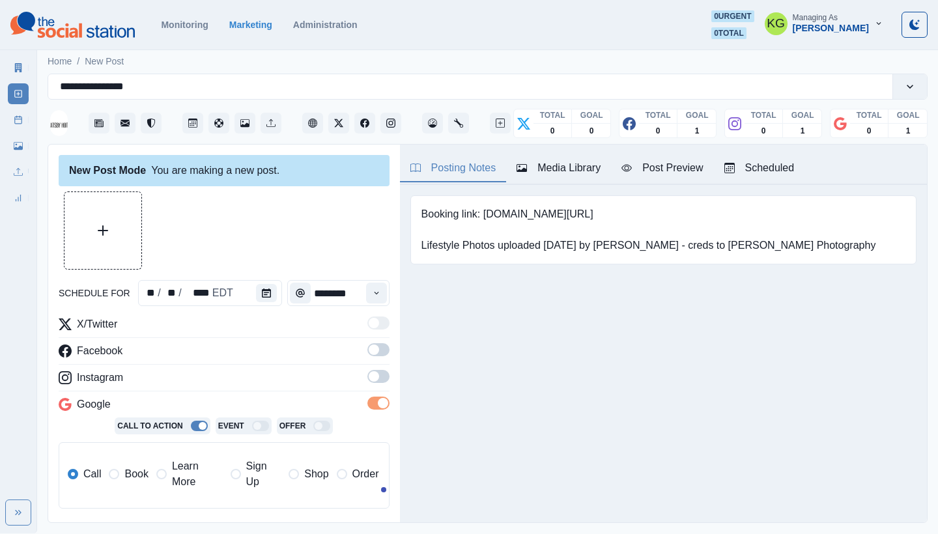
click at [379, 368] on div "X/Twitter Facebook Instagram Google Call To Action Event Offer Call Book Learn …" at bounding box center [224, 417] width 331 height 203
click at [374, 374] on span at bounding box center [374, 376] width 10 height 10
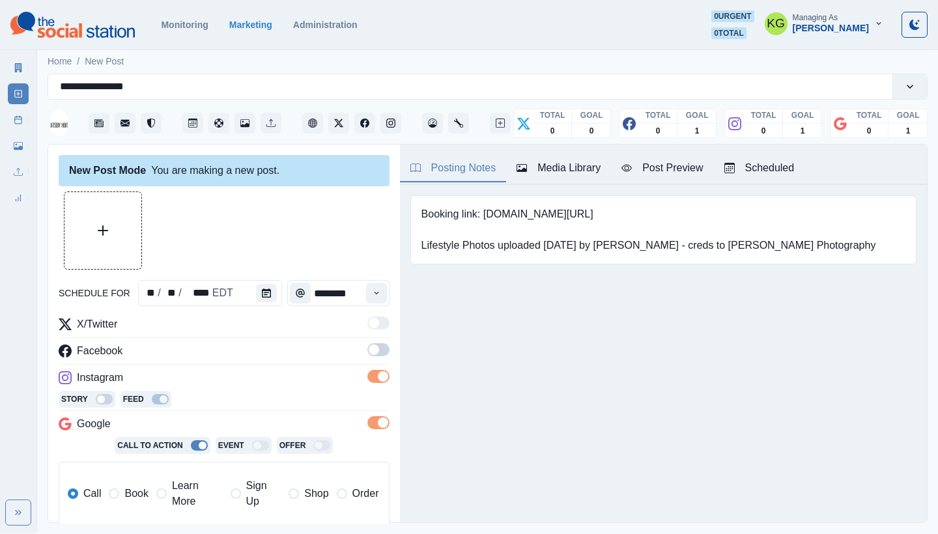
click at [378, 346] on span at bounding box center [374, 349] width 10 height 10
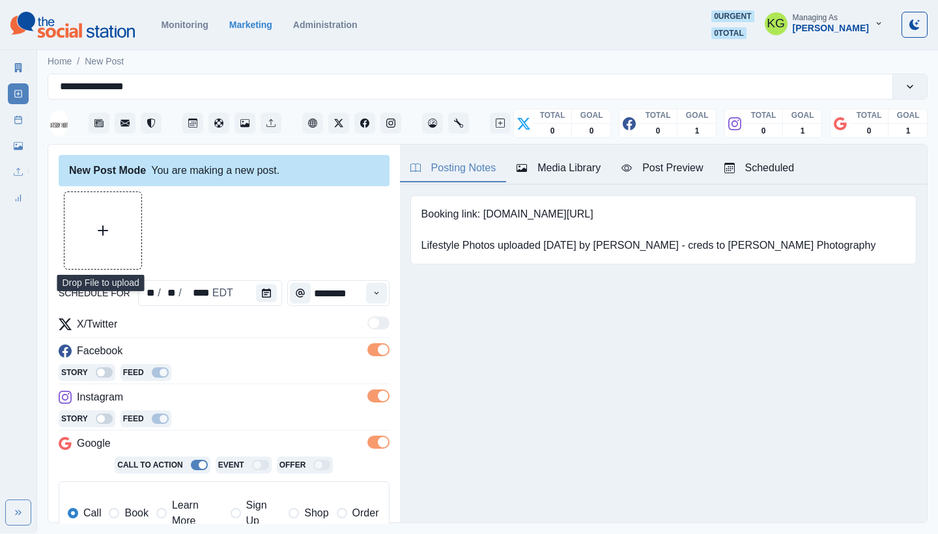
click at [91, 253] on button "Upload Media" at bounding box center [102, 230] width 77 height 77
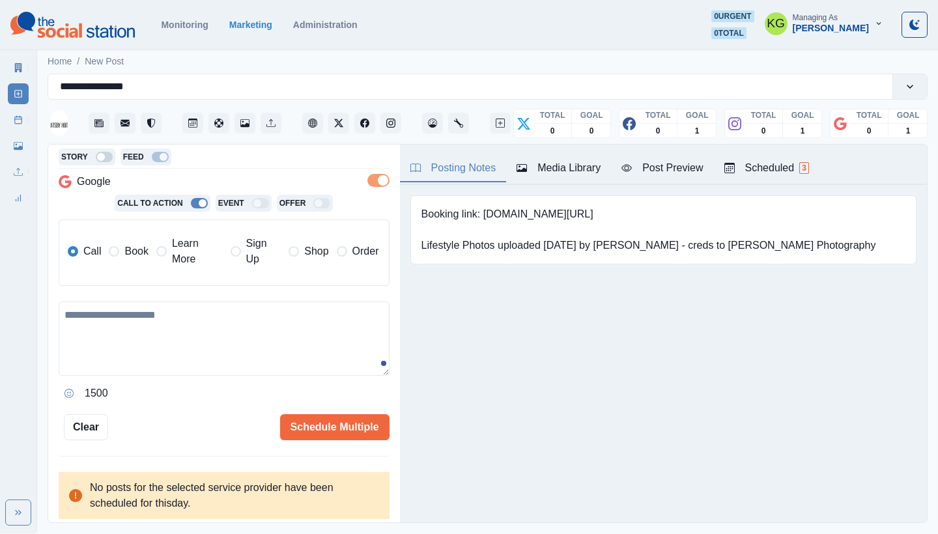
scroll to position [262, 0]
click at [190, 324] on textarea at bounding box center [224, 339] width 331 height 74
paste textarea "**********"
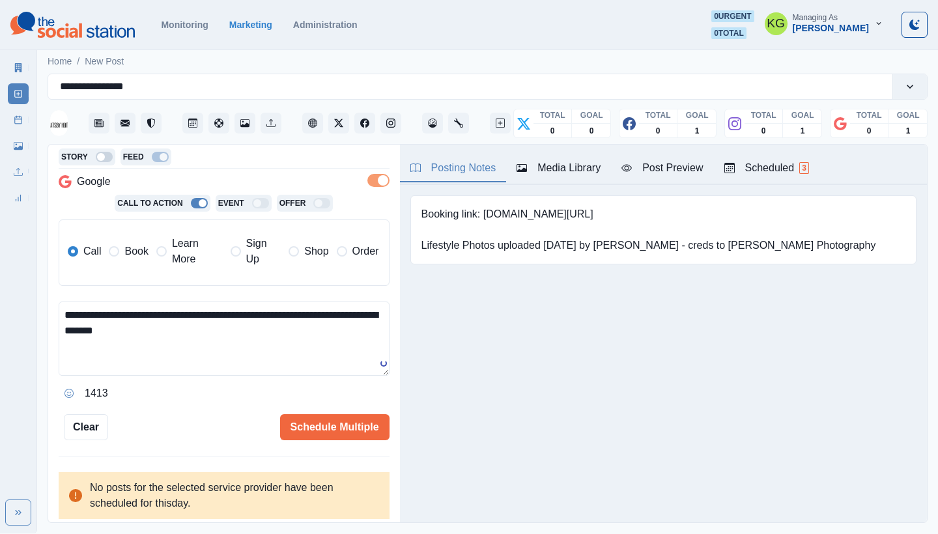
type textarea "**********"
click at [115, 259] on label "Book" at bounding box center [128, 251] width 39 height 31
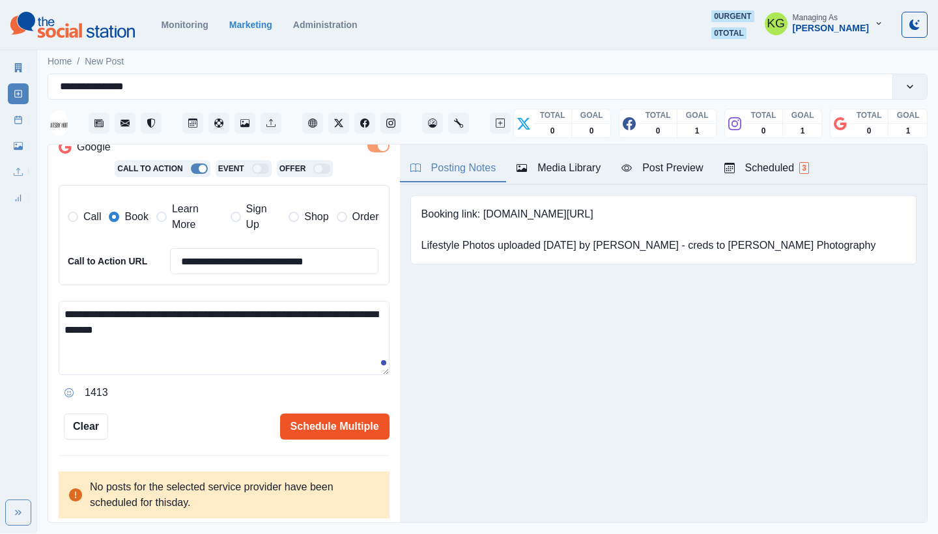
scroll to position [296, 0]
click at [315, 419] on button "Schedule Multiple" at bounding box center [334, 427] width 109 height 26
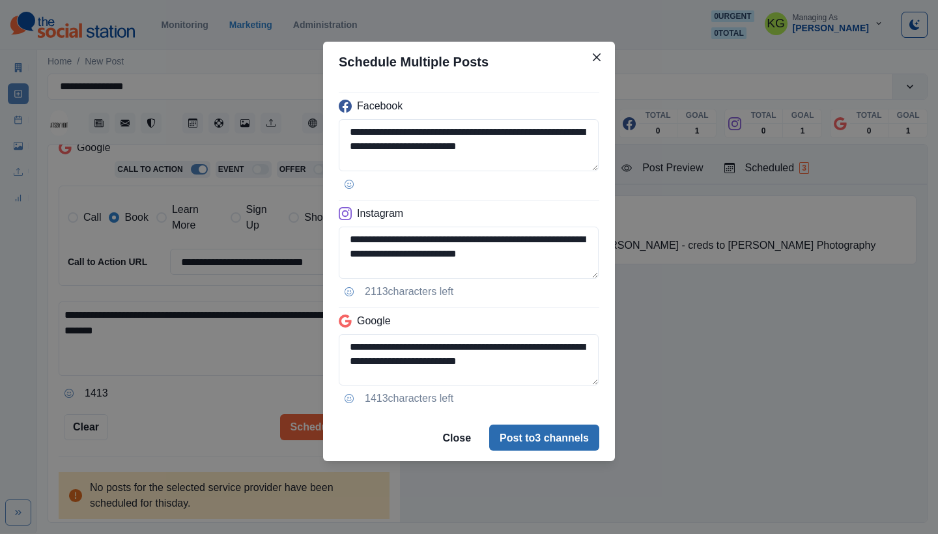
click at [554, 429] on button "Post to 3 channels" at bounding box center [544, 438] width 110 height 26
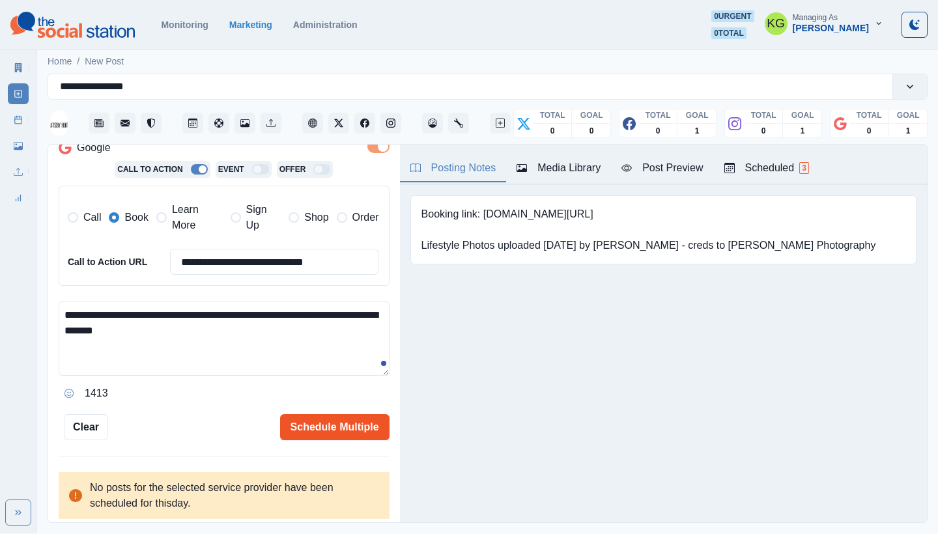
click at [315, 425] on button "Schedule Multiple" at bounding box center [334, 427] width 109 height 26
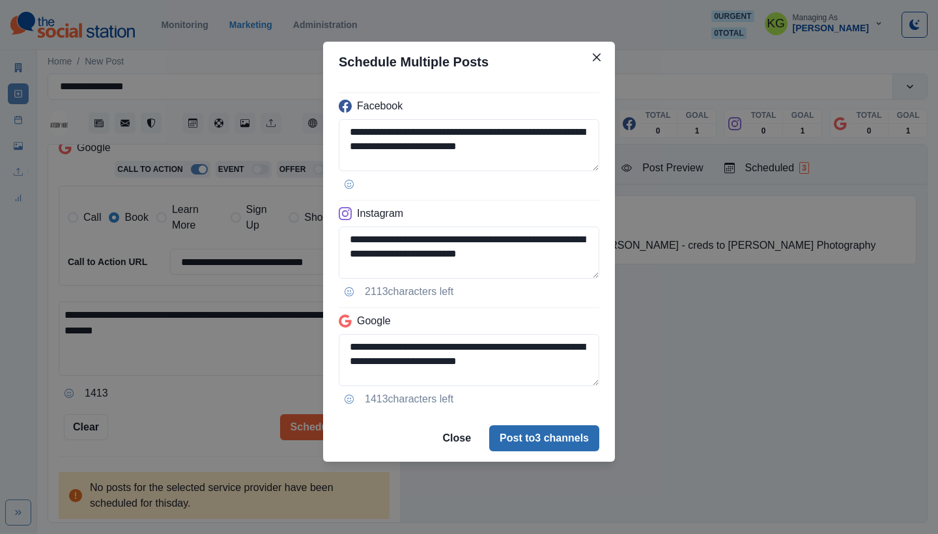
click at [523, 449] on button "Post to 3 channels" at bounding box center [544, 438] width 110 height 26
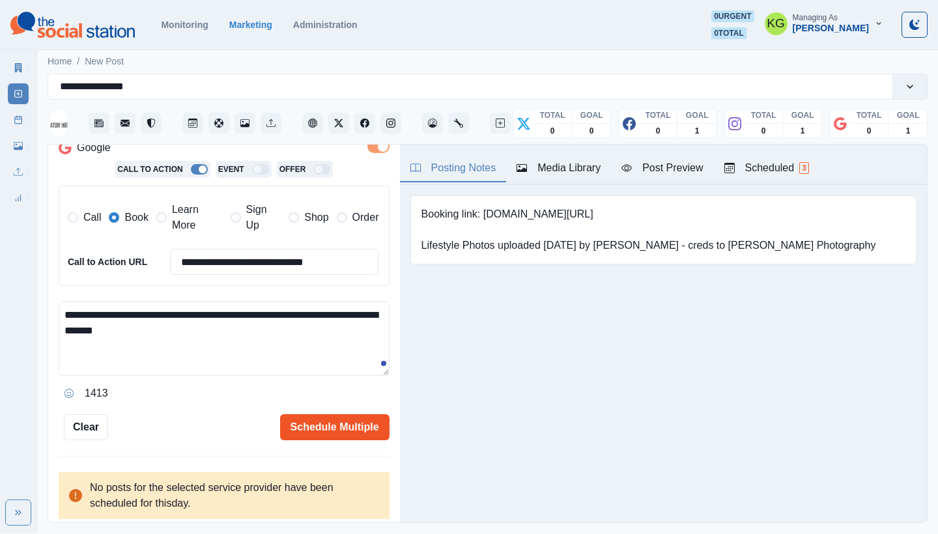
click at [363, 422] on button "Schedule Multiple" at bounding box center [334, 427] width 109 height 26
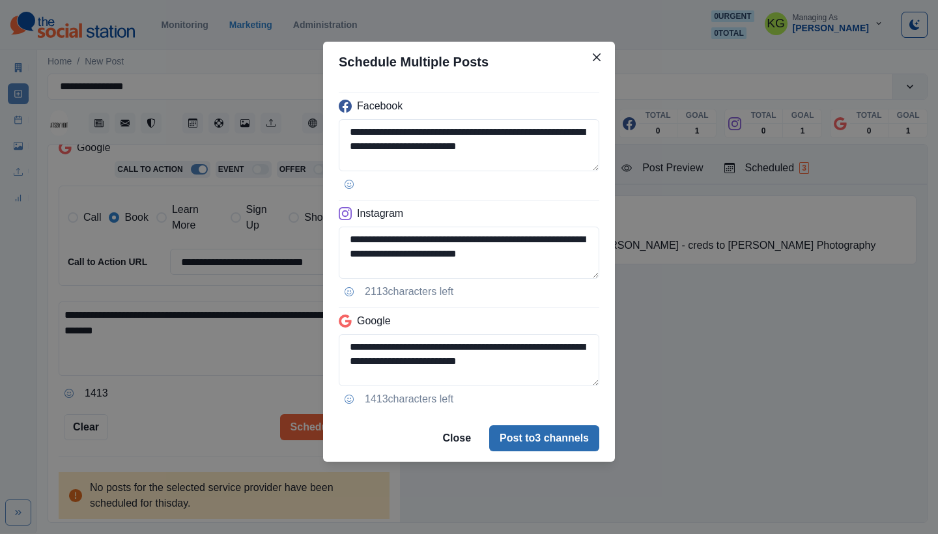
click at [518, 434] on button "Post to 3 channels" at bounding box center [544, 438] width 110 height 26
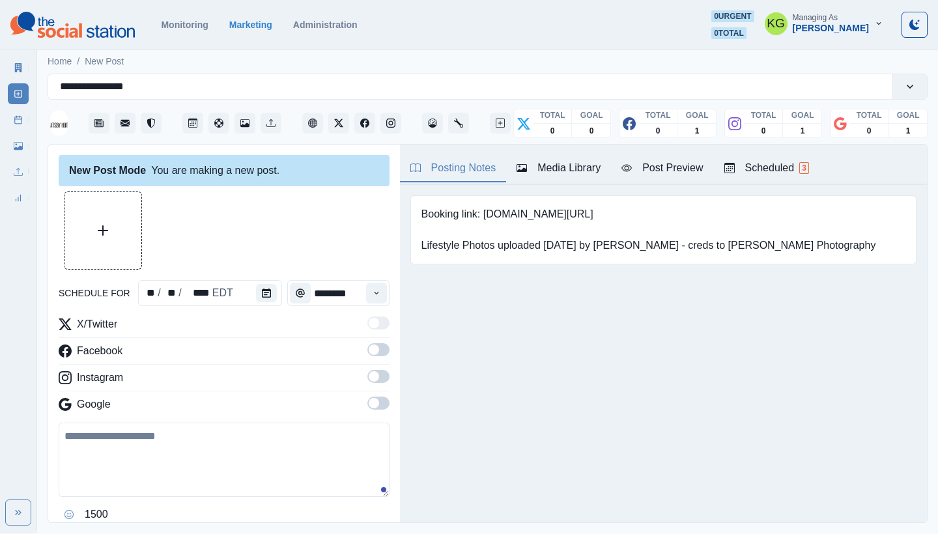
scroll to position [0, 0]
click at [21, 126] on link "Post Schedule" at bounding box center [18, 119] width 21 height 21
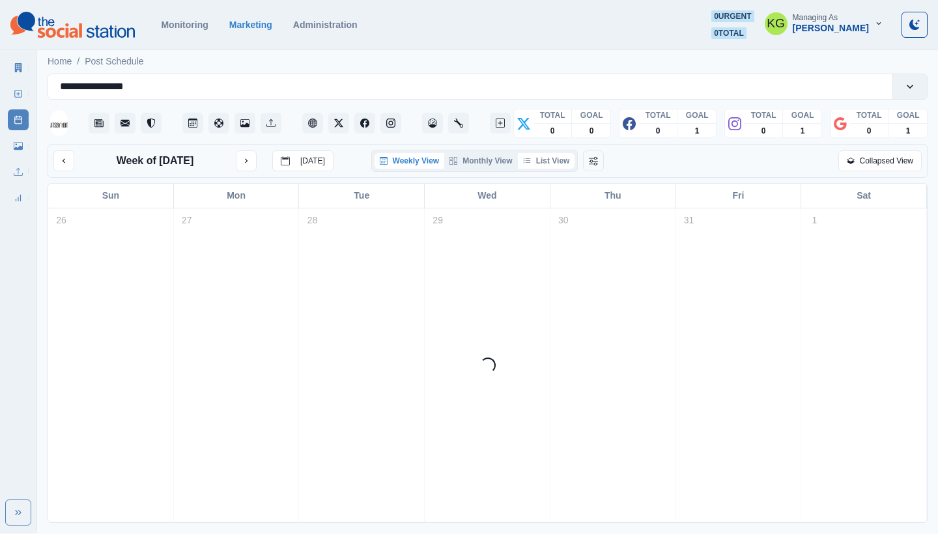
click at [550, 163] on button "List View" at bounding box center [546, 161] width 57 height 16
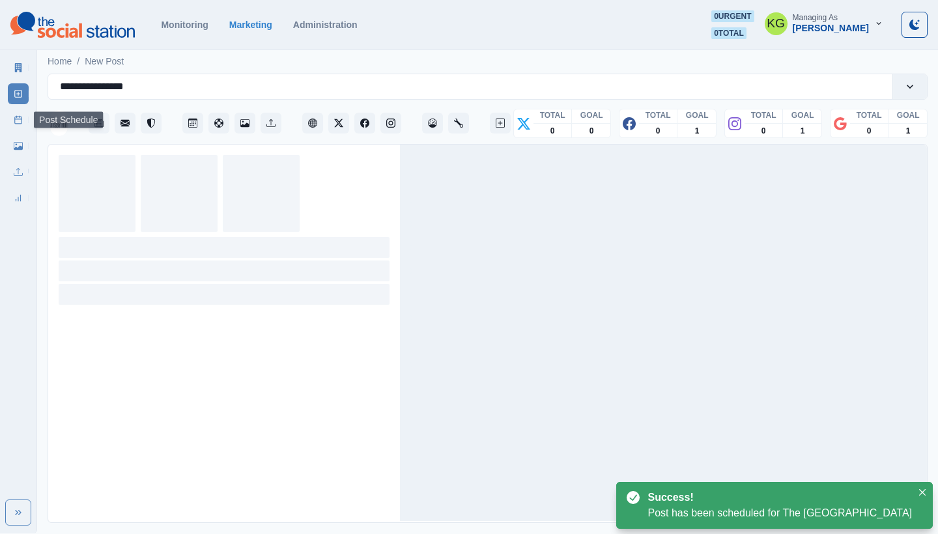
click at [18, 117] on rect at bounding box center [18, 120] width 7 height 7
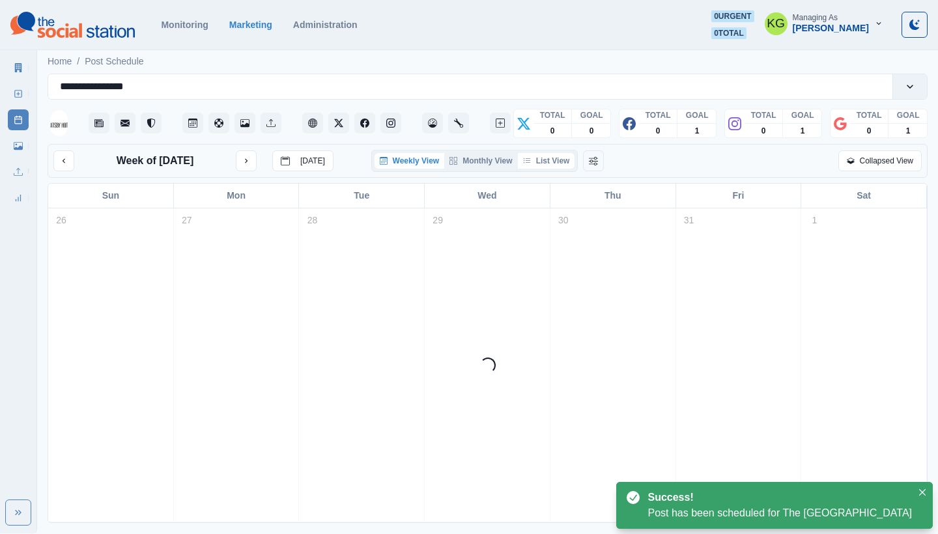
click at [546, 161] on button "List View" at bounding box center [546, 161] width 57 height 16
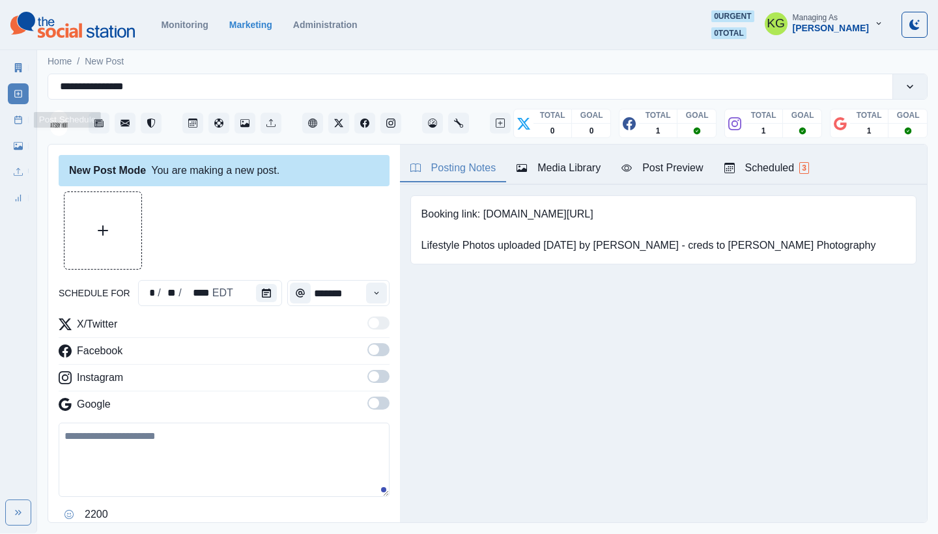
click at [20, 120] on icon at bounding box center [18, 119] width 9 height 9
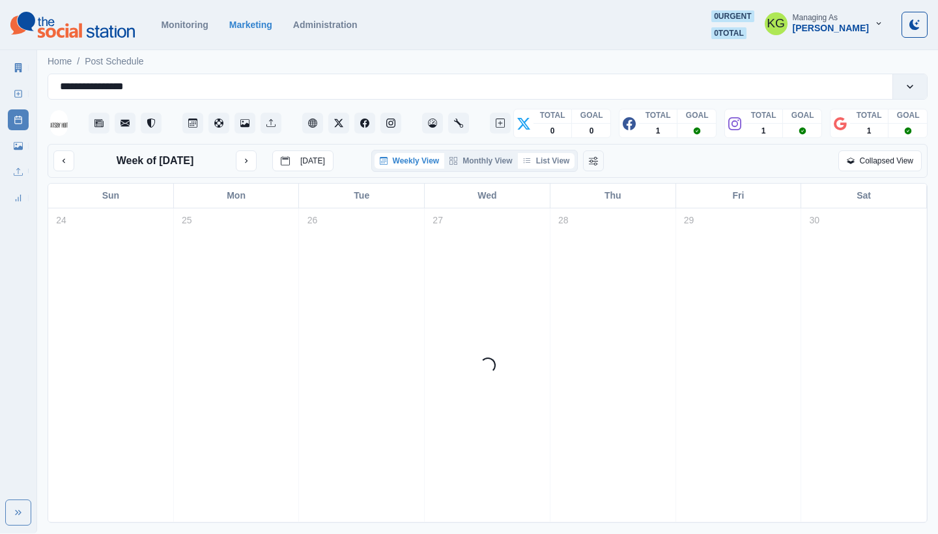
click at [549, 160] on button "List View" at bounding box center [546, 161] width 57 height 16
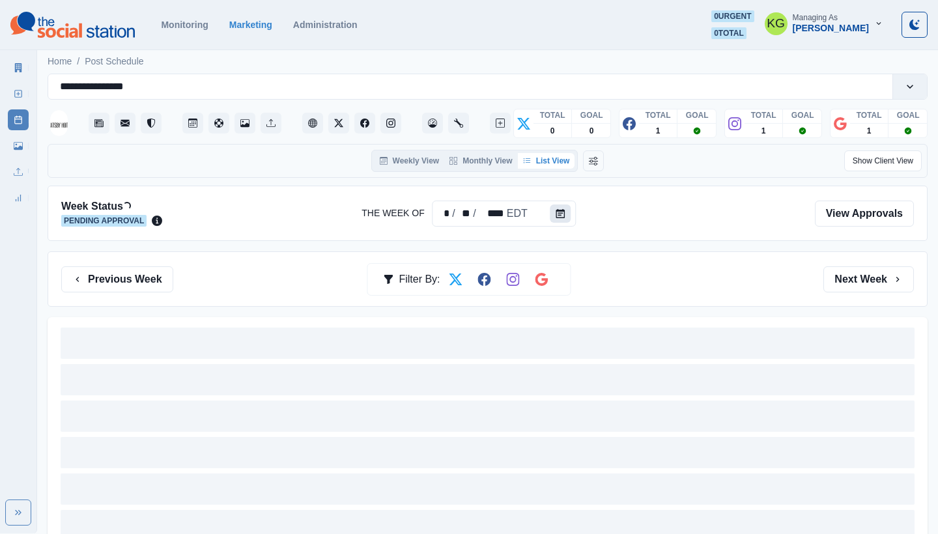
click at [556, 216] on icon "Calendar" at bounding box center [560, 213] width 9 height 9
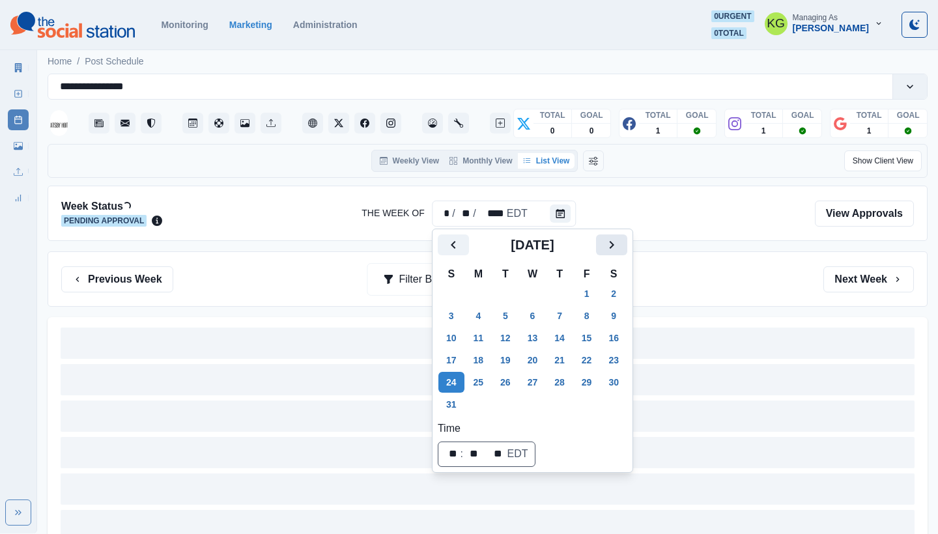
click at [619, 241] on icon "Next" at bounding box center [612, 245] width 16 height 16
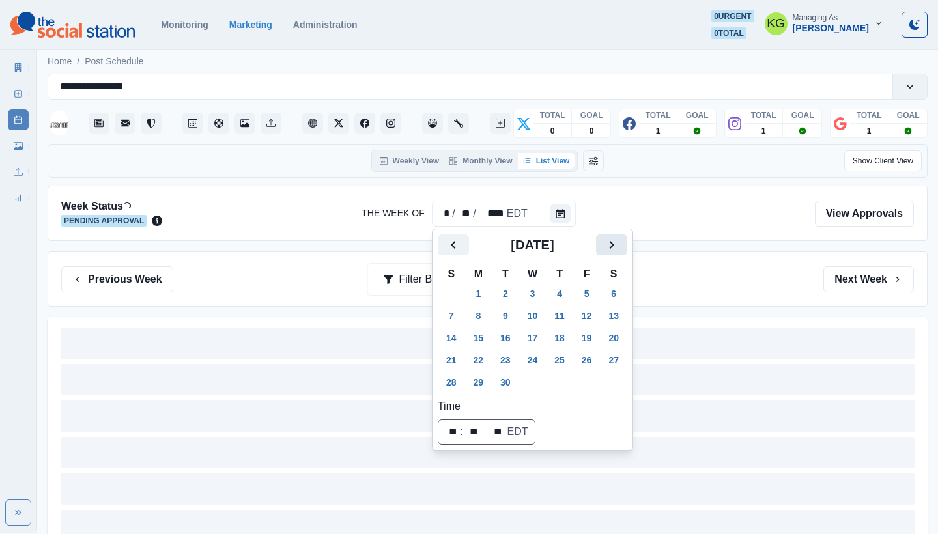
click at [619, 241] on icon "Next" at bounding box center [612, 245] width 16 height 16
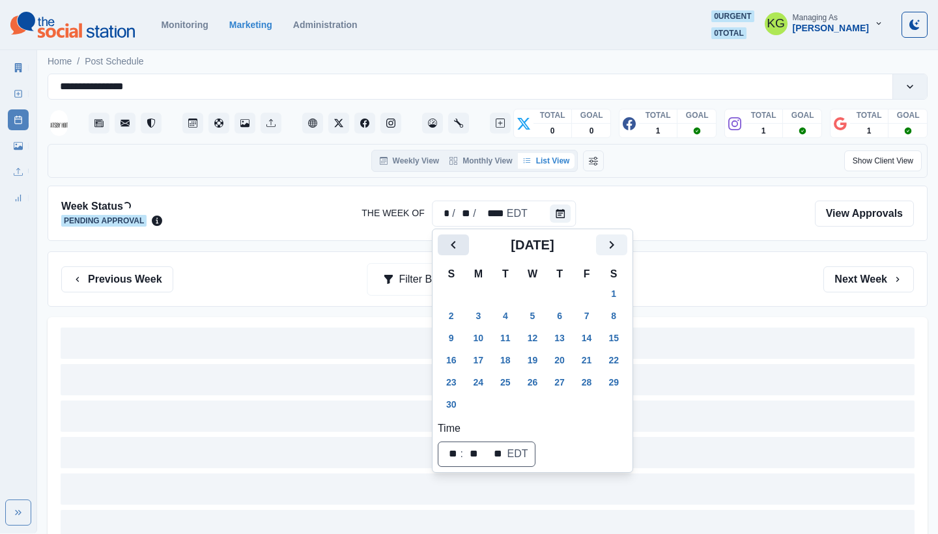
click at [453, 238] on icon "Previous" at bounding box center [453, 245] width 16 height 16
click at [599, 389] on button "31" at bounding box center [587, 382] width 26 height 21
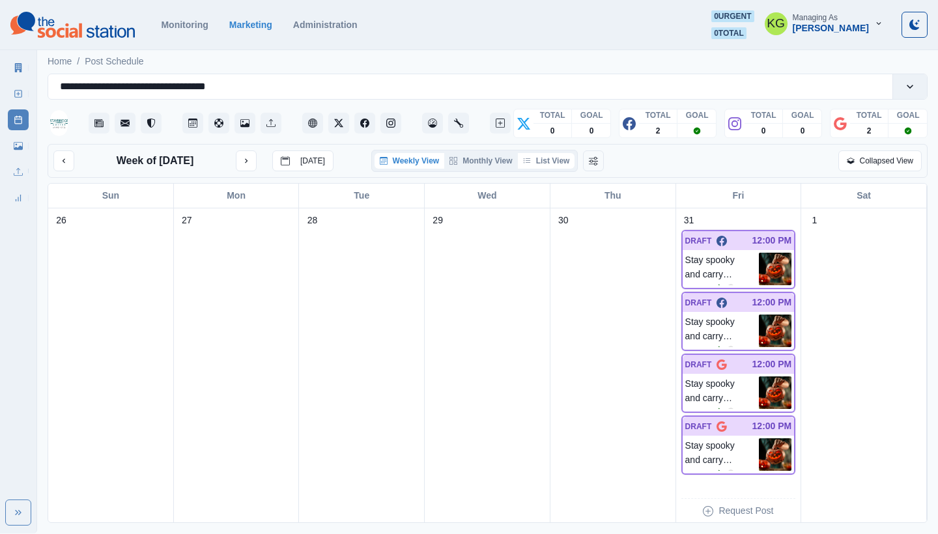
click at [555, 161] on button "List View" at bounding box center [546, 161] width 57 height 16
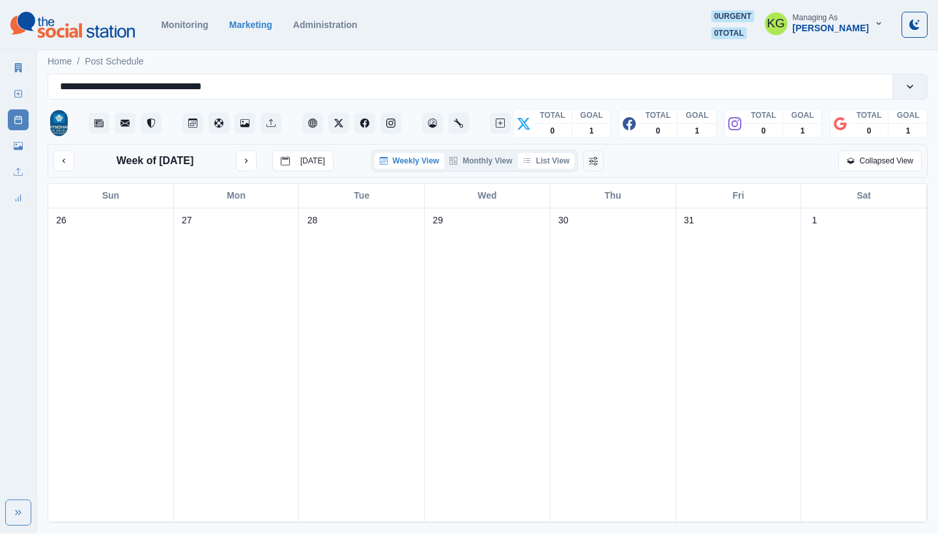
click at [564, 164] on button "List View" at bounding box center [546, 161] width 57 height 16
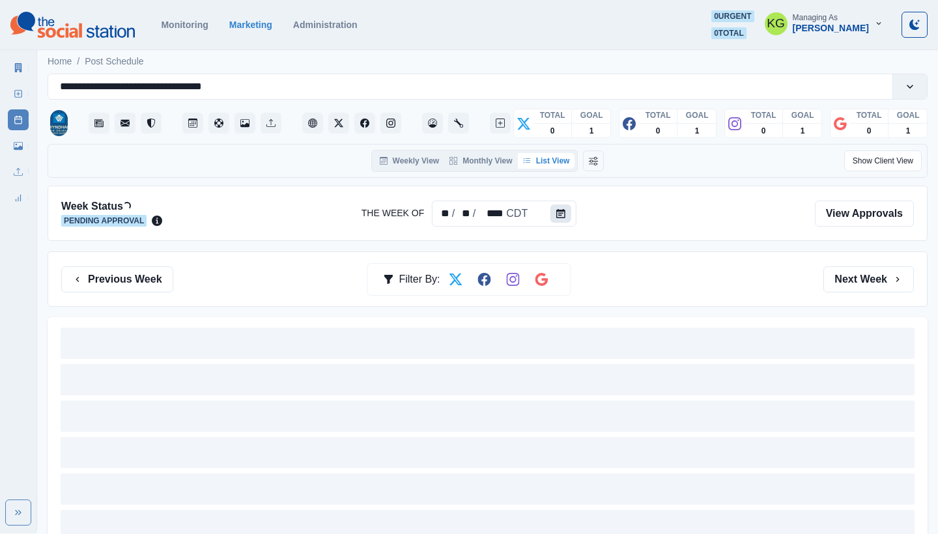
click at [563, 214] on icon "Calendar" at bounding box center [560, 213] width 9 height 9
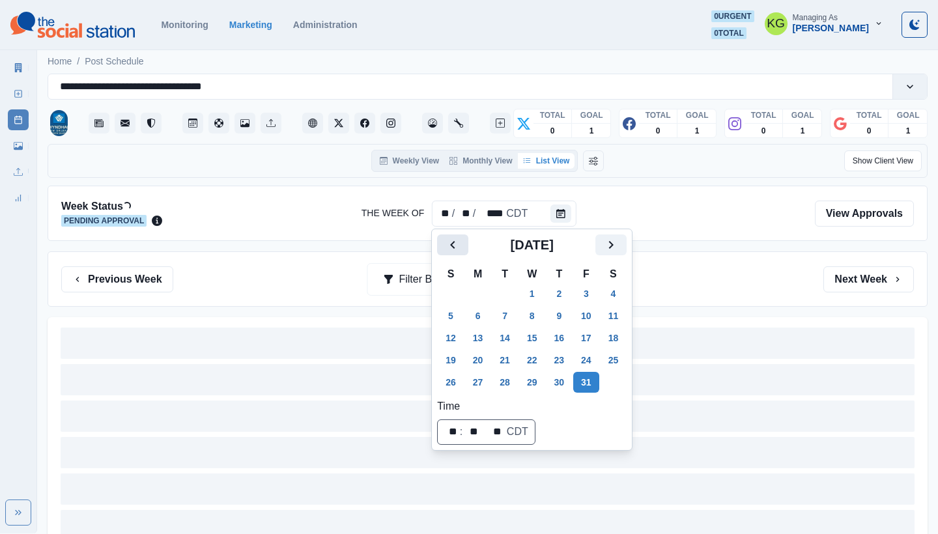
click at [447, 236] on button "Previous" at bounding box center [452, 244] width 31 height 21
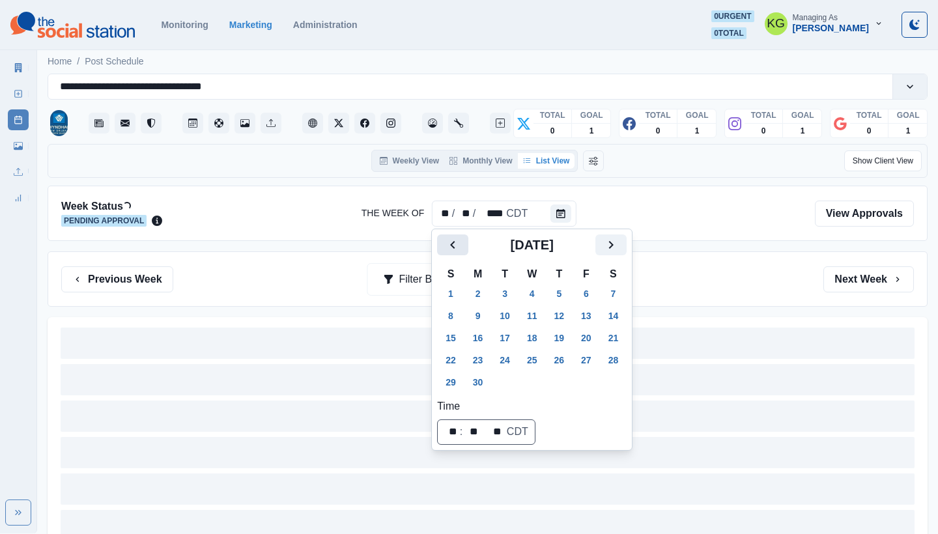
click at [447, 236] on button "Previous" at bounding box center [452, 244] width 31 height 21
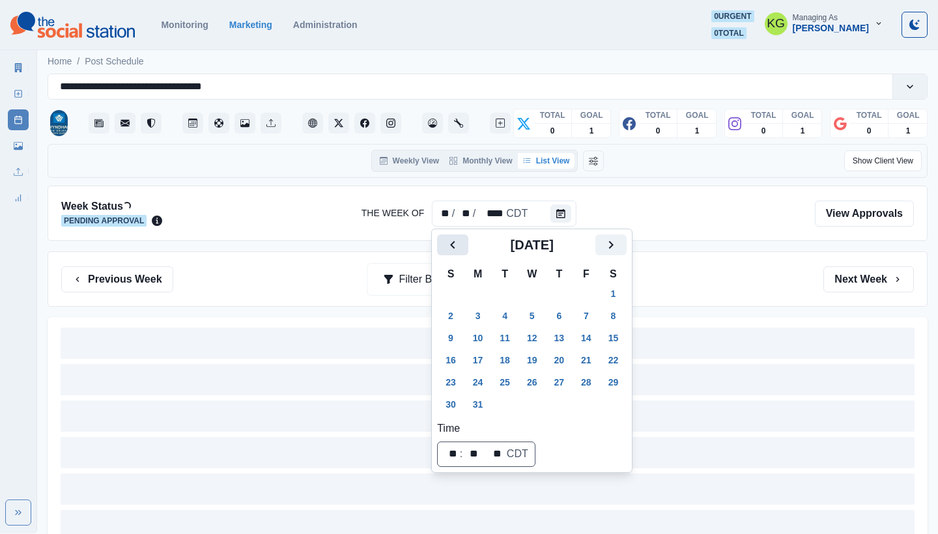
click at [447, 236] on button "Previous" at bounding box center [452, 244] width 31 height 21
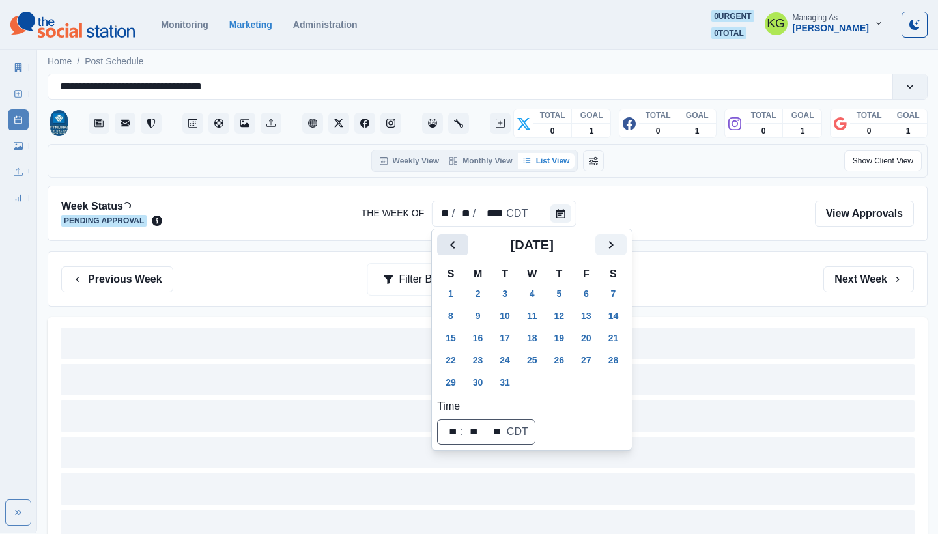
click at [447, 236] on button "Previous" at bounding box center [452, 244] width 31 height 21
click at [449, 238] on icon "Previous" at bounding box center [453, 245] width 16 height 16
click at [617, 251] on icon "Next" at bounding box center [611, 245] width 16 height 16
click at [572, 379] on button "31" at bounding box center [559, 382] width 26 height 21
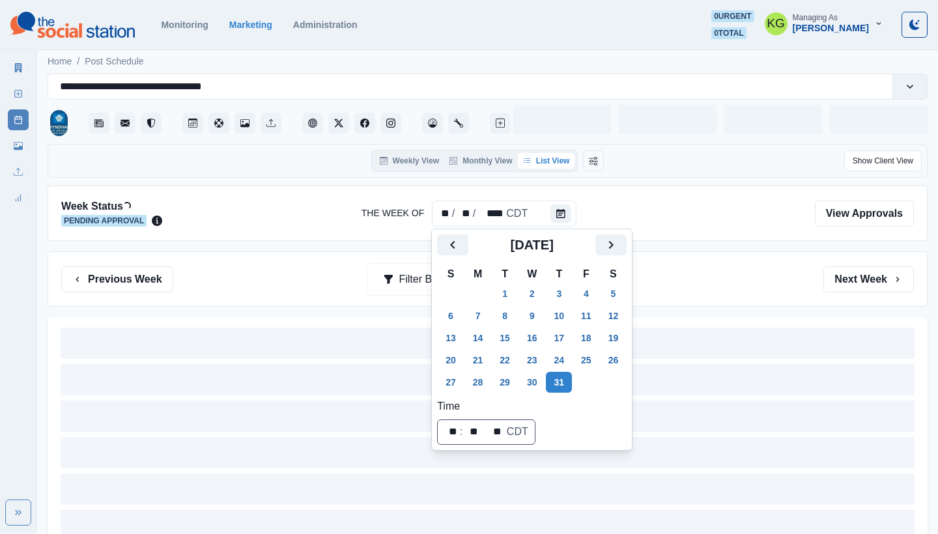
click at [722, 265] on div "Previous Week Filter By: Next Week" at bounding box center [488, 278] width 880 height 55
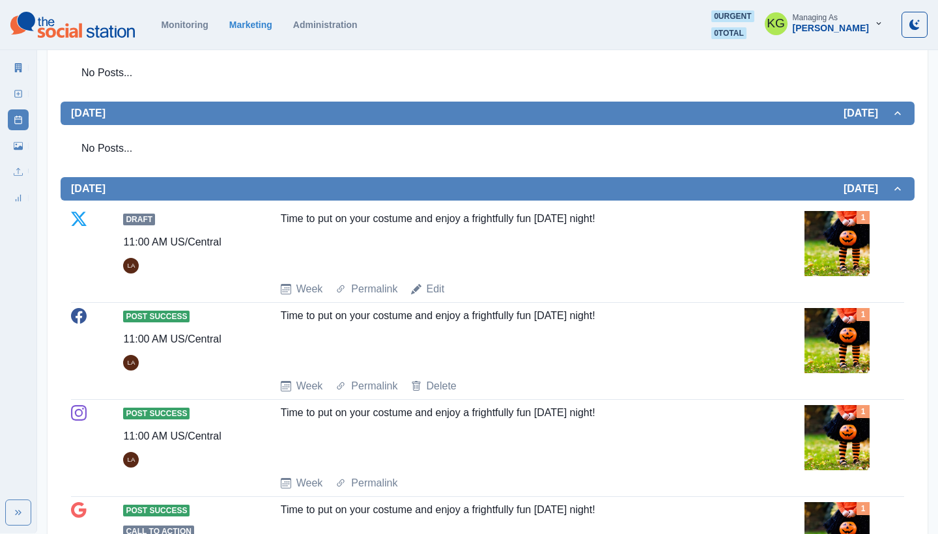
scroll to position [501, 0]
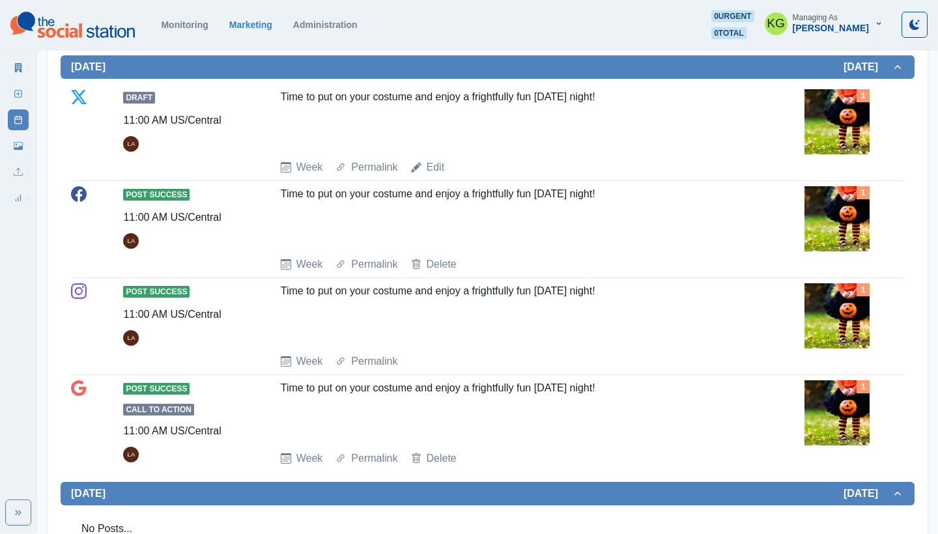
click at [491, 287] on div "Time to put on your costume and enjoy a frightfully fun [DATE] night!" at bounding box center [514, 313] width 466 height 60
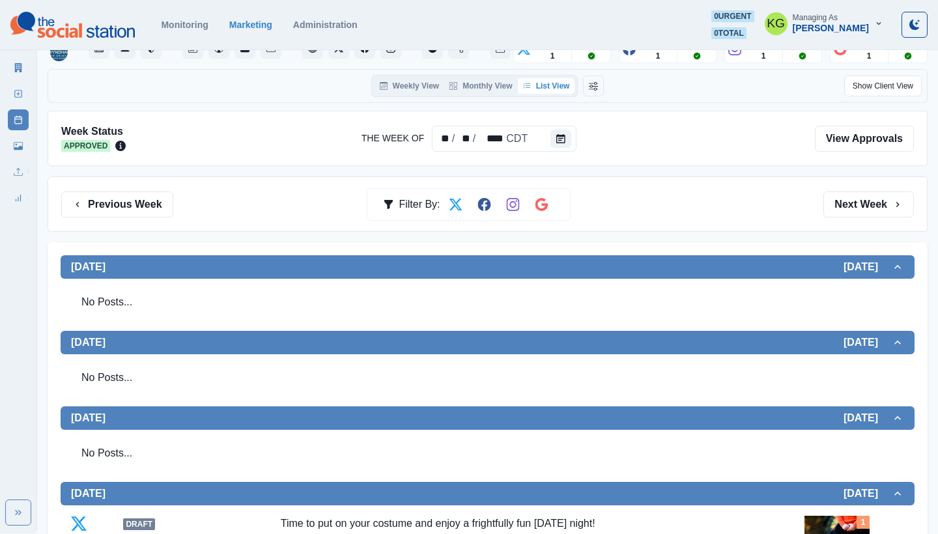
scroll to position [22, 0]
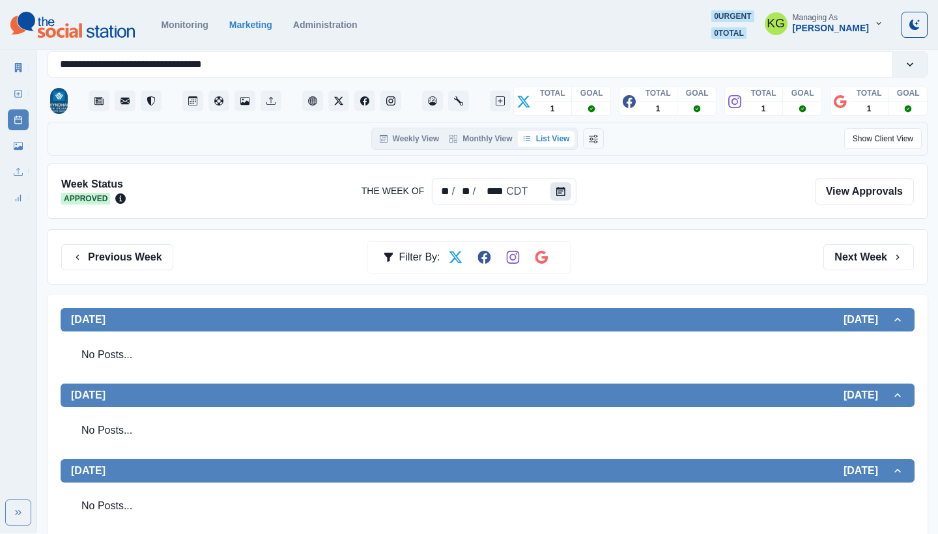
click at [561, 196] on button "Calendar" at bounding box center [560, 191] width 21 height 18
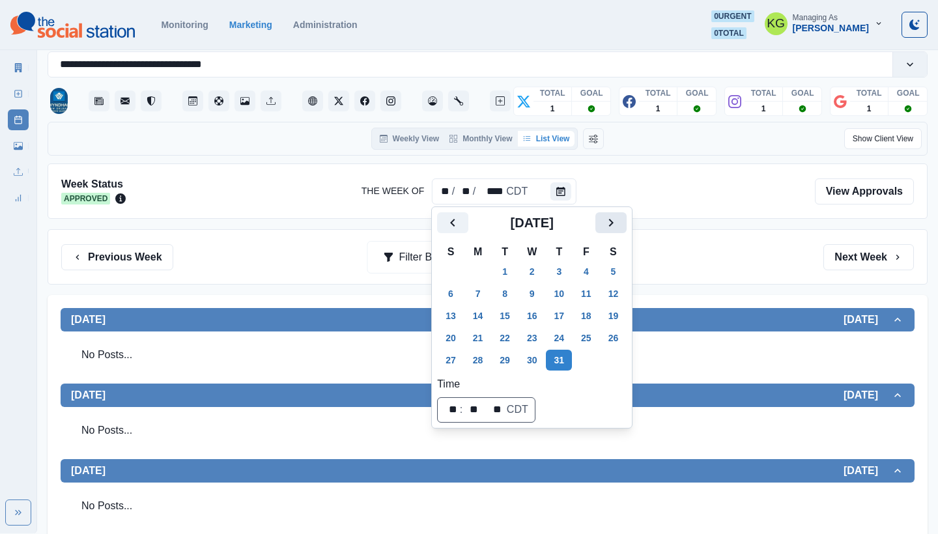
click at [619, 225] on icon "Next" at bounding box center [611, 223] width 16 height 16
click at [626, 225] on button "Next" at bounding box center [610, 222] width 31 height 21
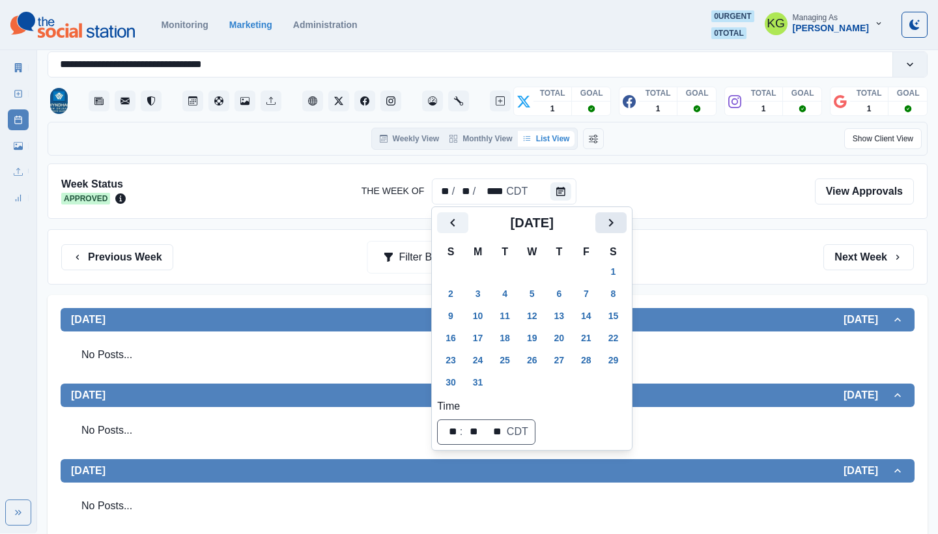
click at [619, 225] on icon "Next" at bounding box center [611, 223] width 16 height 16
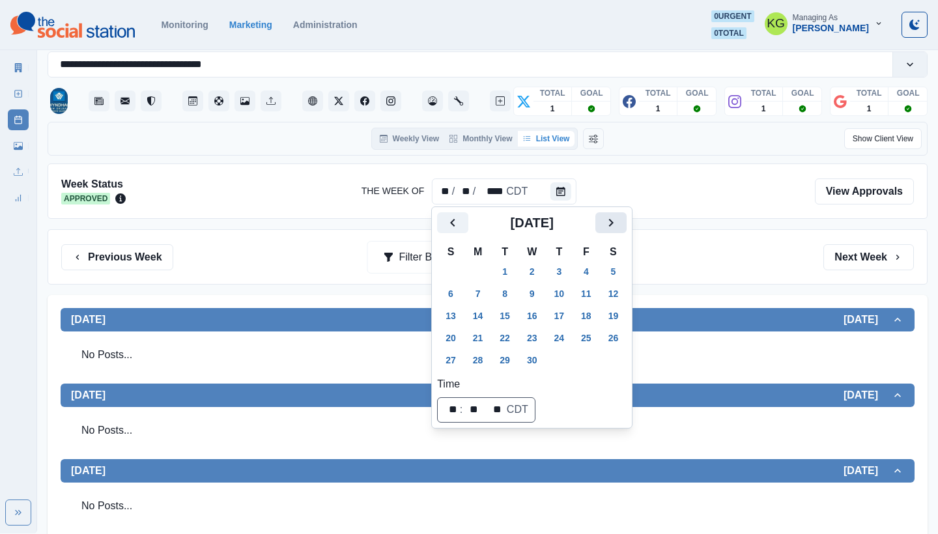
click at [619, 225] on icon "Next" at bounding box center [611, 223] width 16 height 16
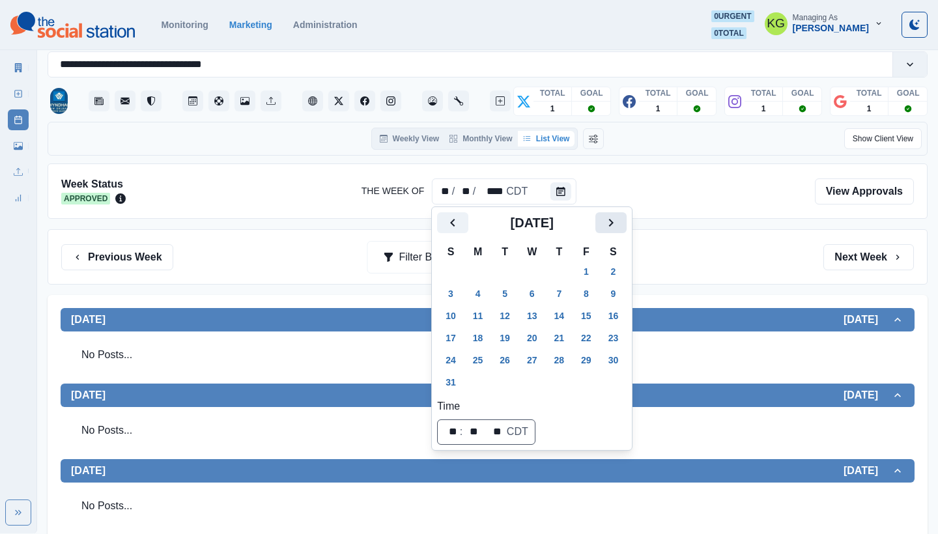
click at [619, 225] on icon "Next" at bounding box center [611, 223] width 16 height 16
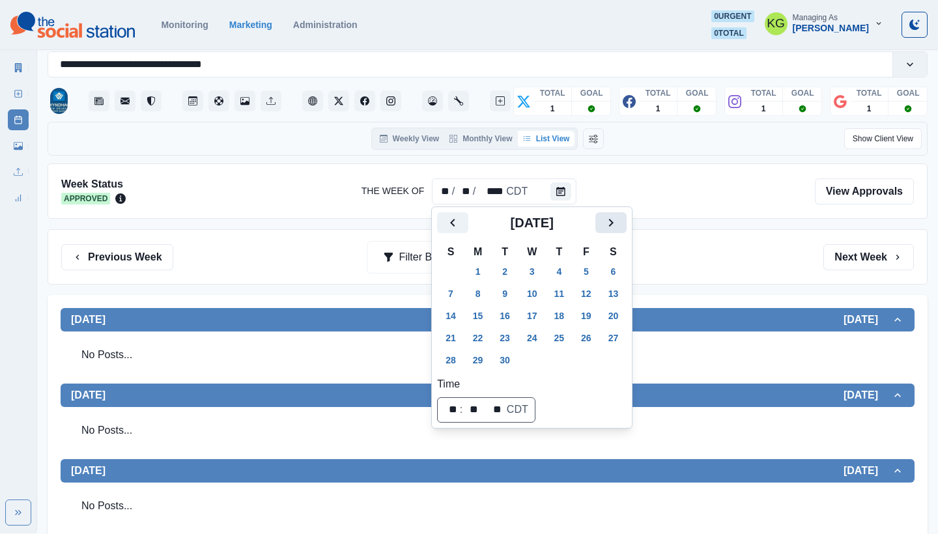
click at [619, 225] on icon "Next" at bounding box center [611, 223] width 16 height 16
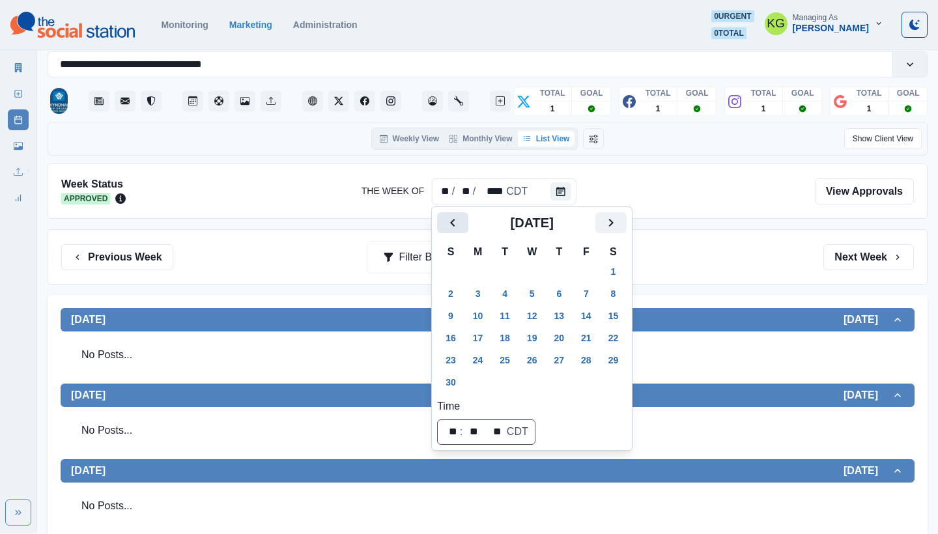
click at [459, 217] on icon "Previous" at bounding box center [453, 223] width 16 height 16
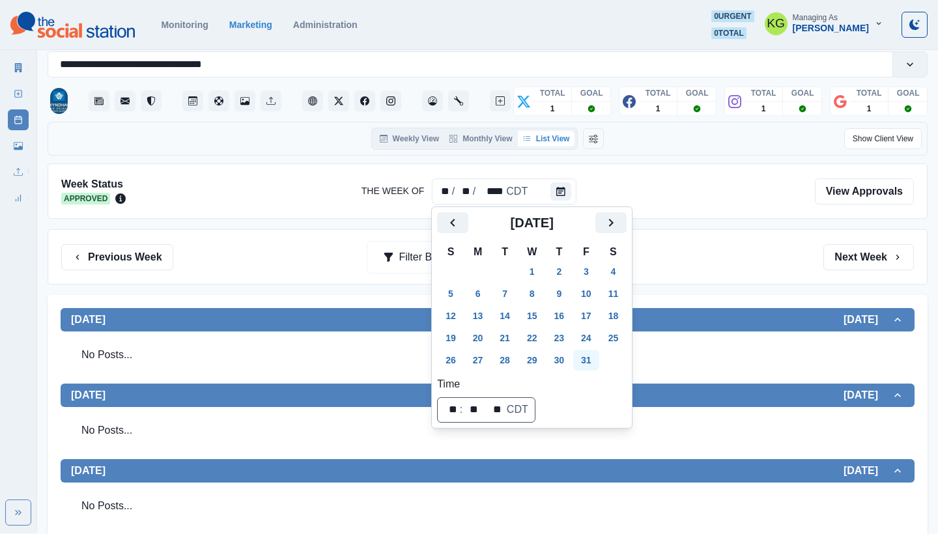
click at [599, 361] on button "31" at bounding box center [586, 360] width 26 height 21
click at [716, 248] on div "Previous Week Filter By: Next Week" at bounding box center [487, 257] width 852 height 26
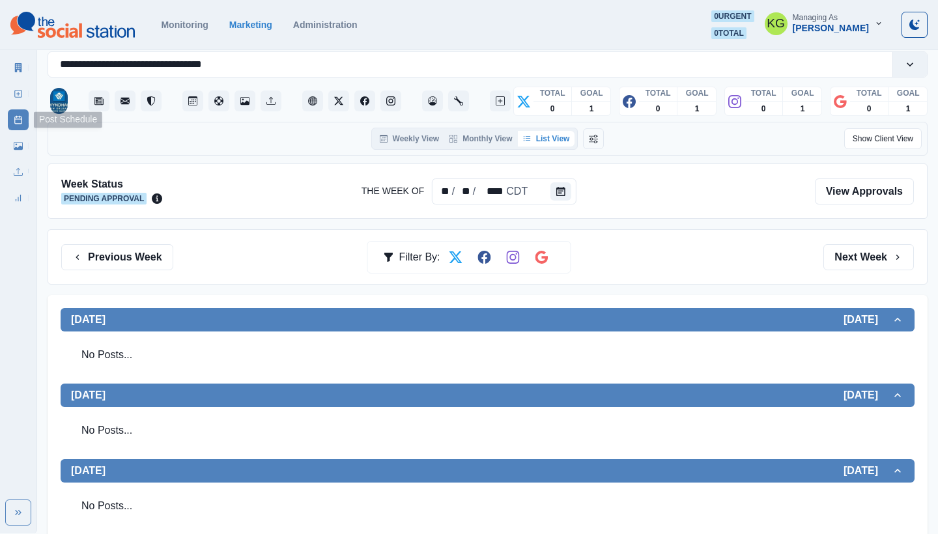
click at [12, 94] on link "New Post" at bounding box center [18, 93] width 21 height 21
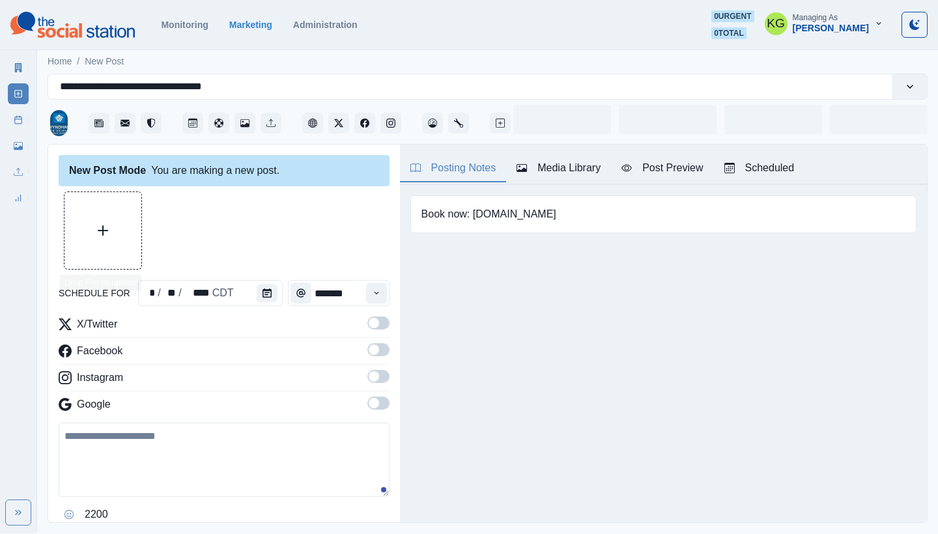
click at [126, 242] on button "Upload Media" at bounding box center [102, 230] width 77 height 77
click at [268, 293] on icon "Calendar" at bounding box center [266, 292] width 9 height 9
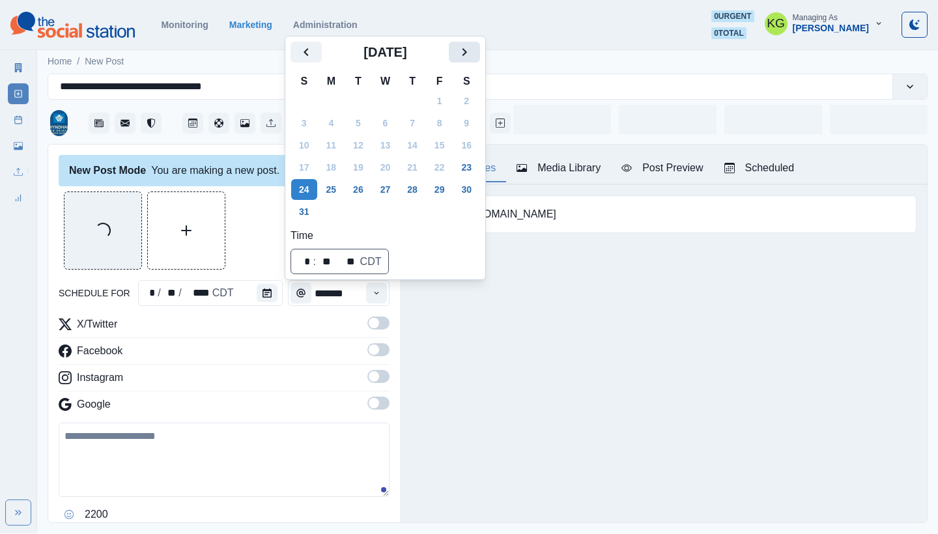
click at [472, 56] on icon "Next" at bounding box center [464, 52] width 16 height 16
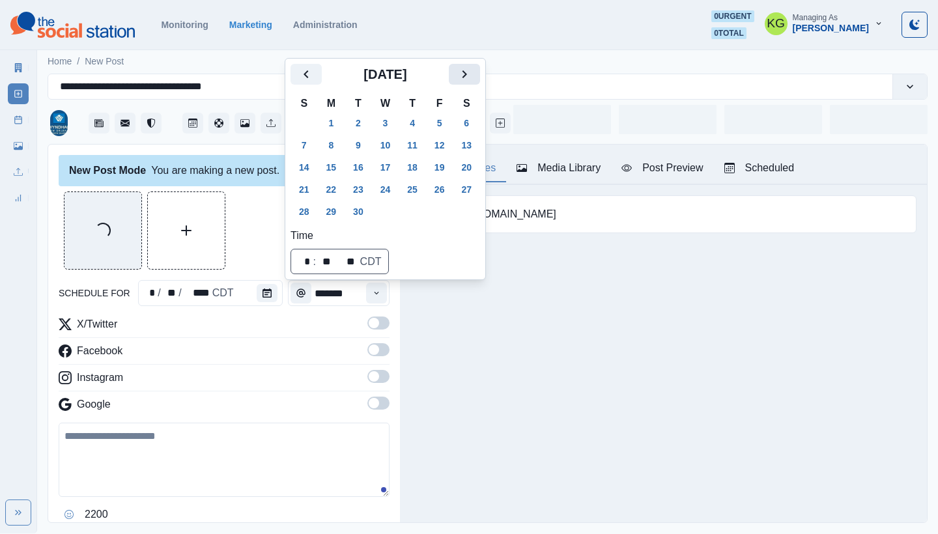
click at [472, 56] on div "Home / New Post" at bounding box center [487, 57] width 901 height 21
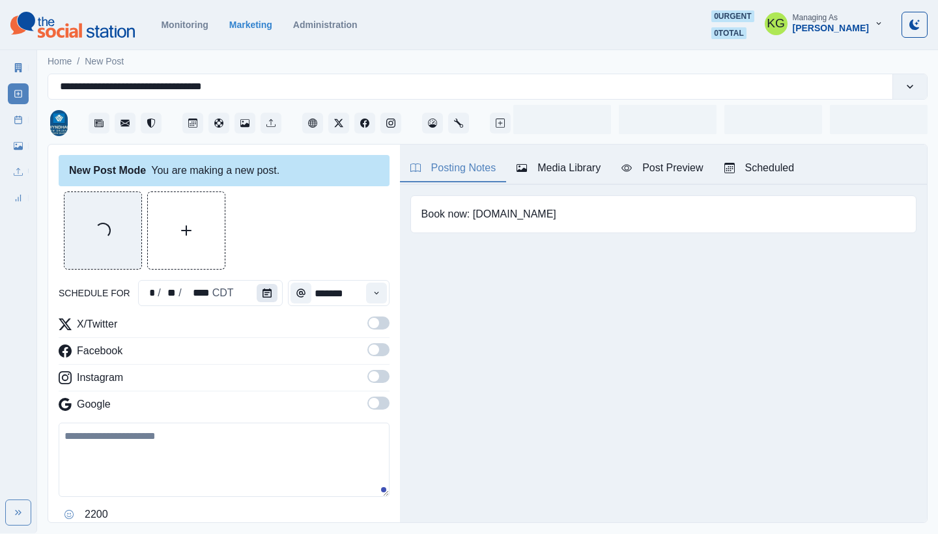
click at [270, 293] on button "Calendar" at bounding box center [267, 293] width 21 height 18
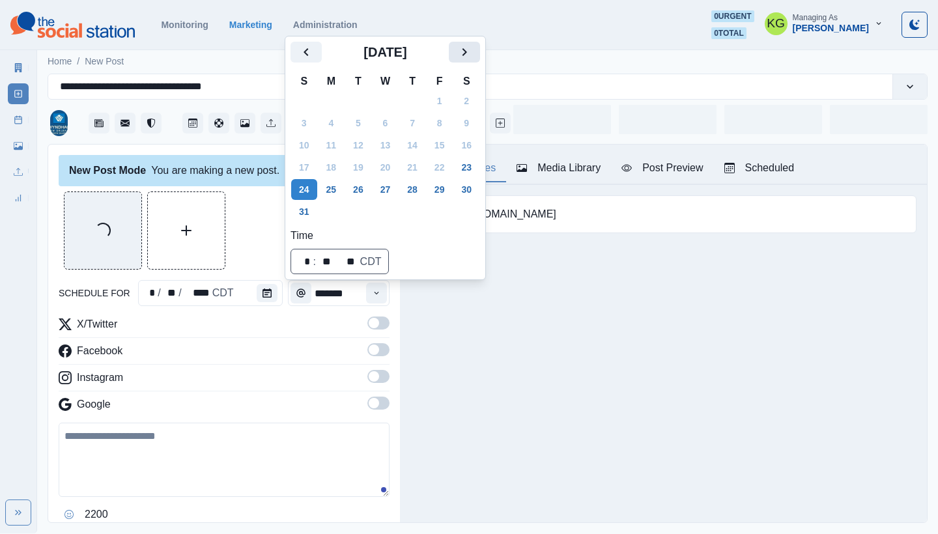
click at [480, 61] on button "Next" at bounding box center [464, 52] width 31 height 21
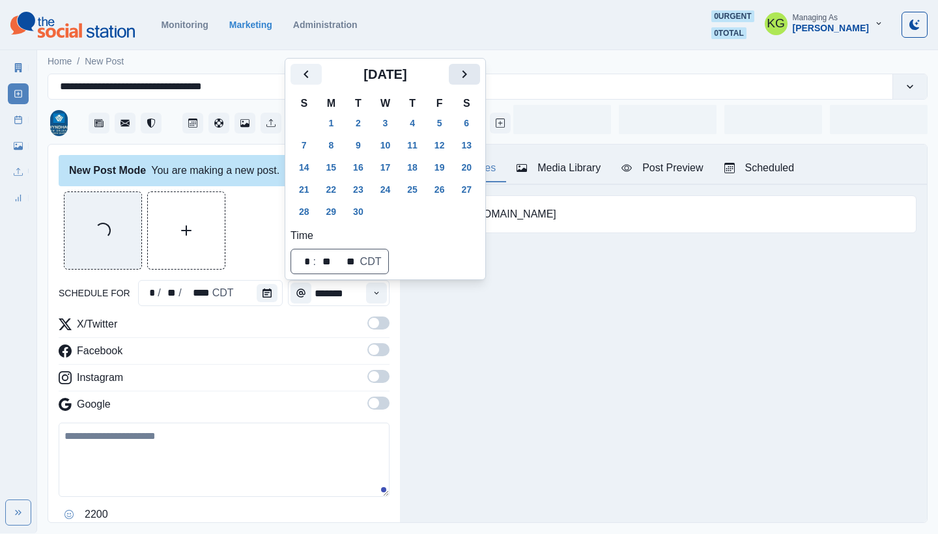
click at [472, 76] on icon "Next" at bounding box center [464, 74] width 16 height 16
click at [449, 215] on button "31" at bounding box center [440, 211] width 26 height 21
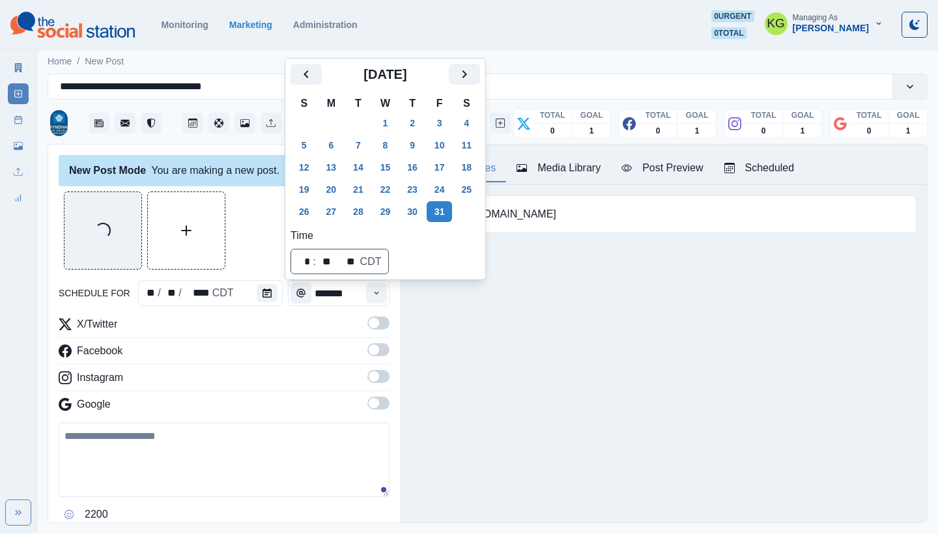
click at [254, 260] on div "Loading..." at bounding box center [224, 230] width 331 height 78
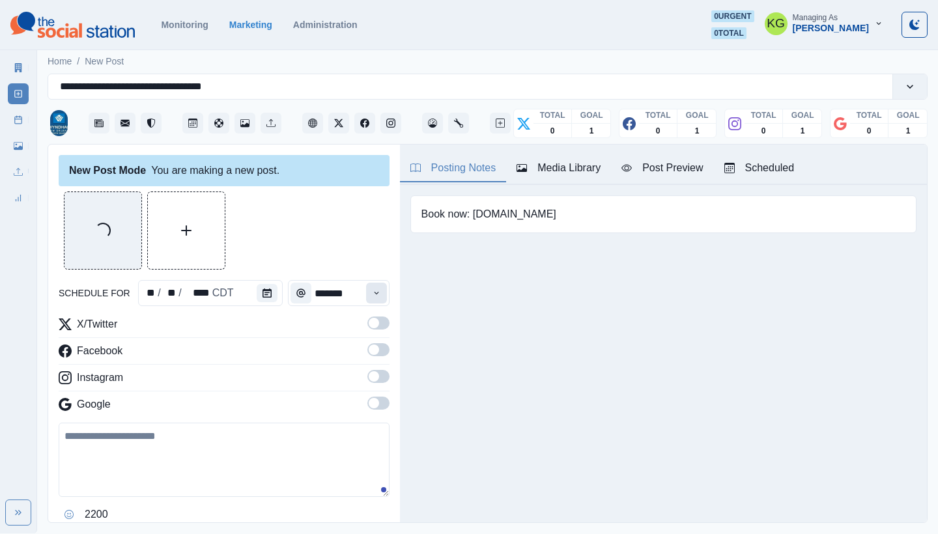
click at [384, 290] on button "Time" at bounding box center [376, 293] width 21 height 21
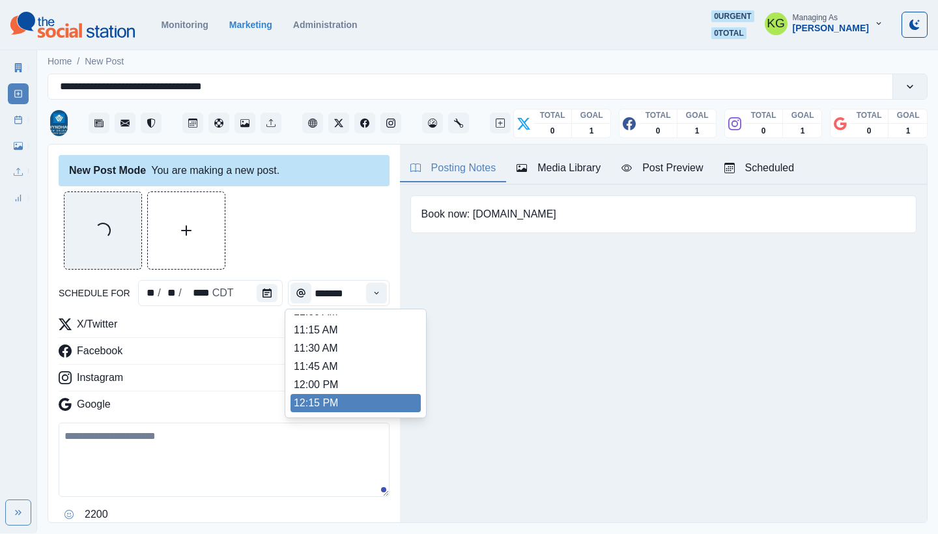
scroll to position [231, 0]
click at [353, 387] on li "12:00 PM" at bounding box center [355, 385] width 130 height 18
type input "********"
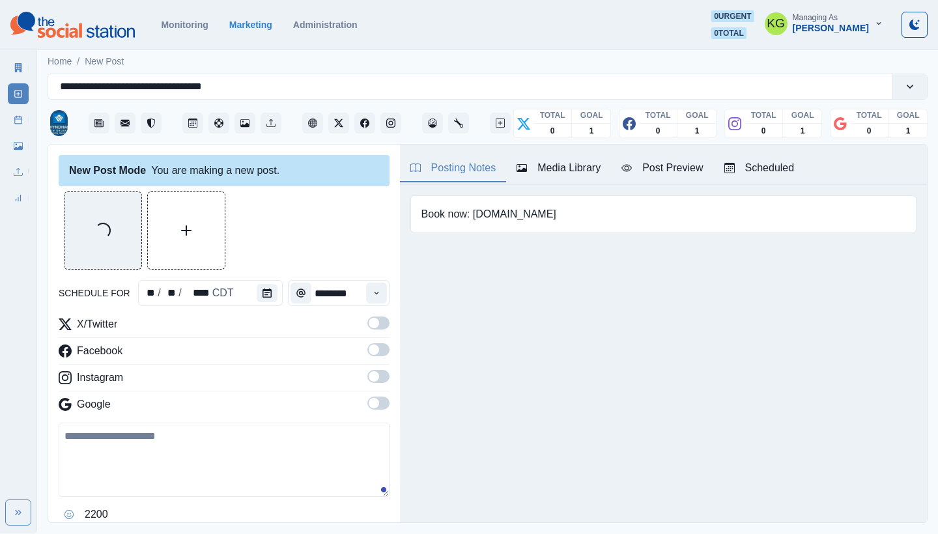
click at [375, 408] on span at bounding box center [378, 403] width 22 height 13
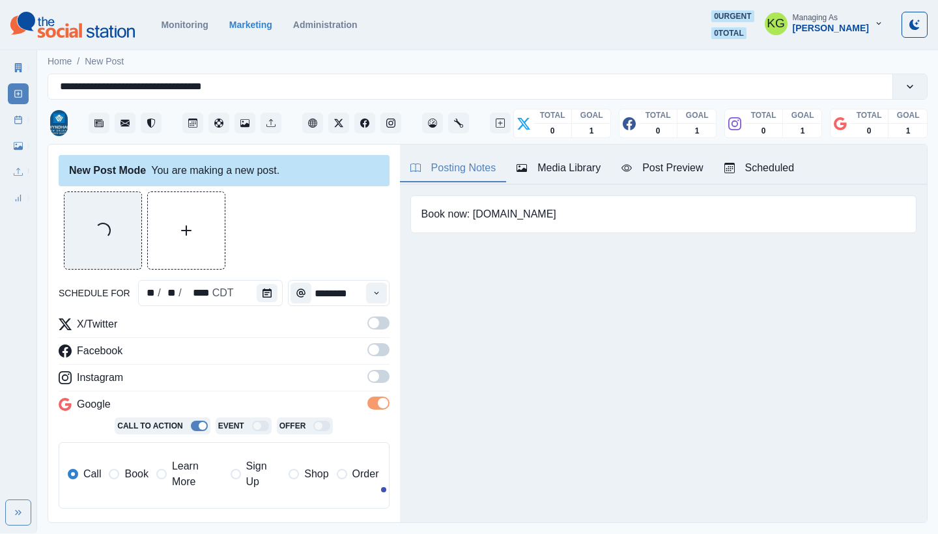
click at [374, 374] on span at bounding box center [374, 376] width 10 height 10
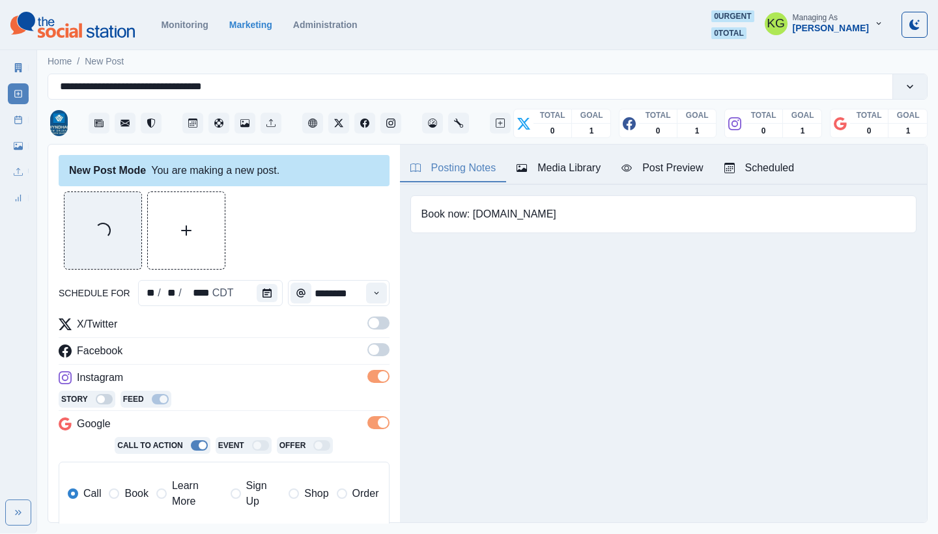
click at [382, 332] on label at bounding box center [378, 326] width 22 height 21
click at [379, 350] on span at bounding box center [378, 349] width 22 height 13
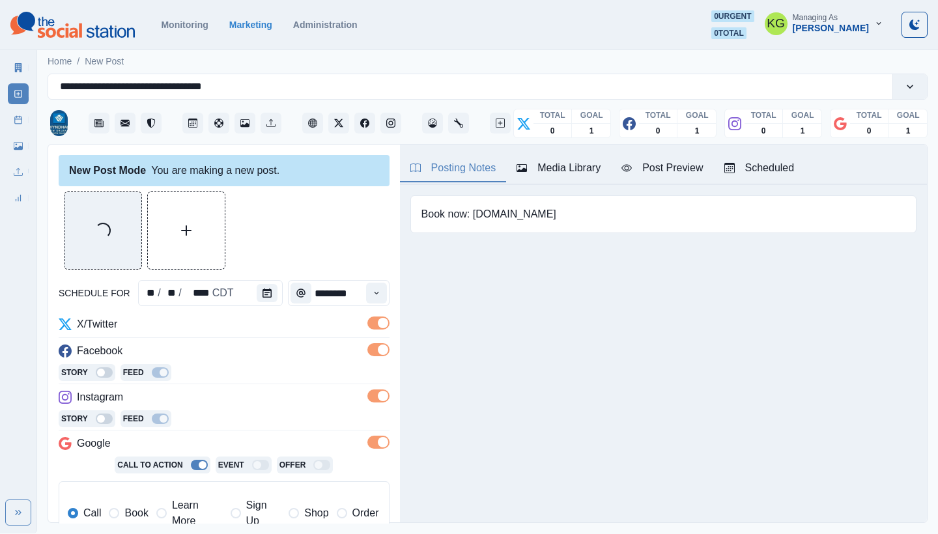
click at [133, 511] on span "Book" at bounding box center [135, 513] width 23 height 16
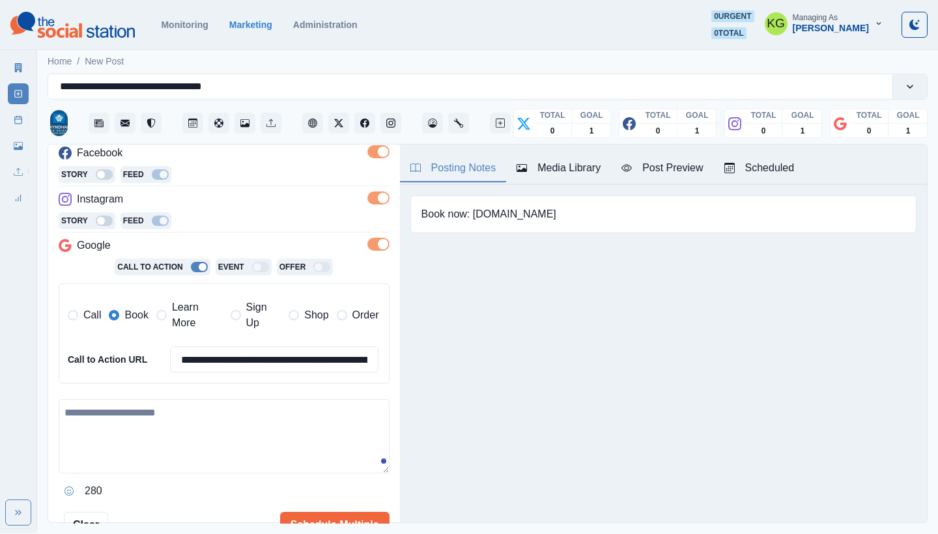
click at [321, 400] on textarea at bounding box center [224, 436] width 331 height 74
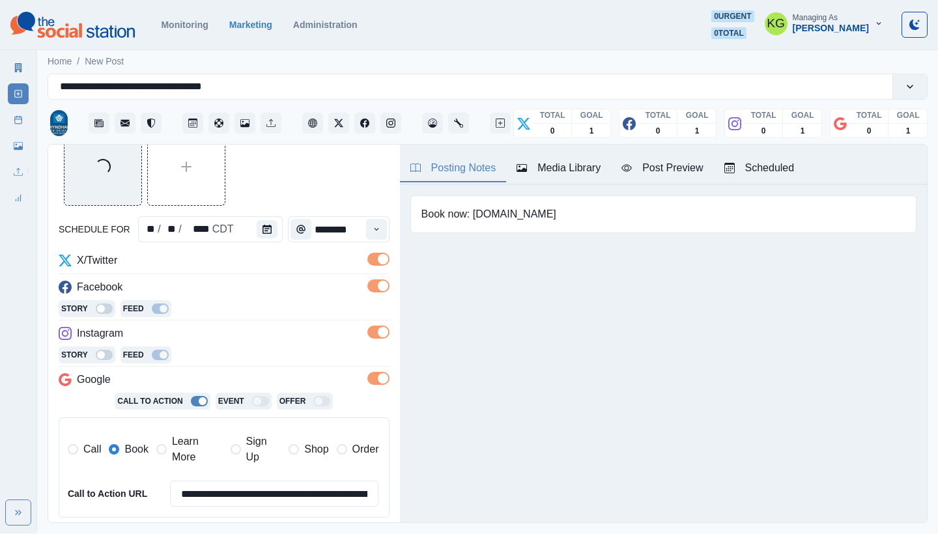
scroll to position [143, 0]
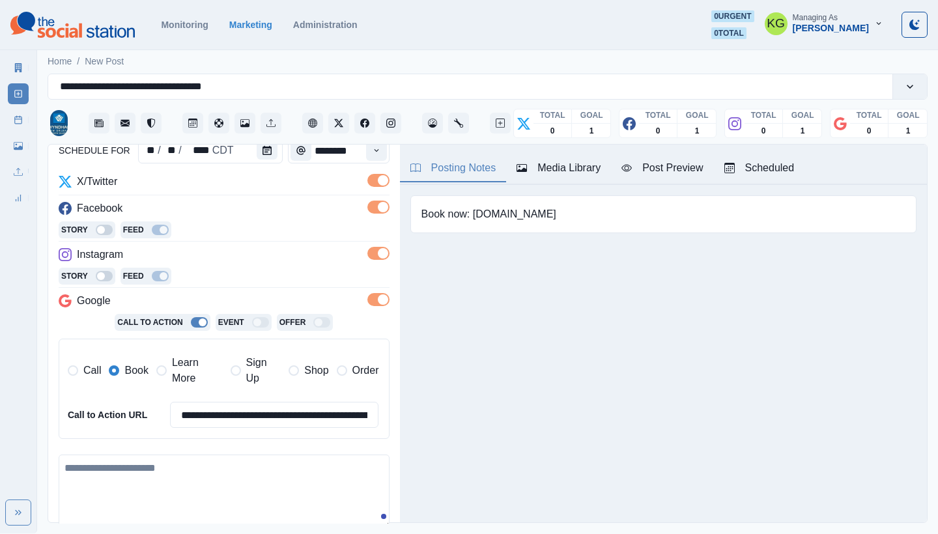
click at [214, 497] on textarea at bounding box center [224, 492] width 331 height 74
paste textarea "**********"
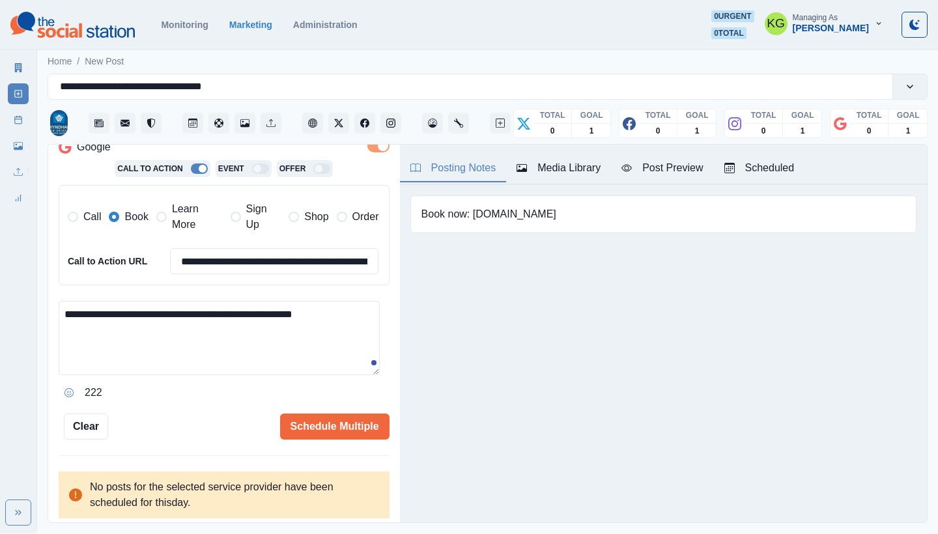
scroll to position [296, 0]
type textarea "**********"
click at [333, 422] on button "Schedule Multiple" at bounding box center [334, 427] width 109 height 26
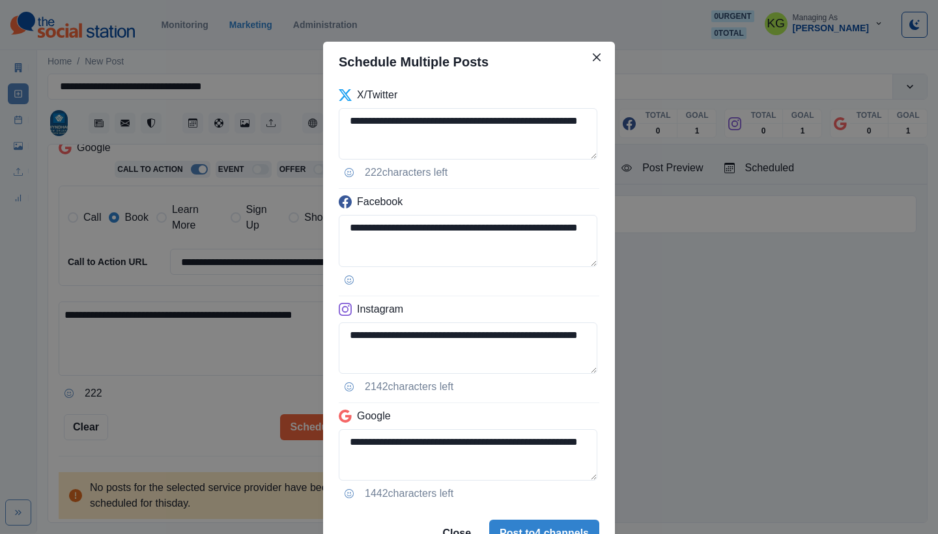
scroll to position [66, 0]
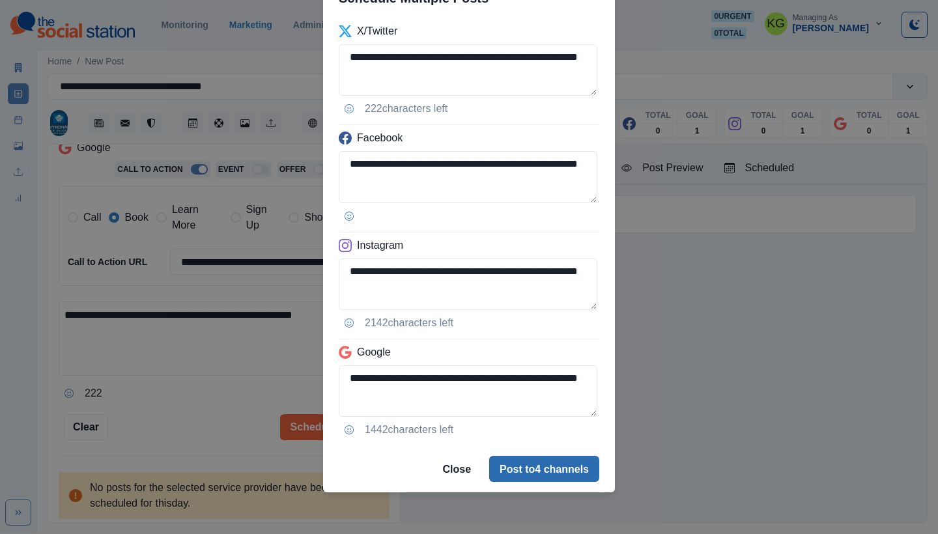
click at [550, 466] on button "Post to 4 channels" at bounding box center [544, 469] width 110 height 26
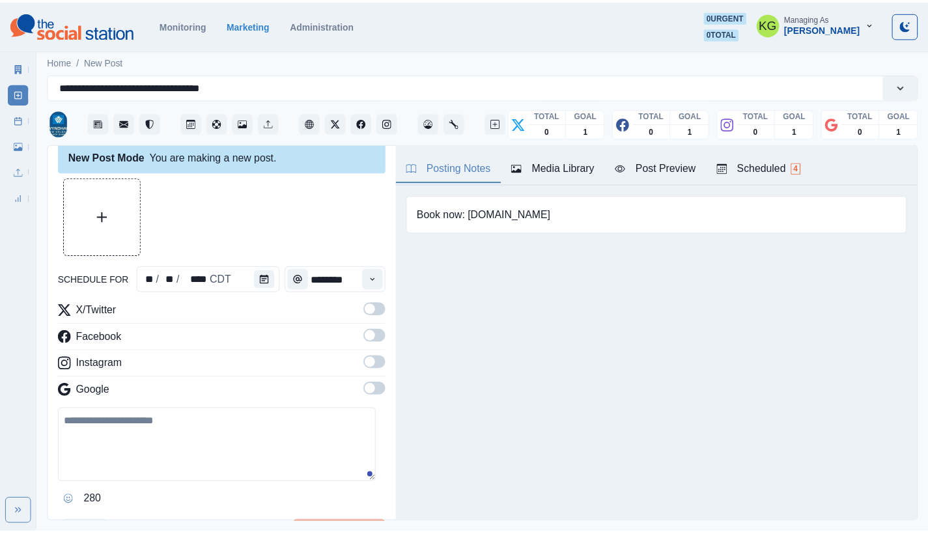
scroll to position [46, 0]
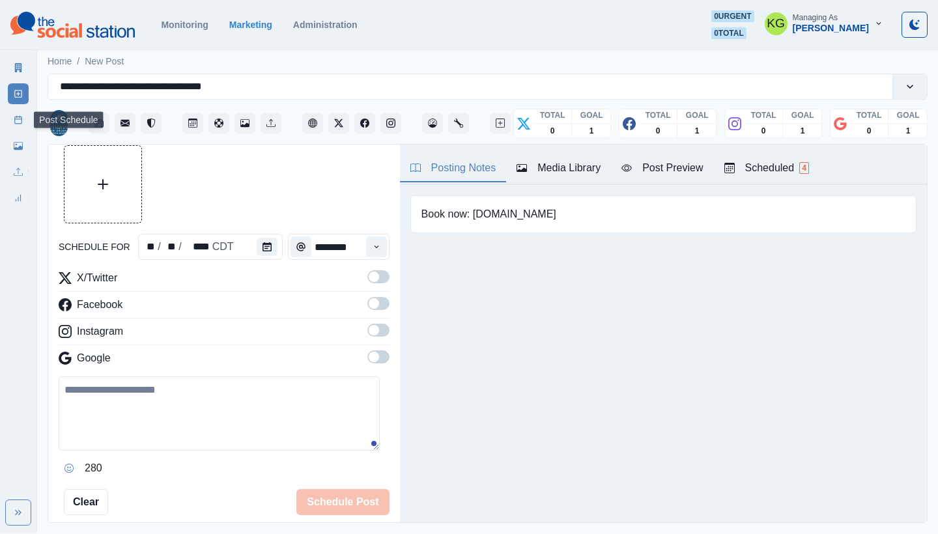
click at [20, 120] on icon at bounding box center [18, 119] width 9 height 9
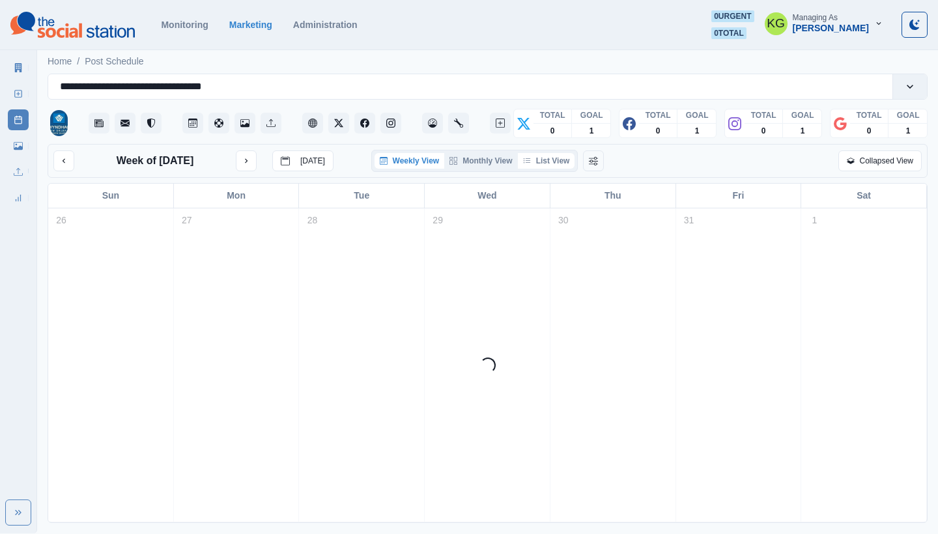
click at [557, 165] on button "List View" at bounding box center [546, 161] width 57 height 16
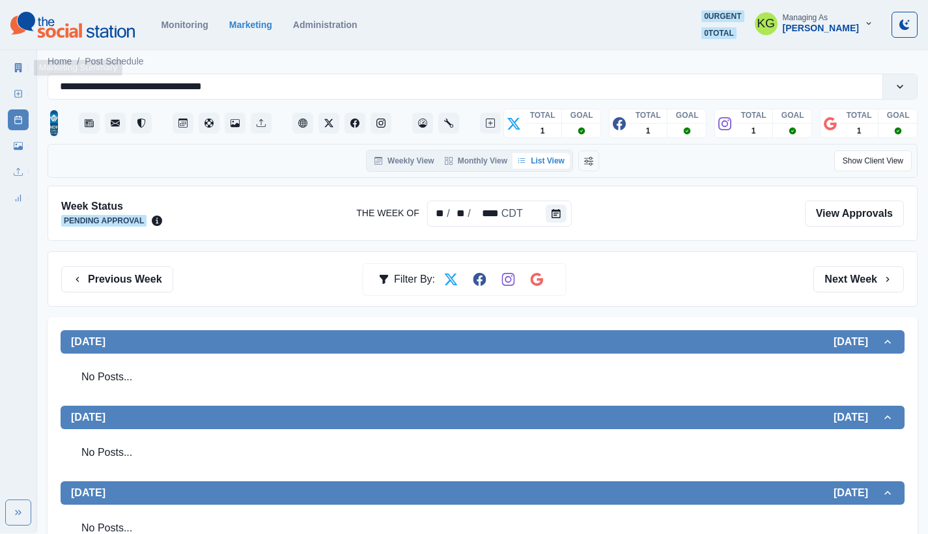
click at [13, 62] on link "Marketing Summary" at bounding box center [18, 67] width 21 height 21
